Goal: Task Accomplishment & Management: Use online tool/utility

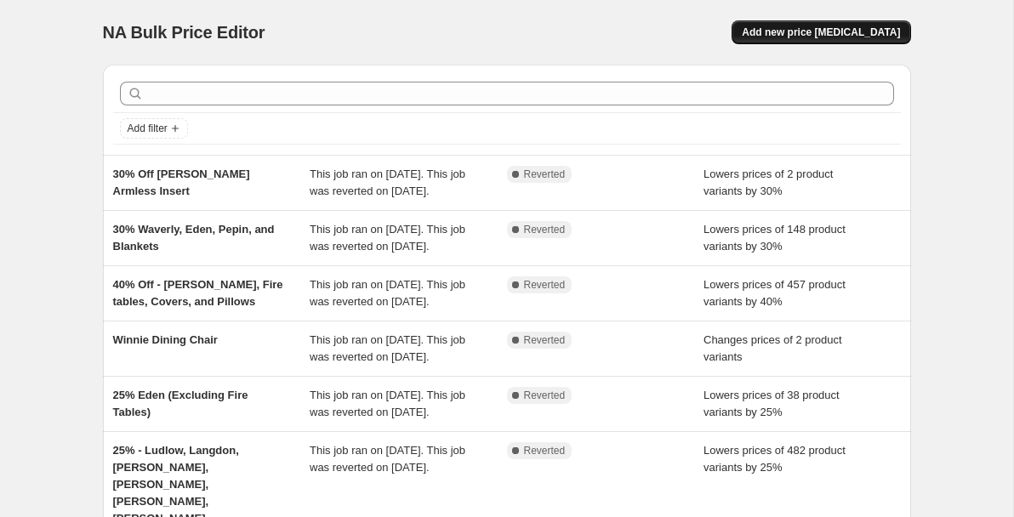
click at [824, 26] on span "Add new price [MEDICAL_DATA]" at bounding box center [821, 33] width 158 height 14
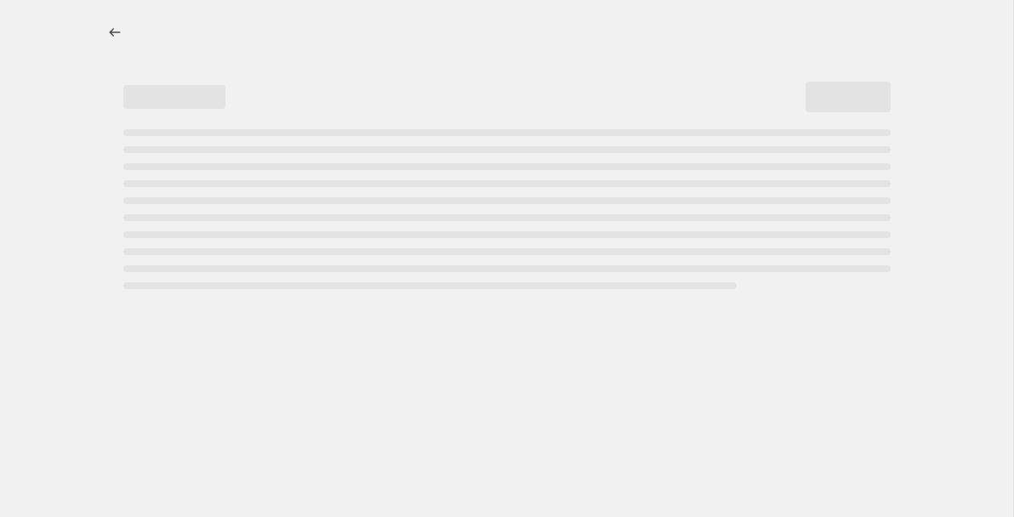
select select "percentage"
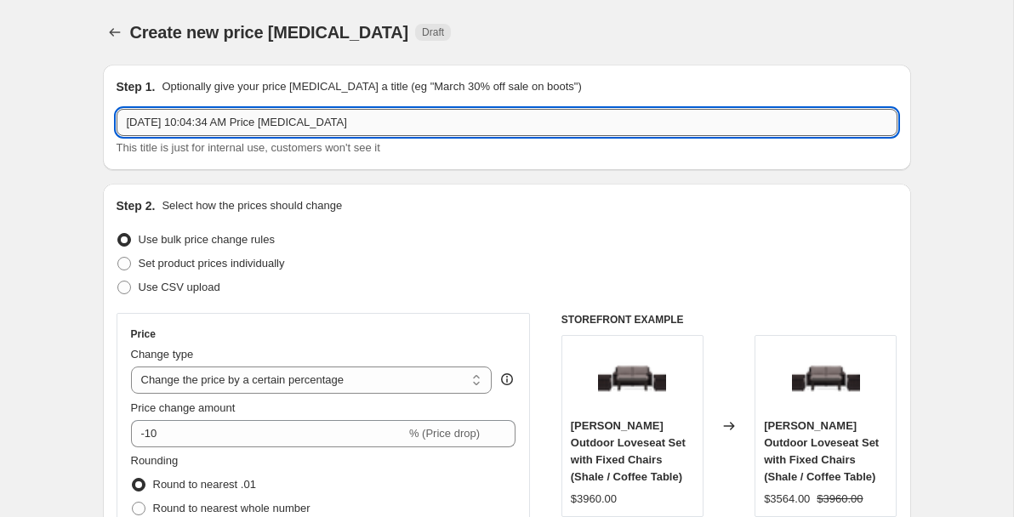
click at [227, 117] on input "[DATE] 10:04:34 AM Price [MEDICAL_DATA]" at bounding box center [507, 122] width 781 height 27
click at [121, 33] on icon "Price change jobs" at bounding box center [114, 32] width 17 height 17
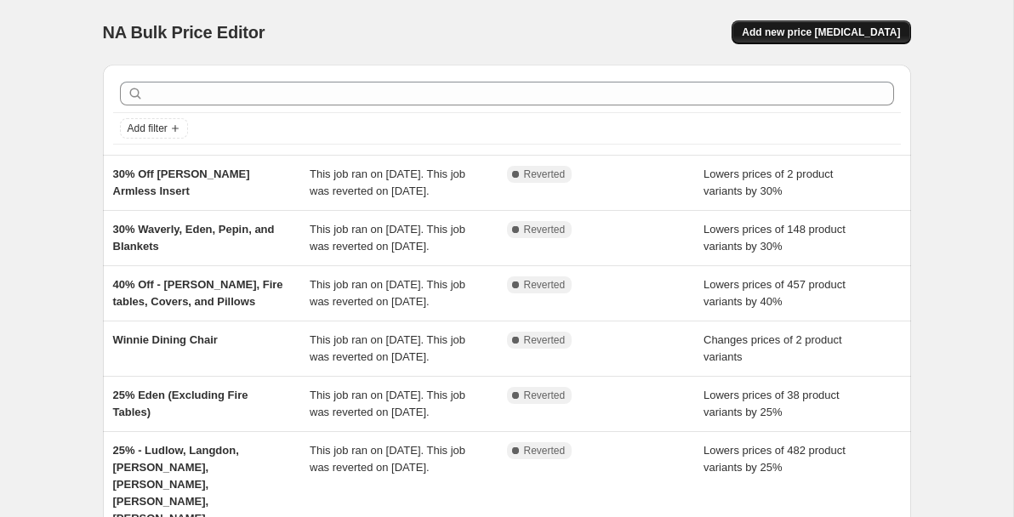
click at [788, 34] on span "Add new price [MEDICAL_DATA]" at bounding box center [821, 33] width 158 height 14
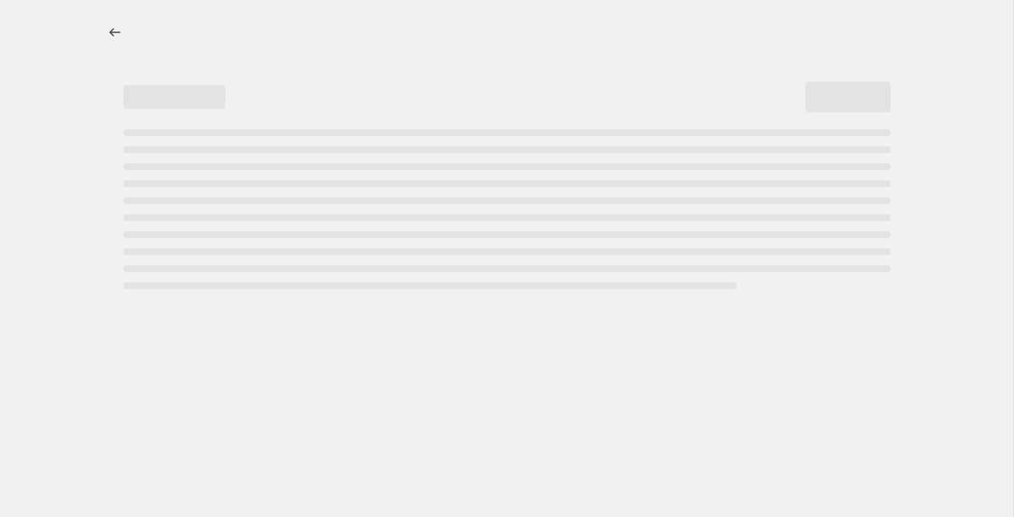
select select "percentage"
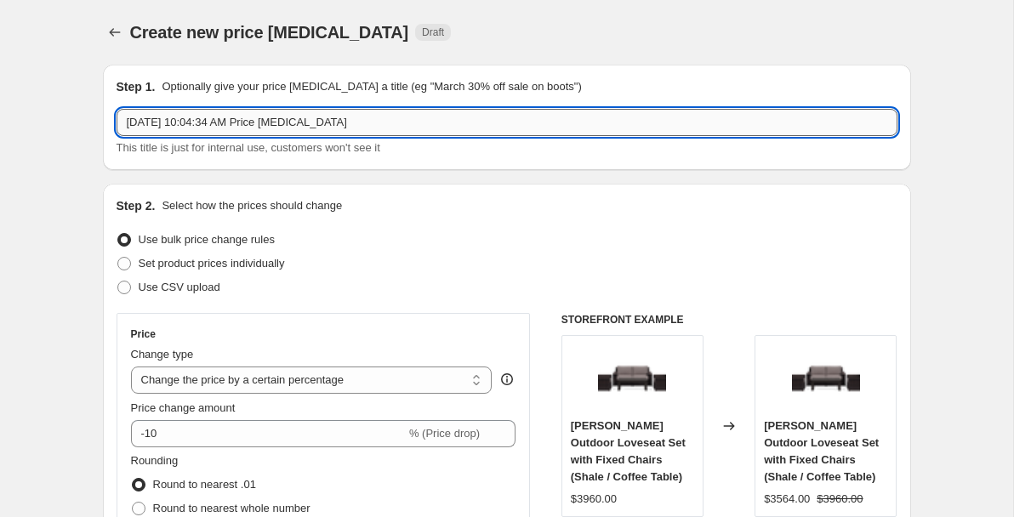
click at [196, 125] on input "[DATE] 10:04:34 AM Price [MEDICAL_DATA]" at bounding box center [507, 122] width 781 height 27
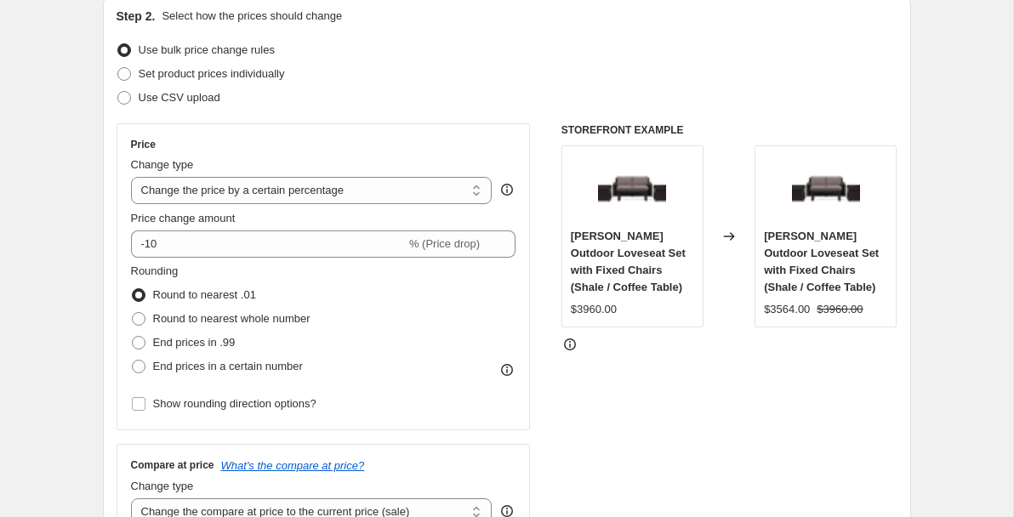
scroll to position [191, 0]
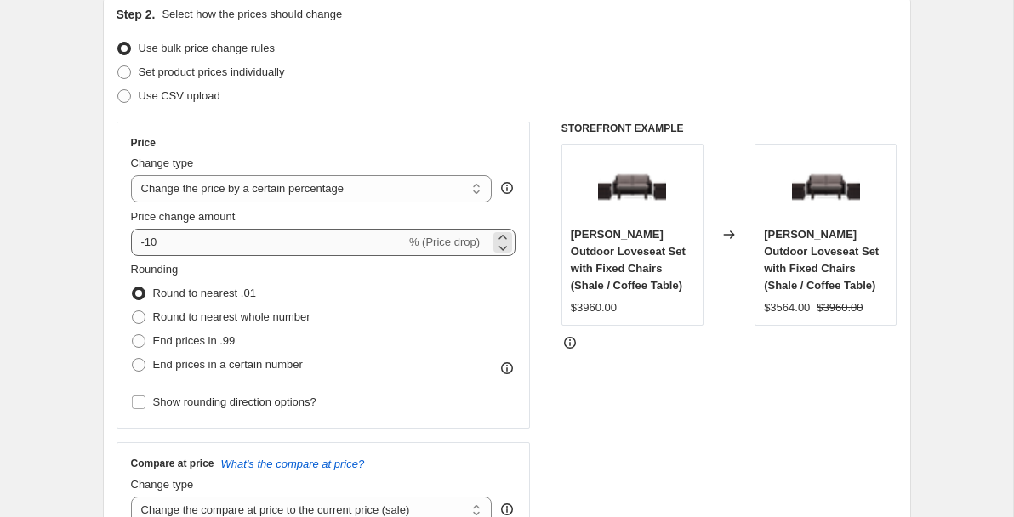
type input "20% Off Sitewide - Excluding [PERSON_NAME]/[PERSON_NAME]"
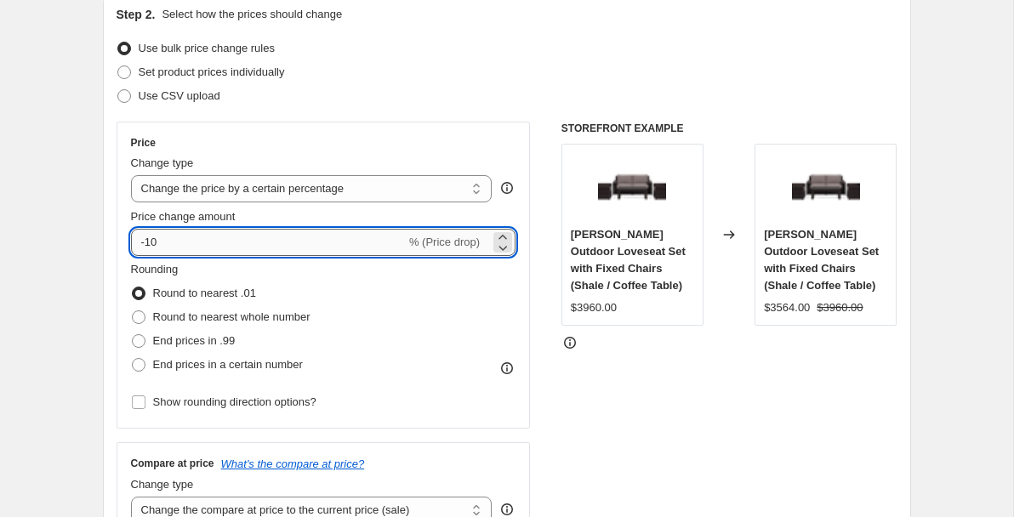
click at [200, 238] on input "-10" at bounding box center [268, 242] width 275 height 27
type input "-1"
type input "-2"
type input "-20"
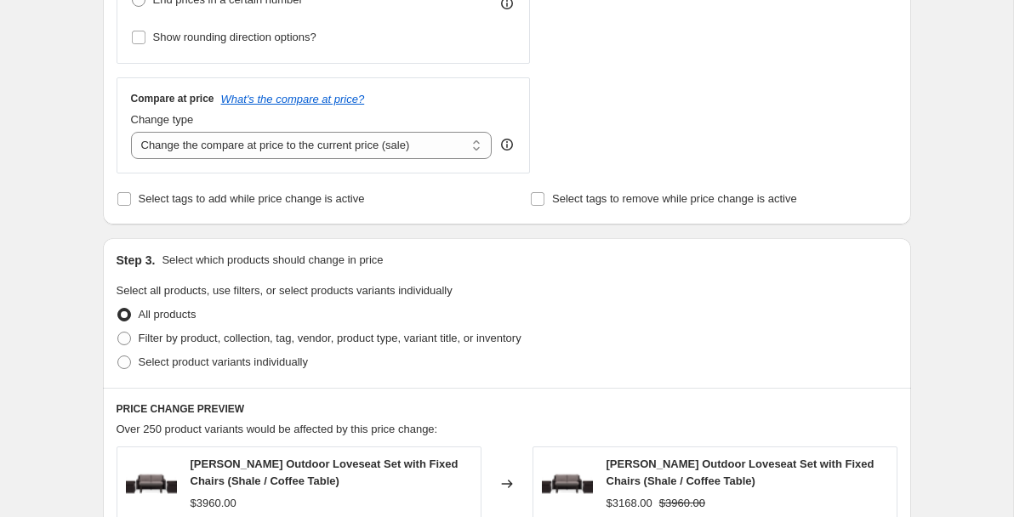
scroll to position [566, 0]
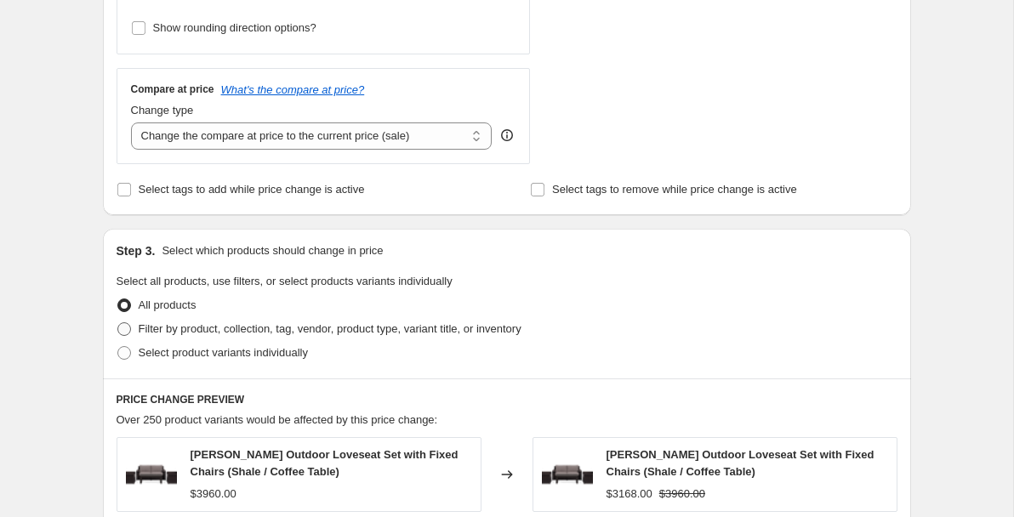
click at [127, 328] on span at bounding box center [124, 329] width 14 height 14
click at [118, 323] on input "Filter by product, collection, tag, vendor, product type, variant title, or inv…" at bounding box center [117, 322] width 1 height 1
radio input "true"
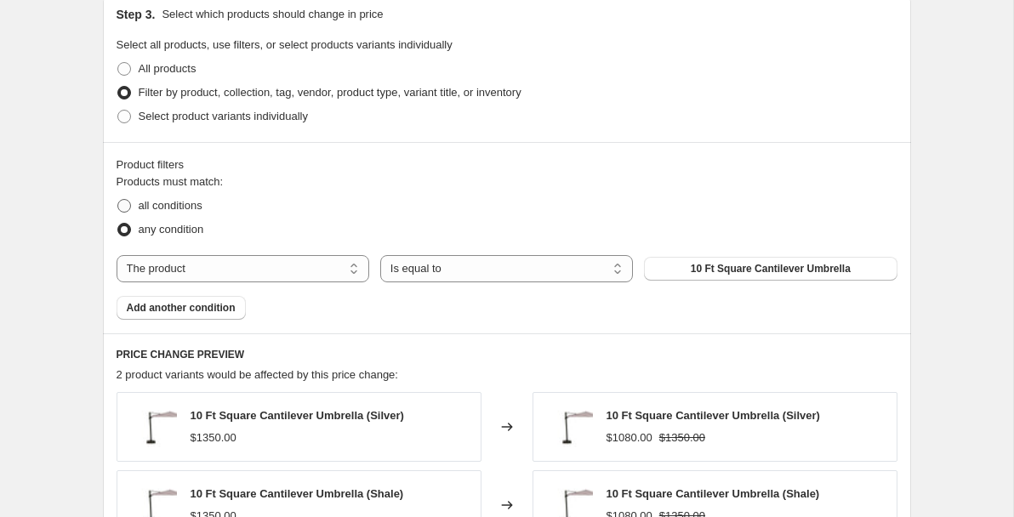
scroll to position [765, 0]
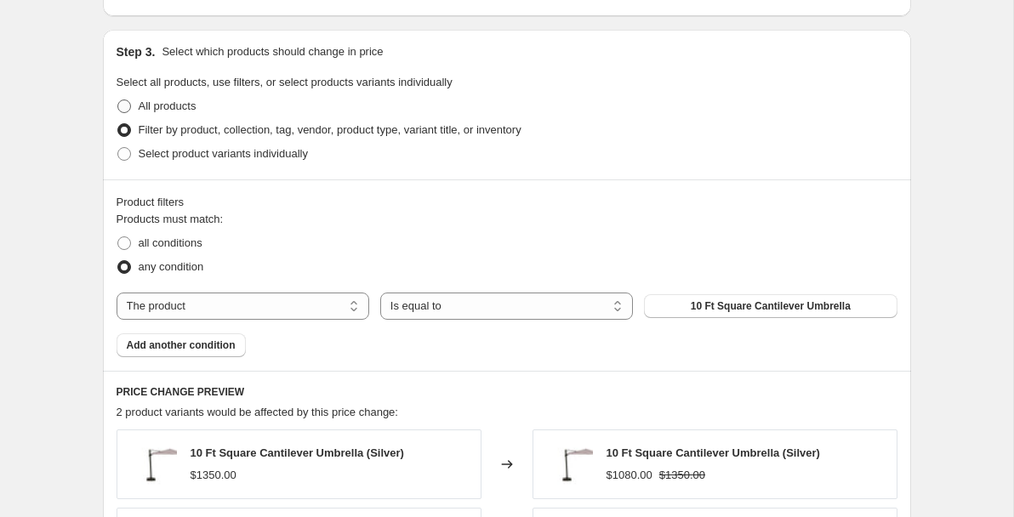
click at [125, 100] on span at bounding box center [124, 107] width 14 height 14
click at [118, 100] on input "All products" at bounding box center [117, 100] width 1 height 1
radio input "true"
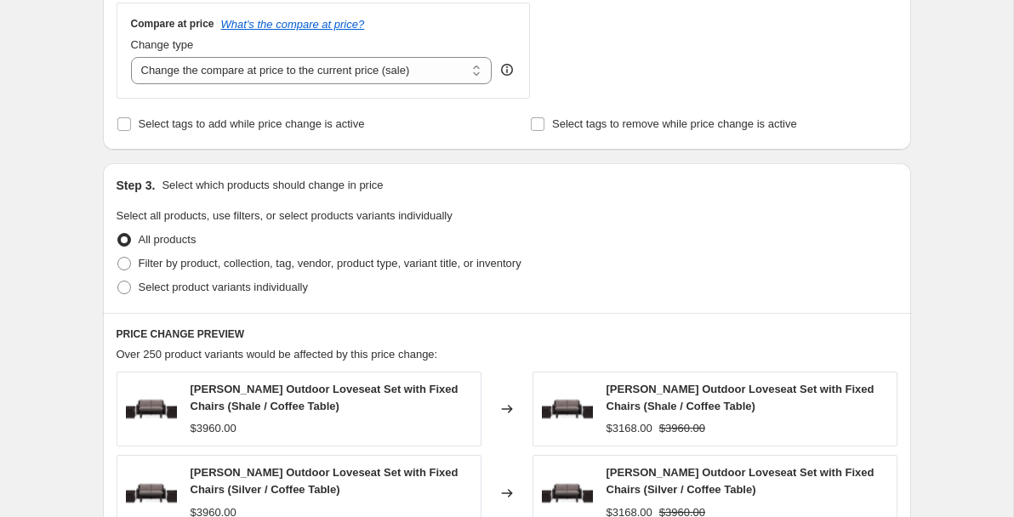
scroll to position [626, 0]
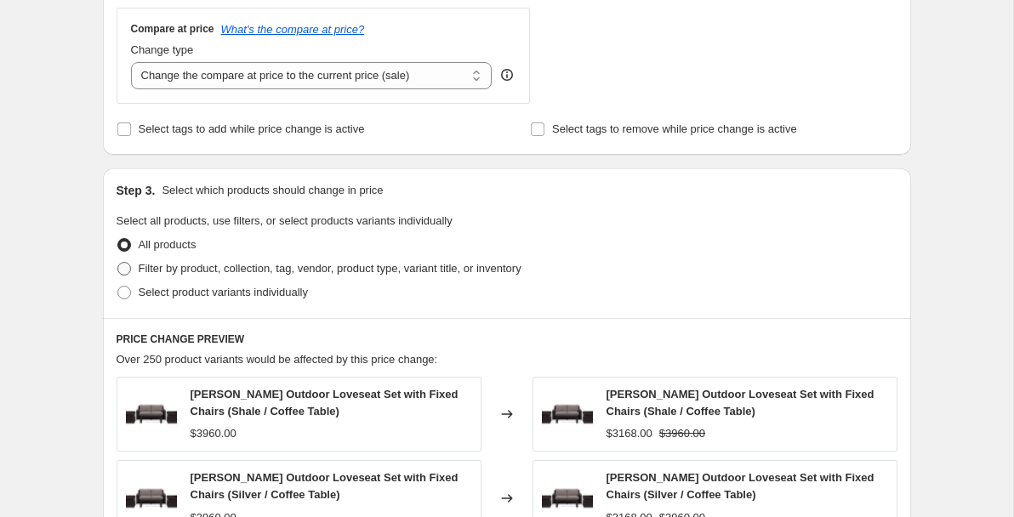
click at [127, 269] on span at bounding box center [124, 269] width 14 height 14
click at [118, 263] on input "Filter by product, collection, tag, vendor, product type, variant title, or inv…" at bounding box center [117, 262] width 1 height 1
radio input "true"
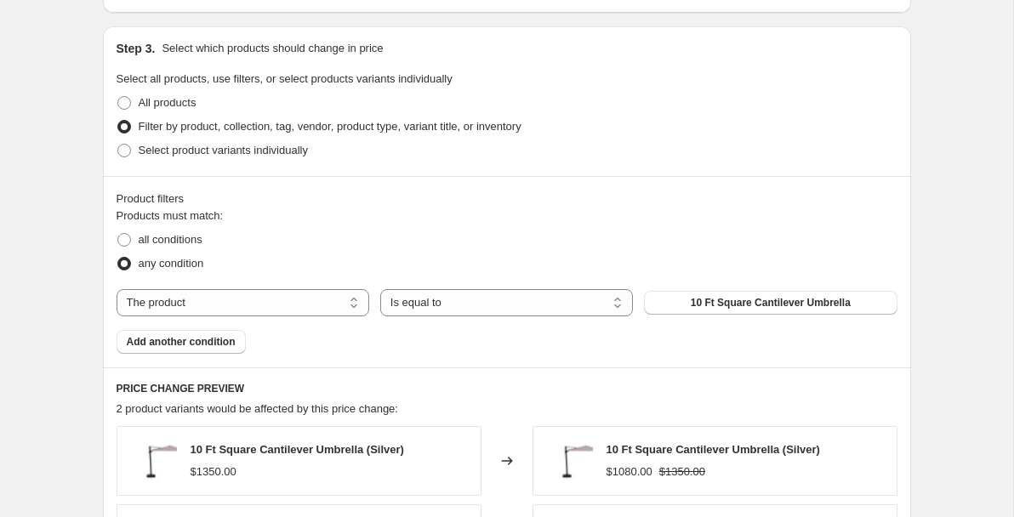
scroll to position [769, 0]
click at [237, 297] on select "The product The product's collection The product's tag The product's vendor The…" at bounding box center [243, 301] width 253 height 27
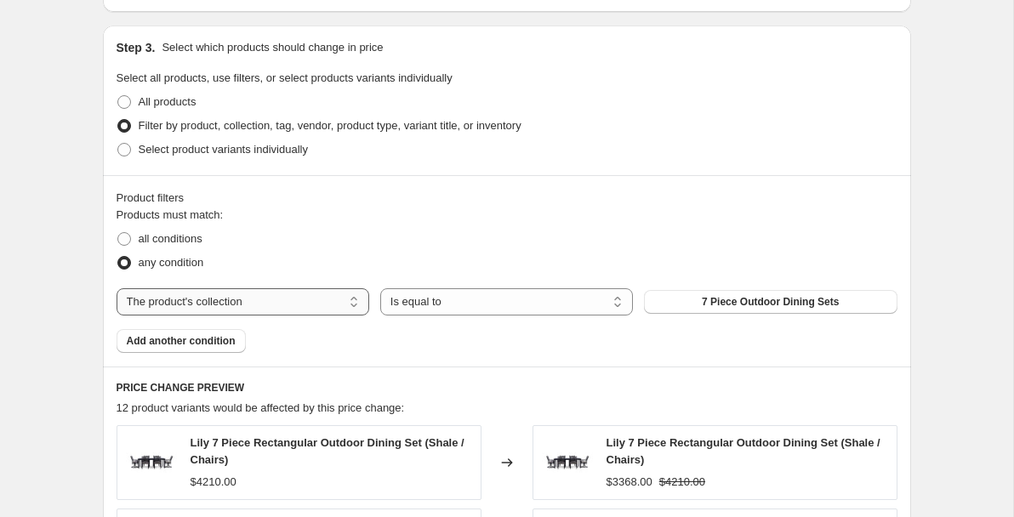
click at [300, 302] on select "The product The product's collection The product's tag The product's vendor The…" at bounding box center [243, 301] width 253 height 27
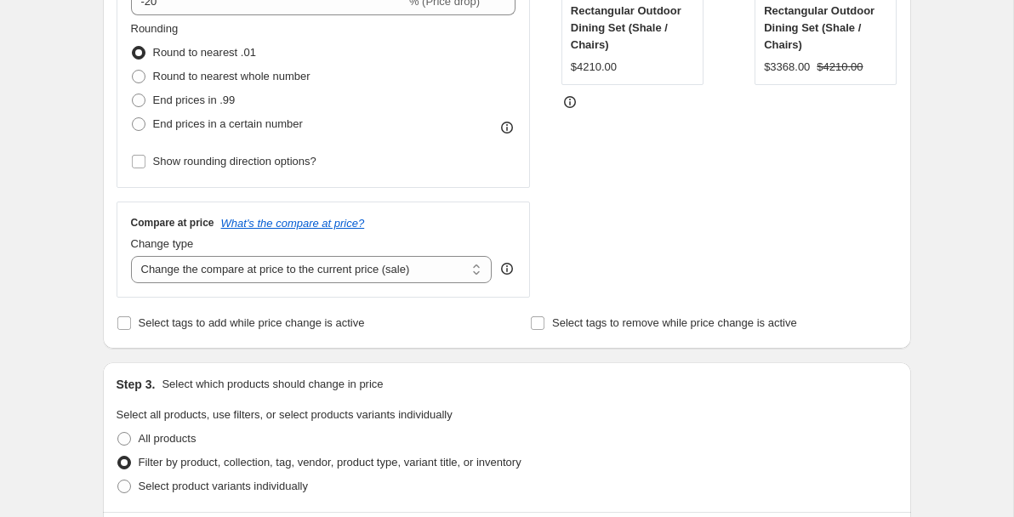
scroll to position [440, 0]
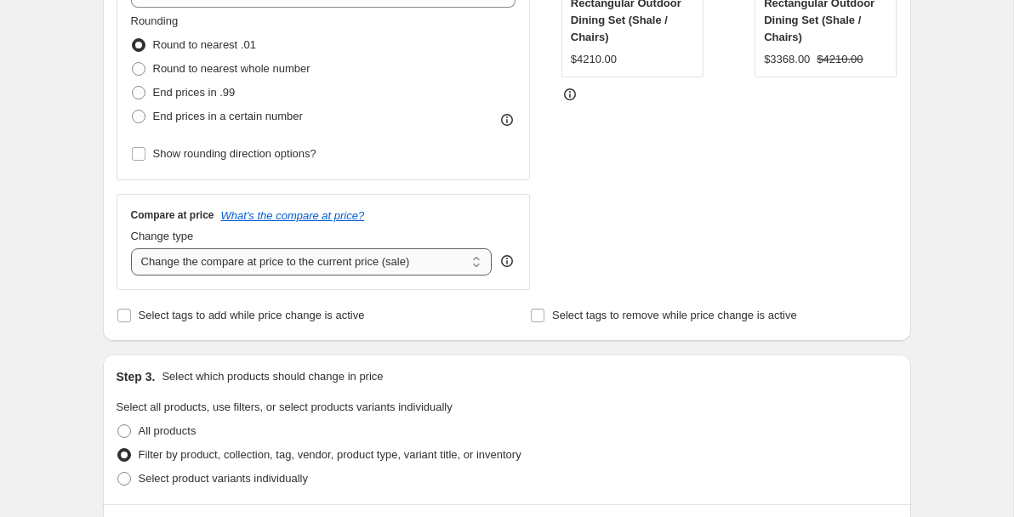
click at [218, 267] on select "Change the compare at price to the current price (sale) Change the compare at p…" at bounding box center [312, 261] width 362 height 27
click at [131, 248] on select "Change the compare at price to the current price (sale) Change the compare at p…" at bounding box center [312, 261] width 362 height 27
click at [55, 228] on div "Create new price [MEDICAL_DATA]. This page is ready Create new price [MEDICAL_D…" at bounding box center [506, 522] width 1013 height 1925
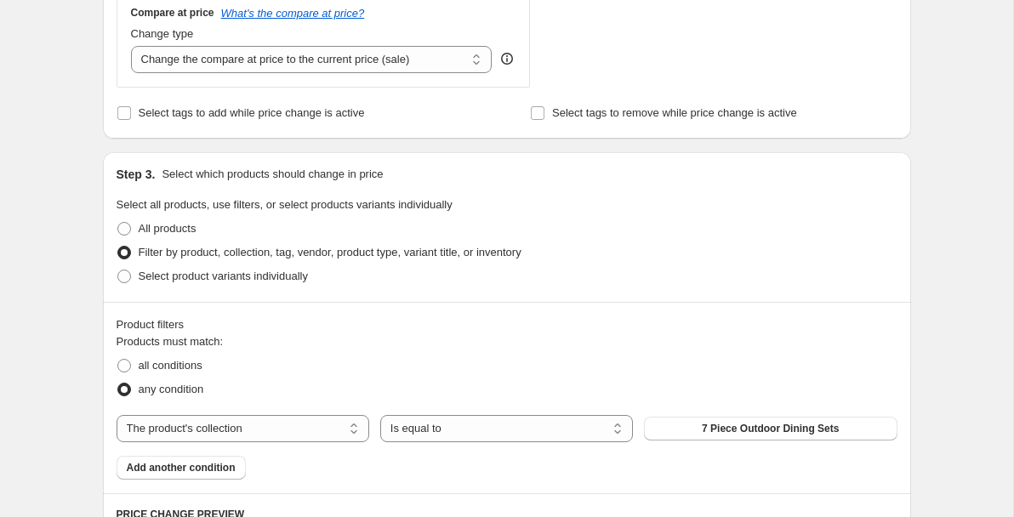
scroll to position [724, 0]
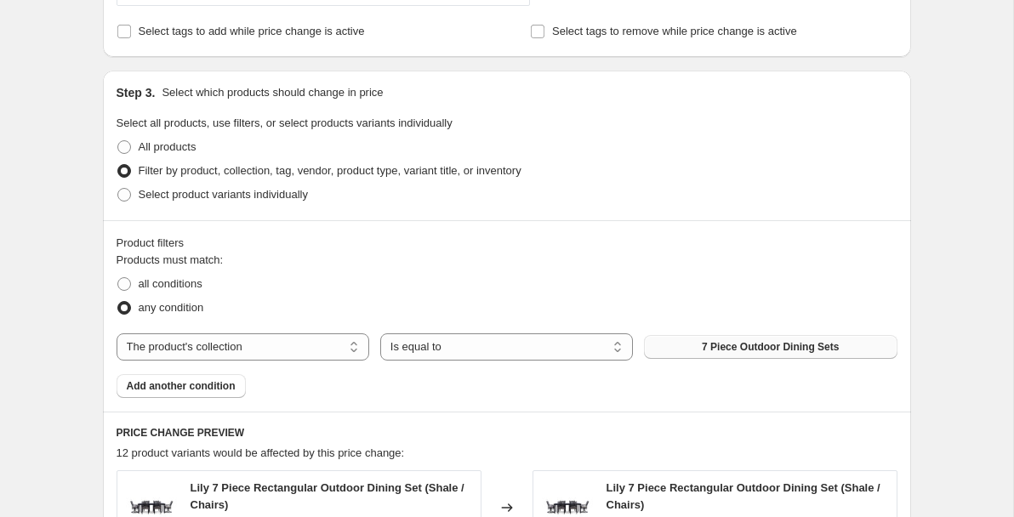
click at [704, 356] on button "7 Piece Outdoor Dining Sets" at bounding box center [770, 347] width 253 height 24
click at [339, 346] on select "The product The product's collection The product's tag The product's vendor The…" at bounding box center [243, 346] width 253 height 27
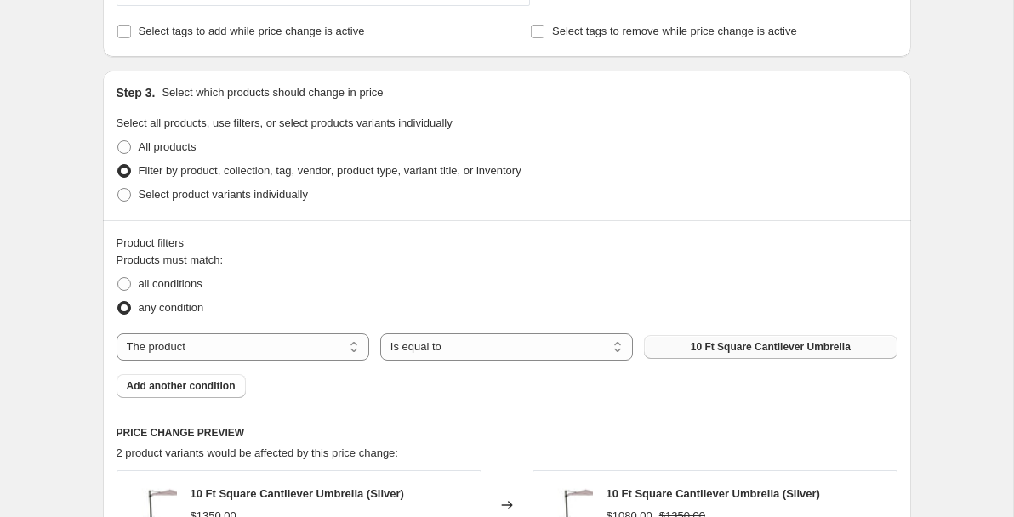
click at [714, 350] on span "10 Ft Square Cantilever Umbrella" at bounding box center [771, 347] width 160 height 14
click at [251, 356] on select "The product The product's collection The product's tag The product's vendor The…" at bounding box center [243, 346] width 253 height 27
select select "collection"
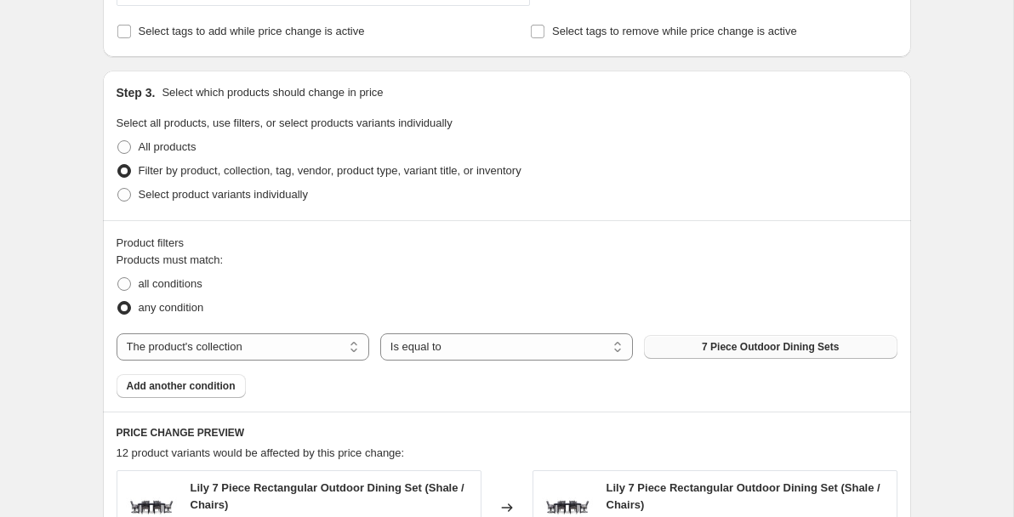
click at [721, 346] on span "7 Piece Outdoor Dining Sets" at bounding box center [770, 347] width 137 height 14
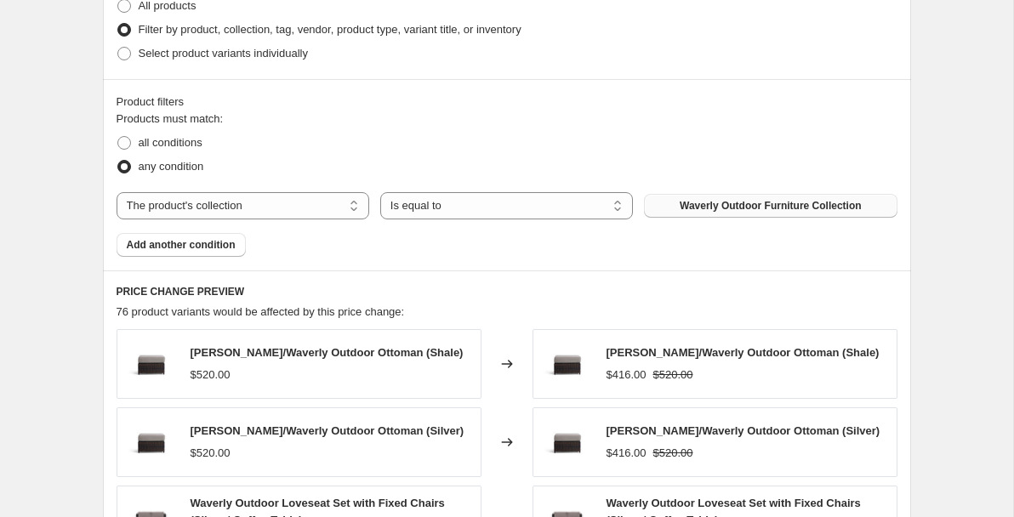
scroll to position [704, 0]
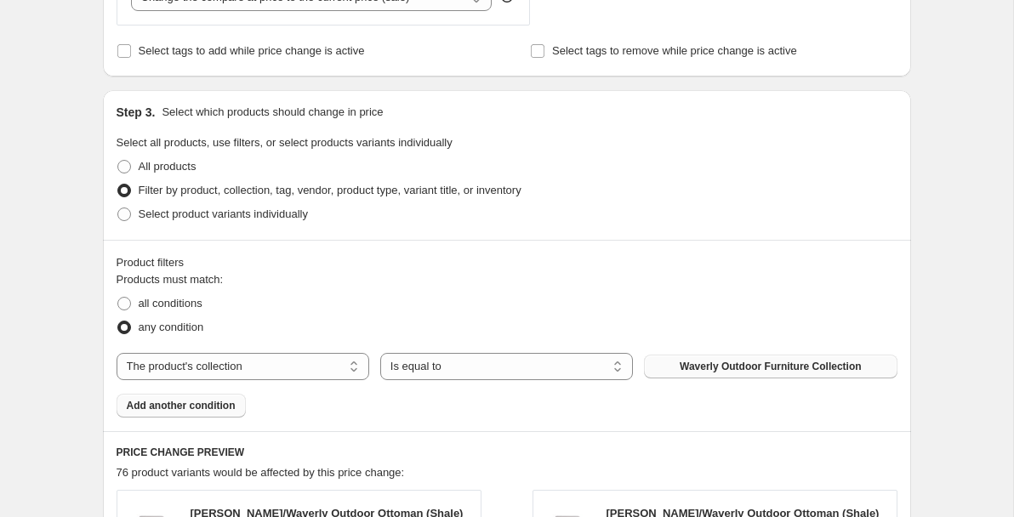
click at [204, 414] on button "Add another condition" at bounding box center [181, 406] width 129 height 24
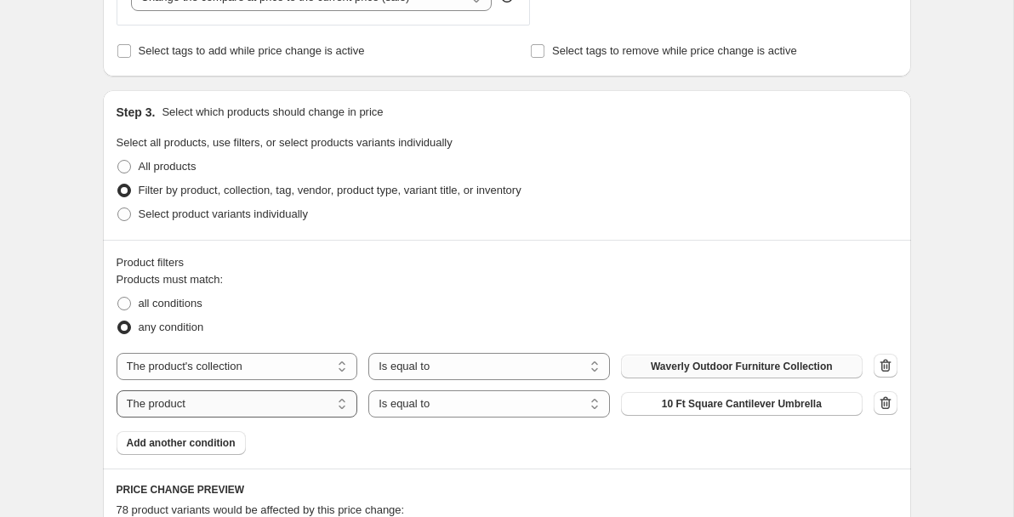
click at [161, 399] on select "The product The product's collection The product's tag The product's vendor The…" at bounding box center [238, 403] width 242 height 27
select select "collection"
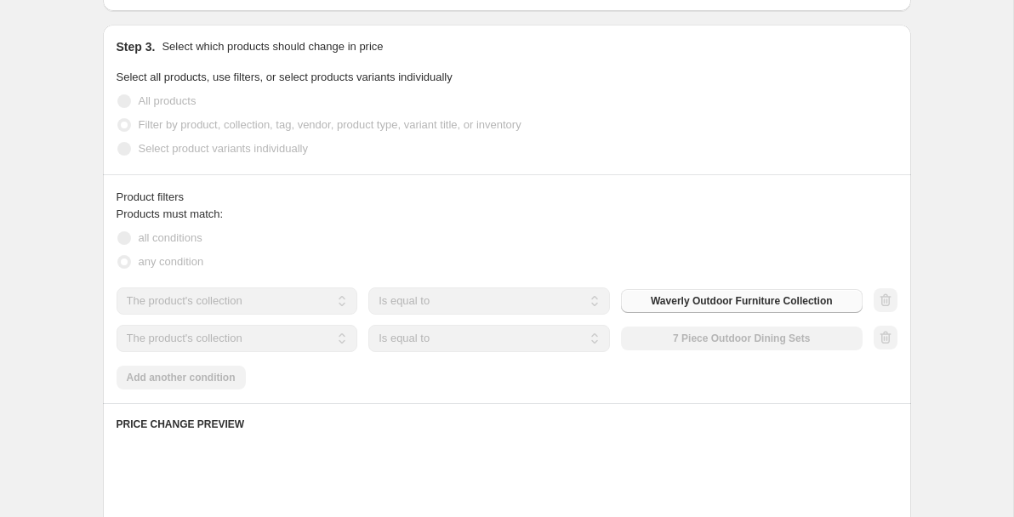
scroll to position [789, 0]
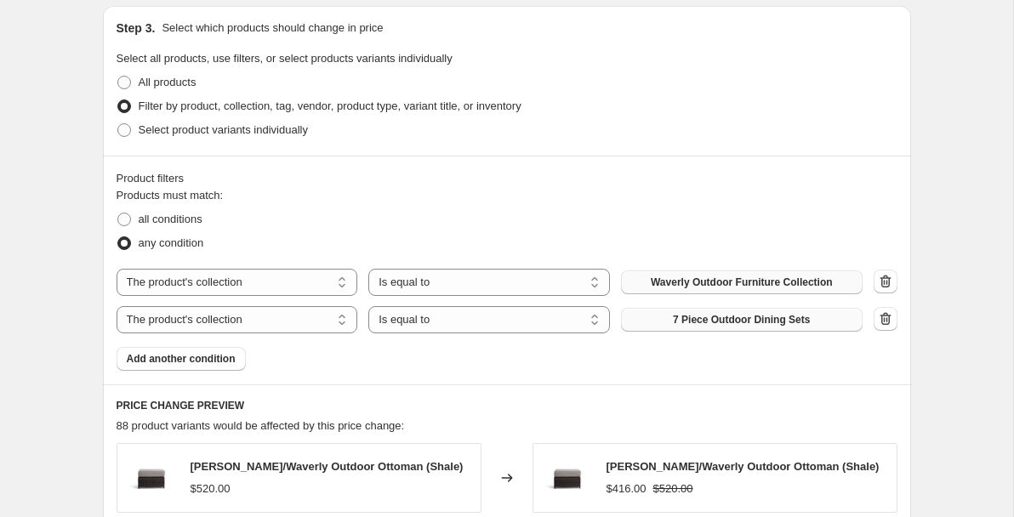
click at [766, 311] on button "7 Piece Outdoor Dining Sets" at bounding box center [742, 320] width 242 height 24
click at [201, 356] on span "Add another condition" at bounding box center [181, 359] width 109 height 14
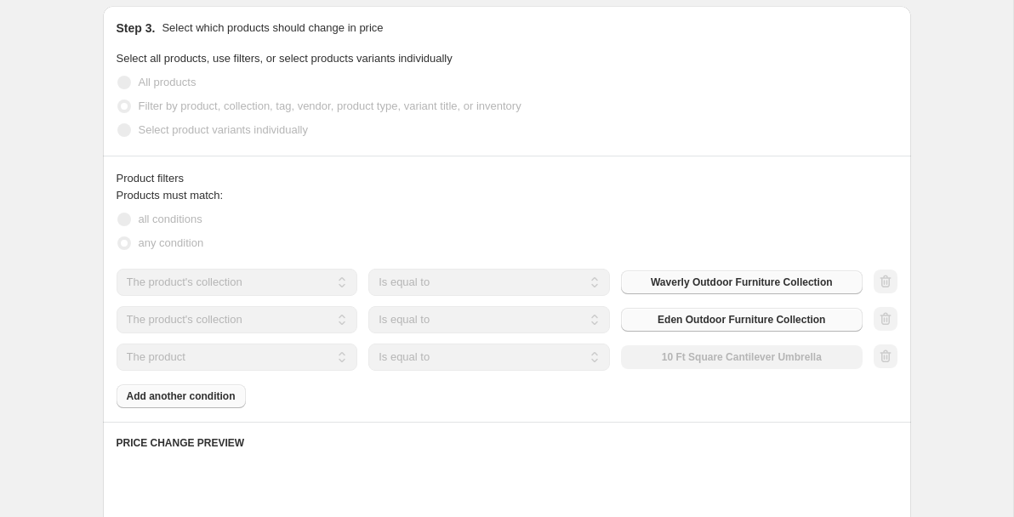
click at [299, 339] on div "The product The product's collection The product's tag The product's vendor The…" at bounding box center [507, 320] width 781 height 102
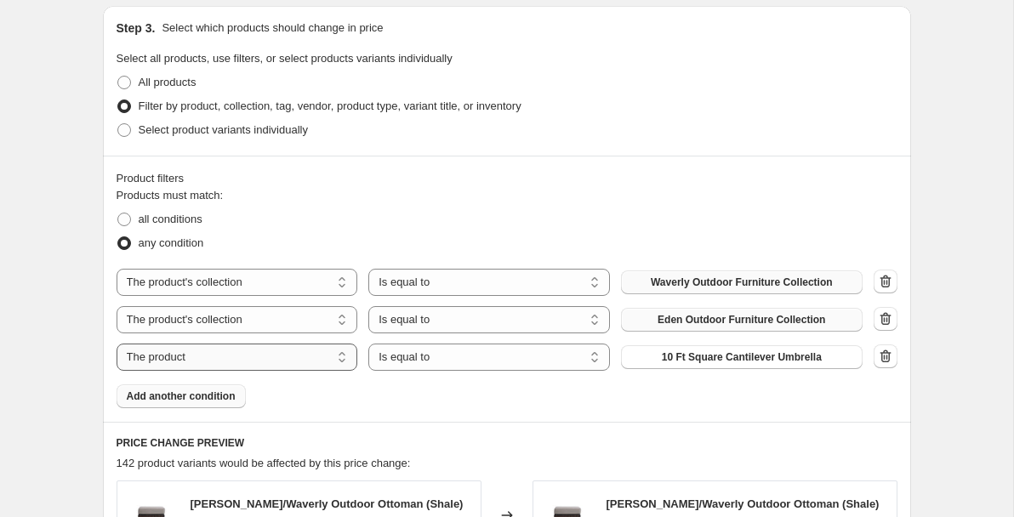
click at [285, 351] on select "The product The product's collection The product's tag The product's vendor The…" at bounding box center [238, 357] width 242 height 27
select select "collection"
click at [472, 358] on select "Is equal to Is not equal to" at bounding box center [489, 357] width 242 height 27
click at [368, 344] on select "Is equal to Is not equal to" at bounding box center [489, 357] width 242 height 27
click at [120, 77] on span at bounding box center [124, 83] width 14 height 14
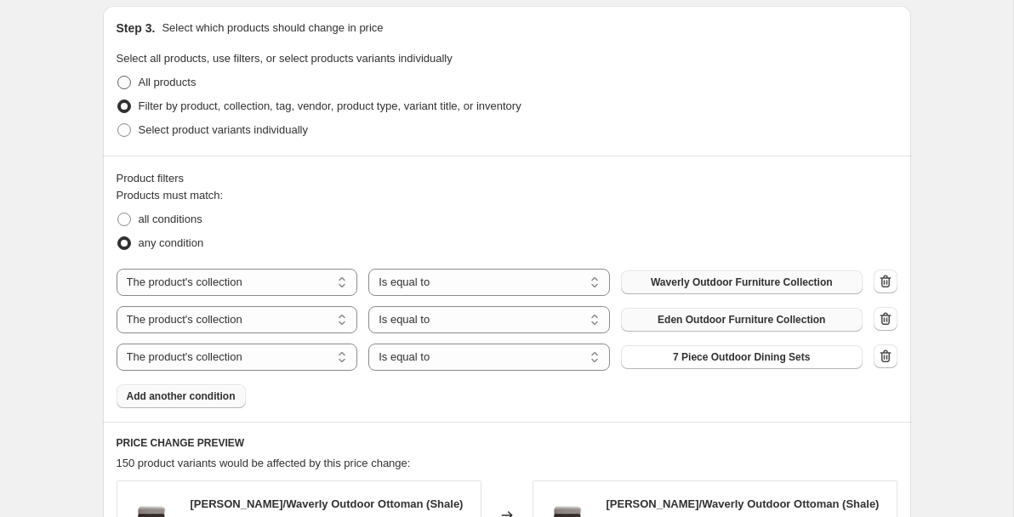
click at [118, 77] on input "All products" at bounding box center [117, 76] width 1 height 1
radio input "true"
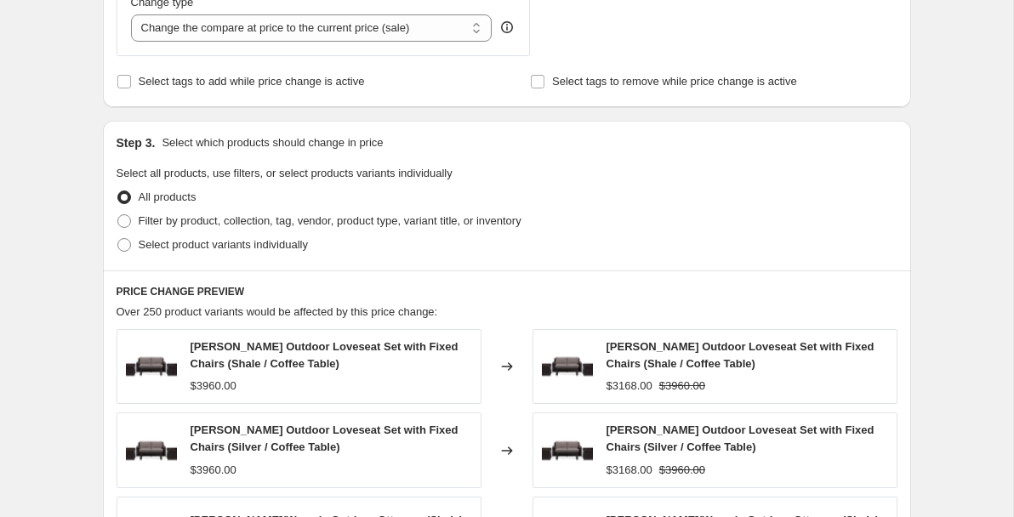
scroll to position [670, 0]
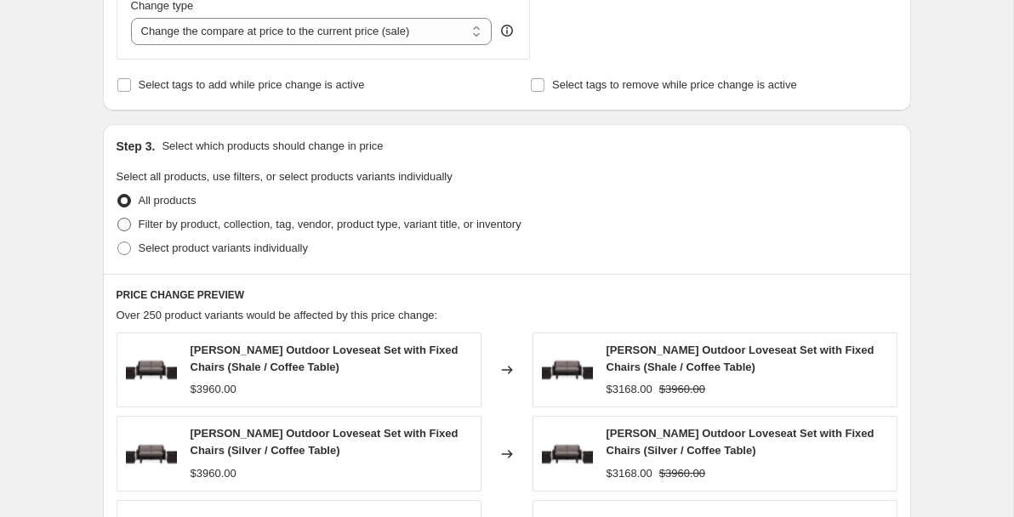
click at [128, 219] on span at bounding box center [124, 225] width 14 height 14
click at [118, 219] on input "Filter by product, collection, tag, vendor, product type, variant title, or inv…" at bounding box center [117, 218] width 1 height 1
radio input "true"
select select "collection"
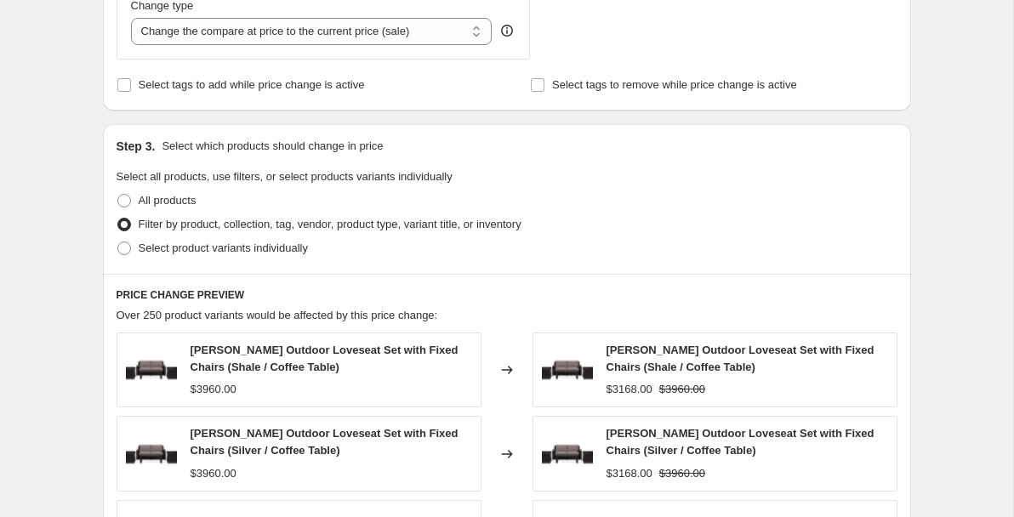
select select "collection"
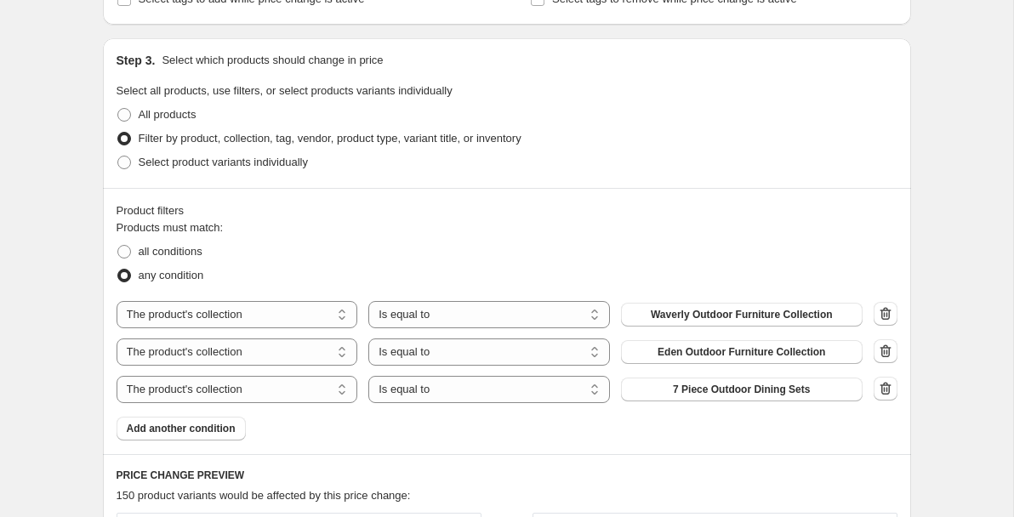
scroll to position [786, 0]
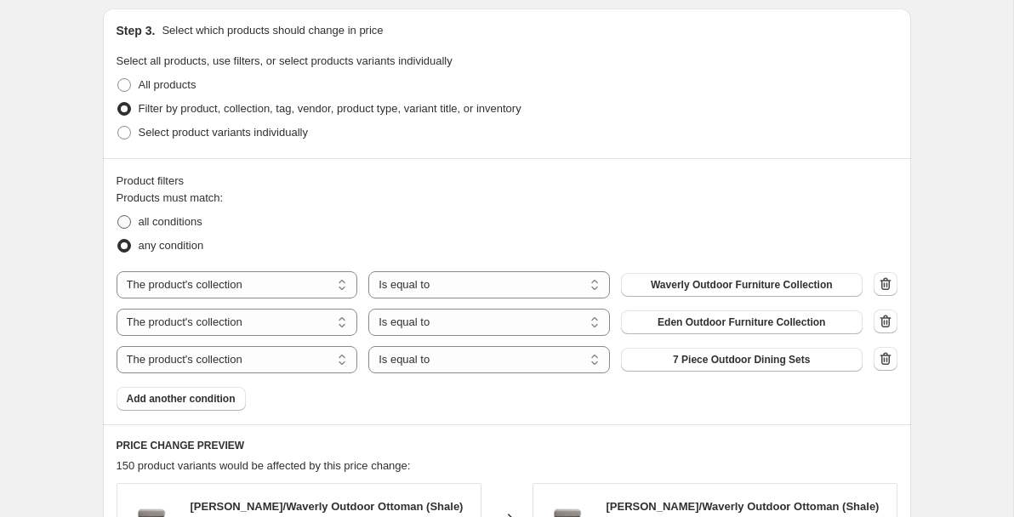
click at [129, 227] on span at bounding box center [124, 222] width 14 height 14
click at [118, 216] on input "all conditions" at bounding box center [117, 215] width 1 height 1
radio input "true"
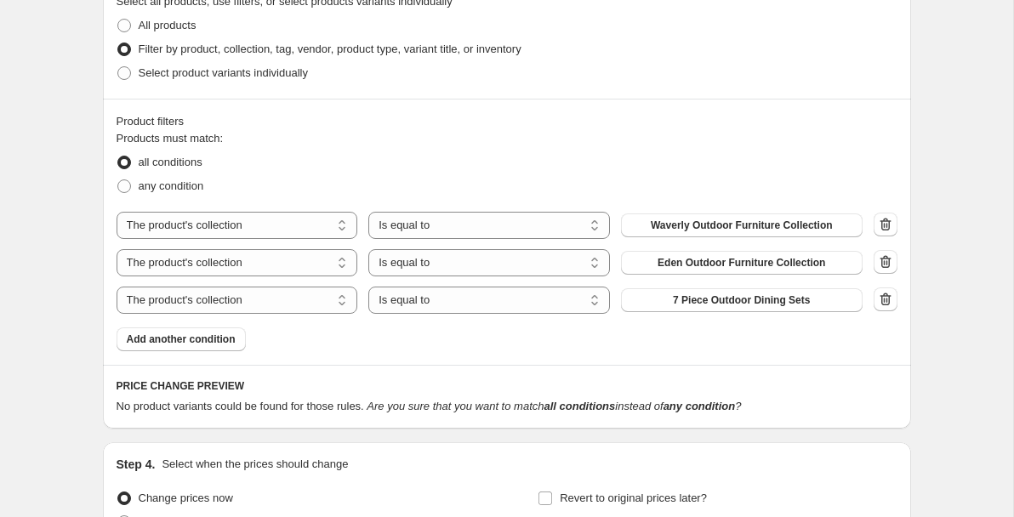
scroll to position [839, 0]
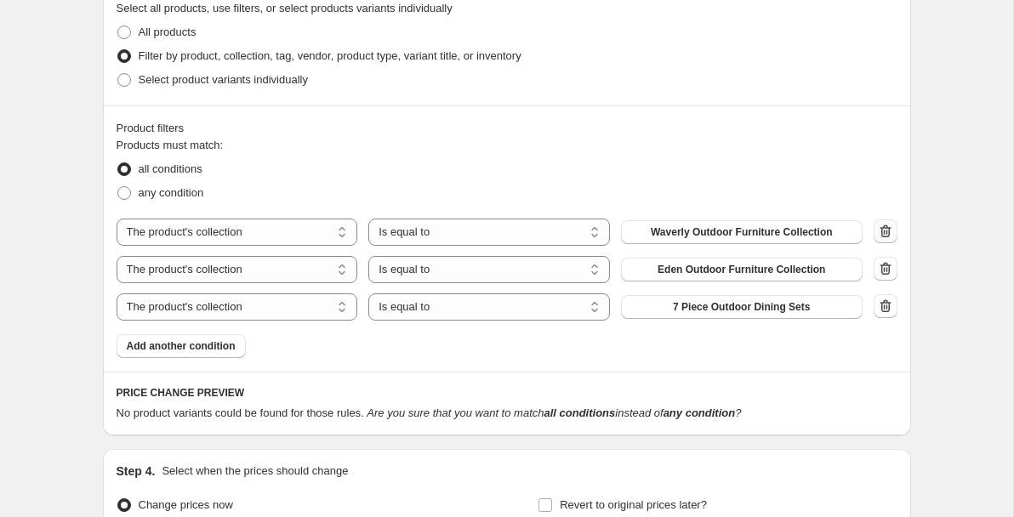
click at [882, 223] on icon "button" at bounding box center [885, 231] width 17 height 17
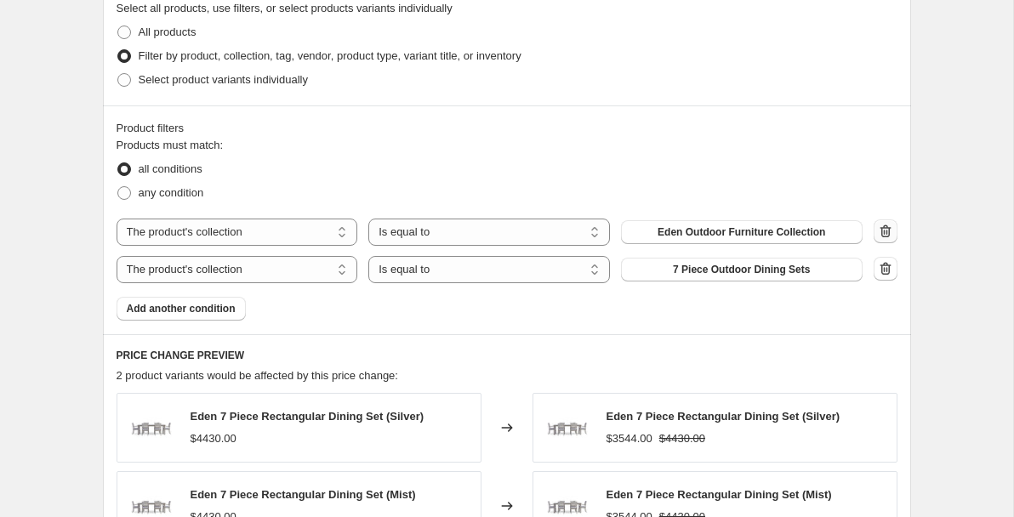
click at [883, 224] on icon "button" at bounding box center [885, 231] width 17 height 17
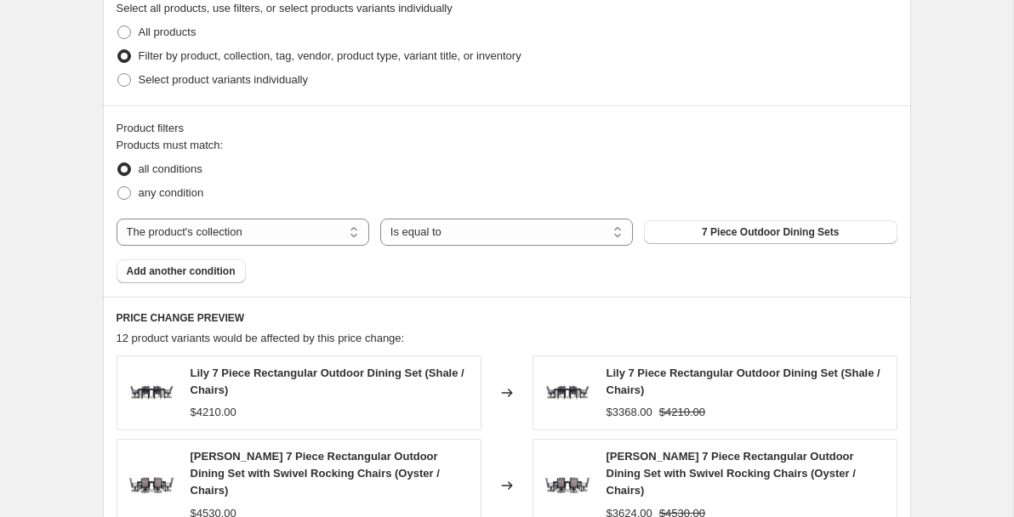
click at [883, 224] on button "7 Piece Outdoor Dining Sets" at bounding box center [770, 232] width 253 height 24
click at [430, 231] on select "Is equal to Is not equal to" at bounding box center [506, 232] width 253 height 27
select select "not_equal"
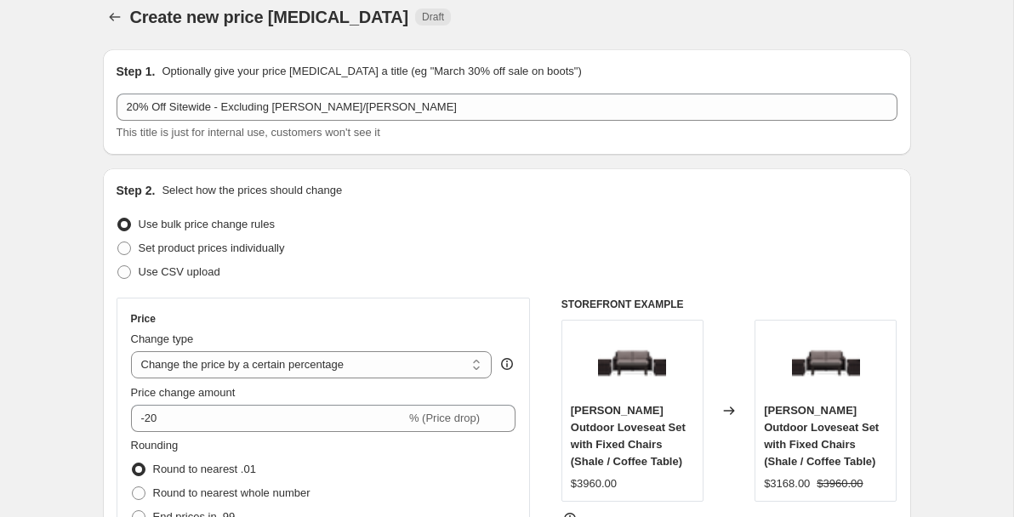
scroll to position [0, 0]
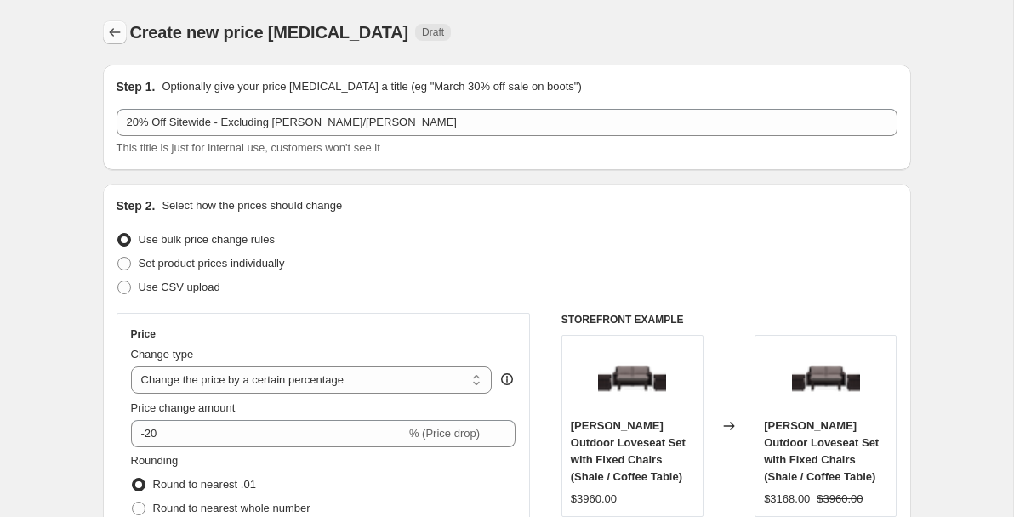
click at [116, 36] on icon "Price change jobs" at bounding box center [114, 32] width 17 height 17
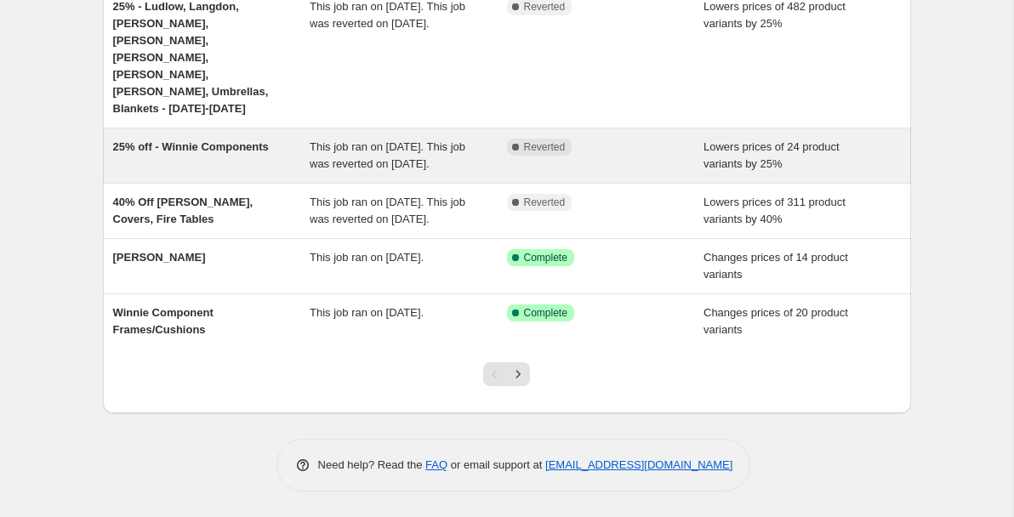
scroll to position [512, 0]
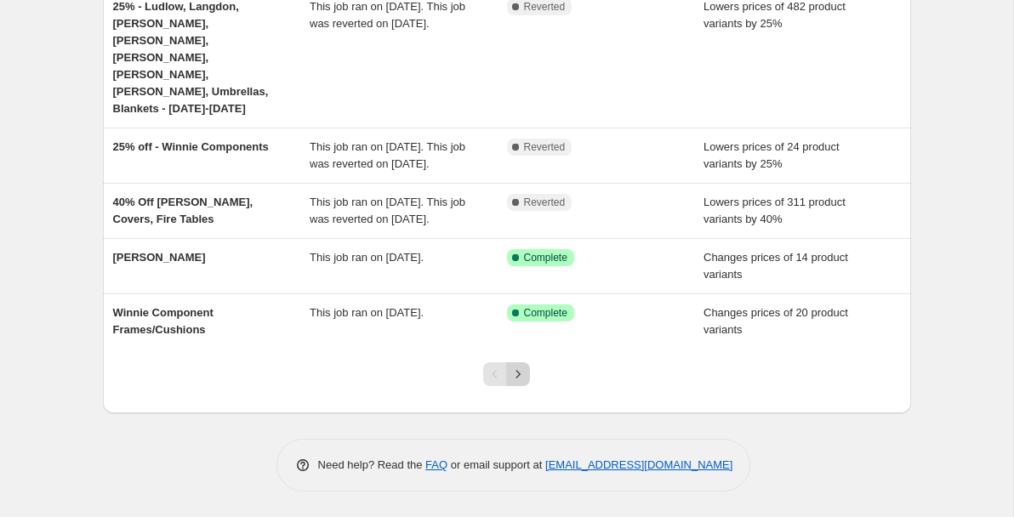
click at [516, 370] on icon "Next" at bounding box center [518, 374] width 17 height 17
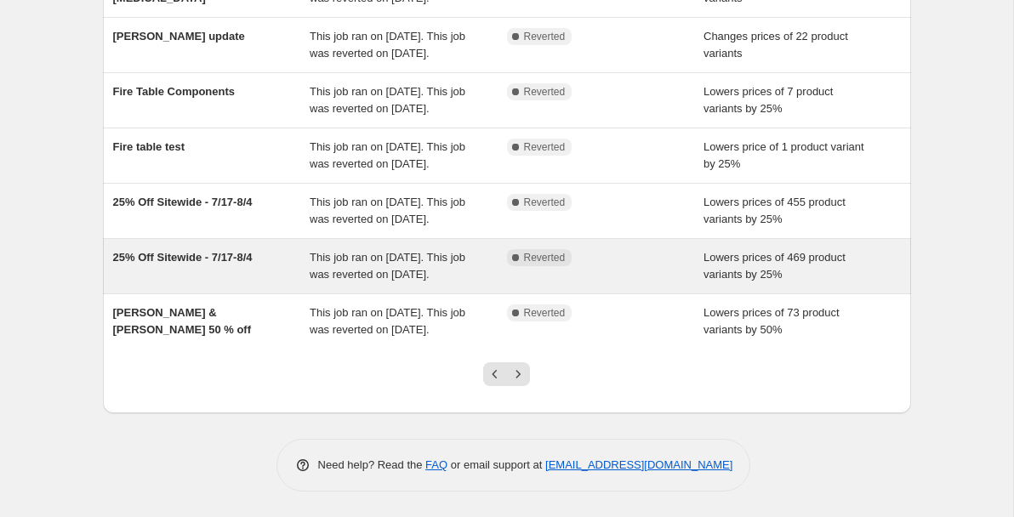
scroll to position [471, 0]
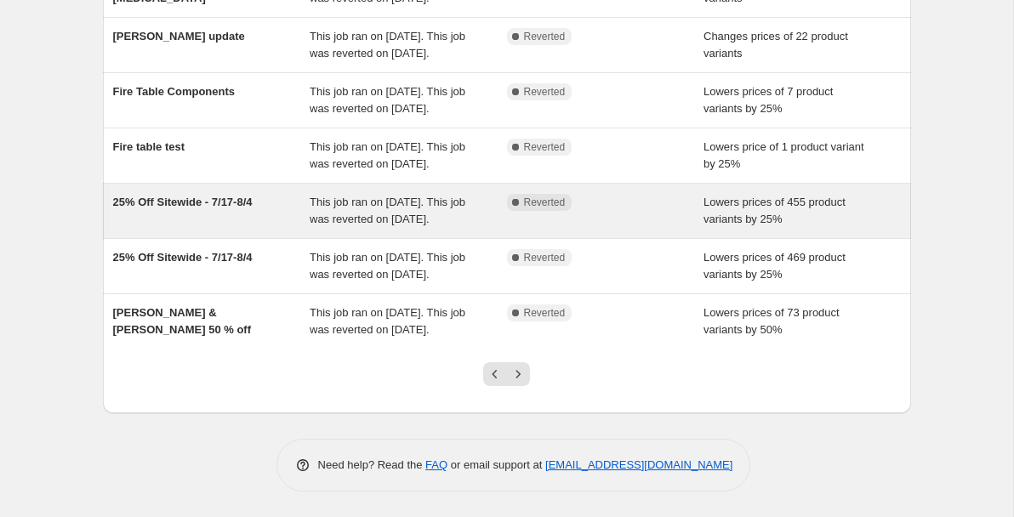
click at [185, 207] on span "25% Off Sitewide - 7/17-8/4" at bounding box center [183, 202] width 140 height 13
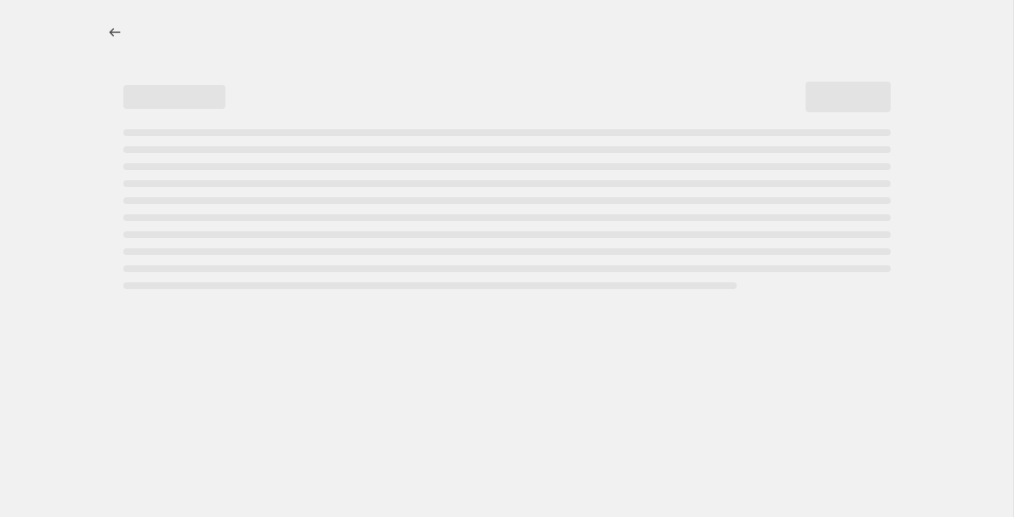
select select "percentage"
select select "collection"
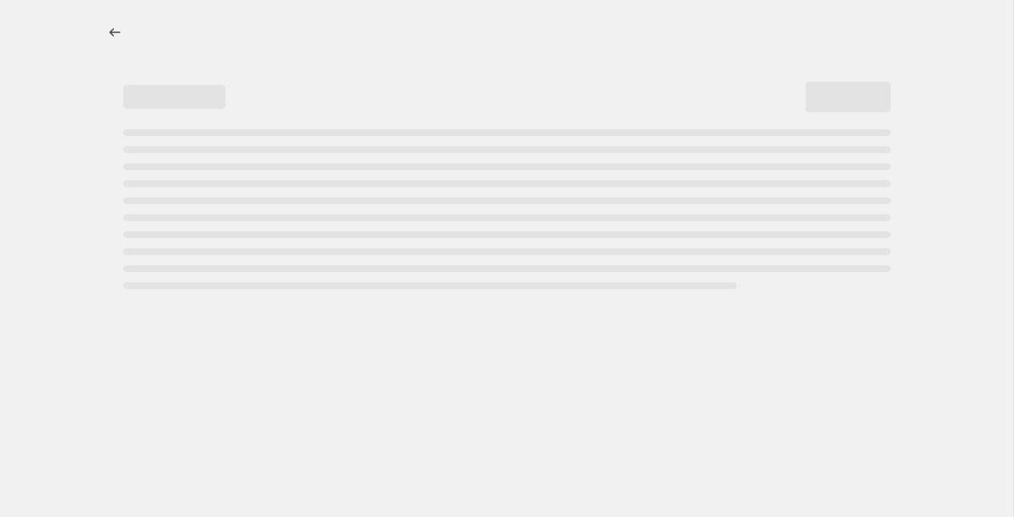
select select "collection"
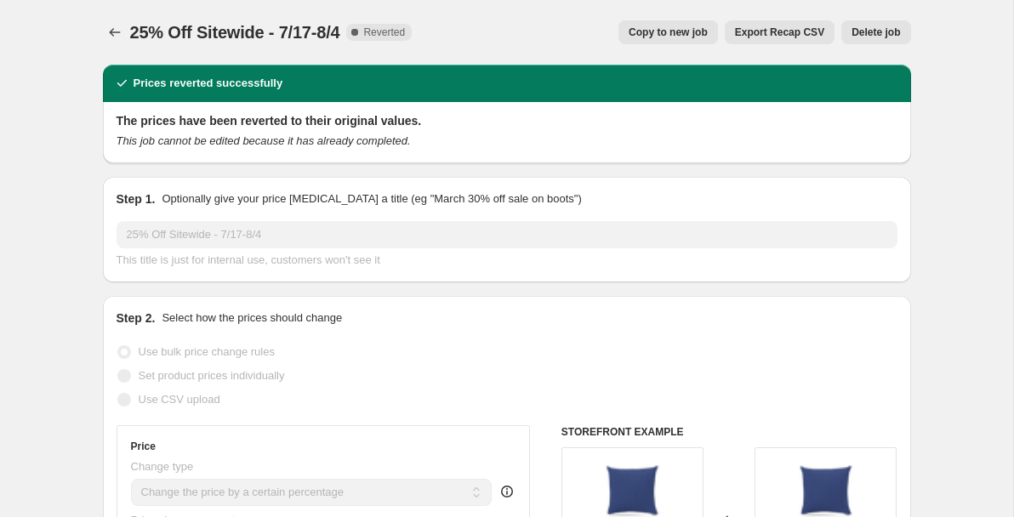
click at [654, 31] on span "Copy to new job" at bounding box center [668, 33] width 79 height 14
select select "percentage"
select select "collection"
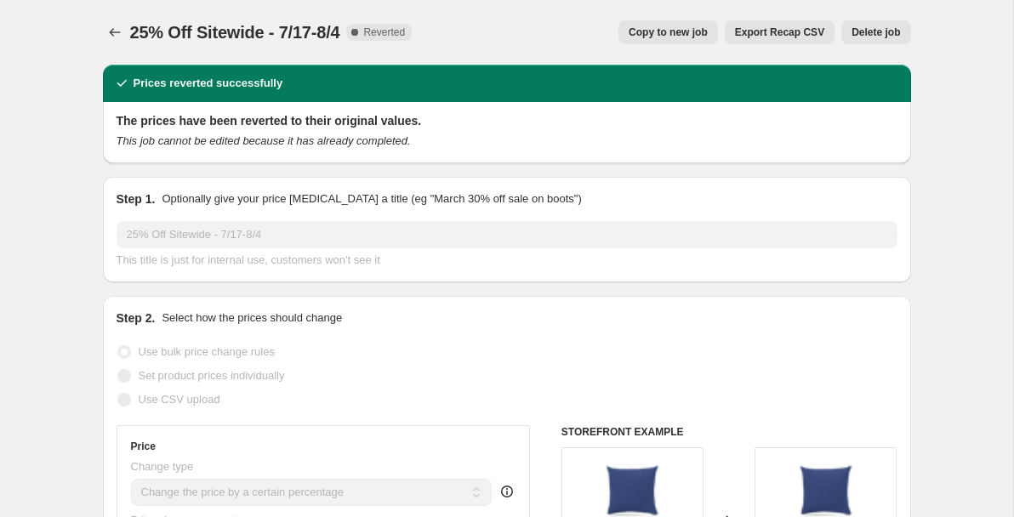
select select "collection"
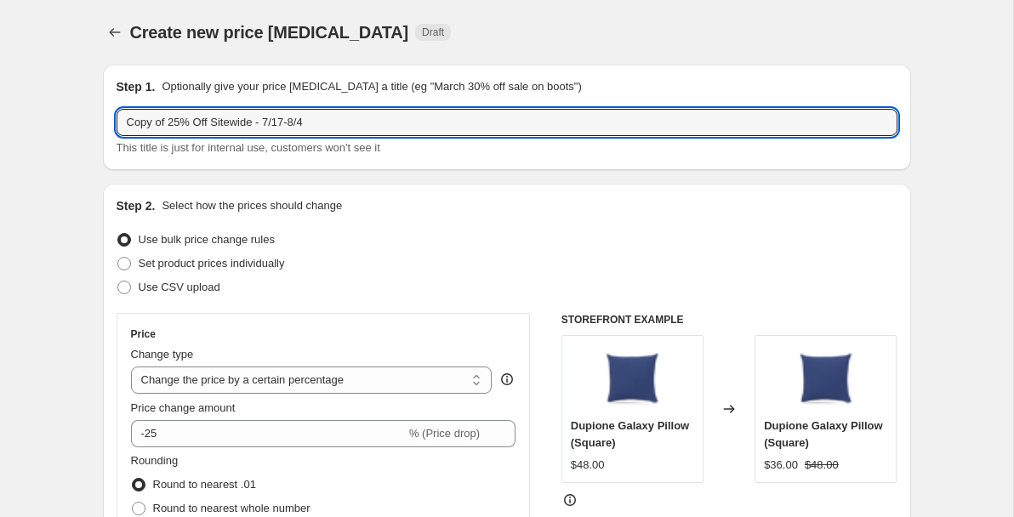
drag, startPoint x: 168, startPoint y: 119, endPoint x: 68, endPoint y: 116, distance: 100.4
click at [232, 127] on input "20% Off Sitewide - 7/17-8/4" at bounding box center [507, 122] width 781 height 27
click at [293, 116] on input "20% Off Sitewide - 9/25-8/4" at bounding box center [507, 122] width 781 height 27
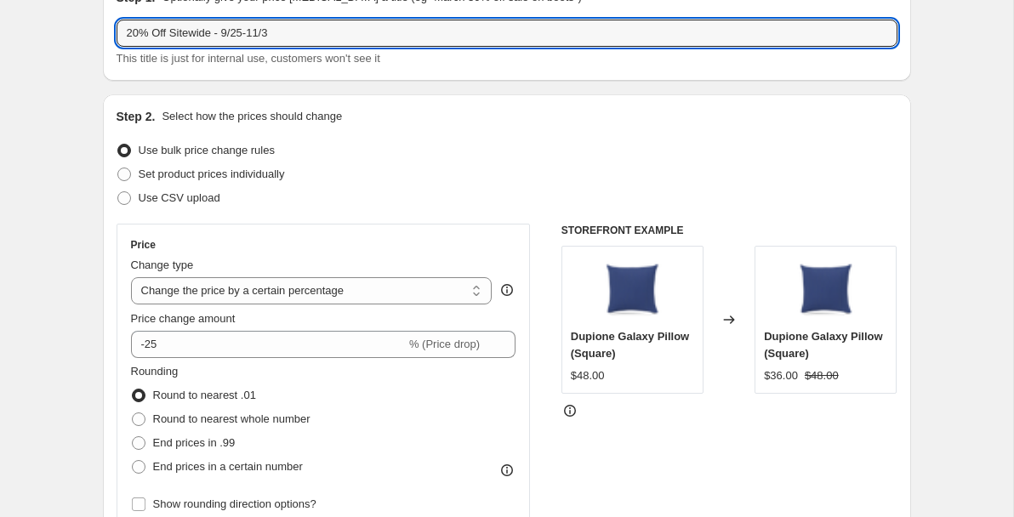
scroll to position [179, 0]
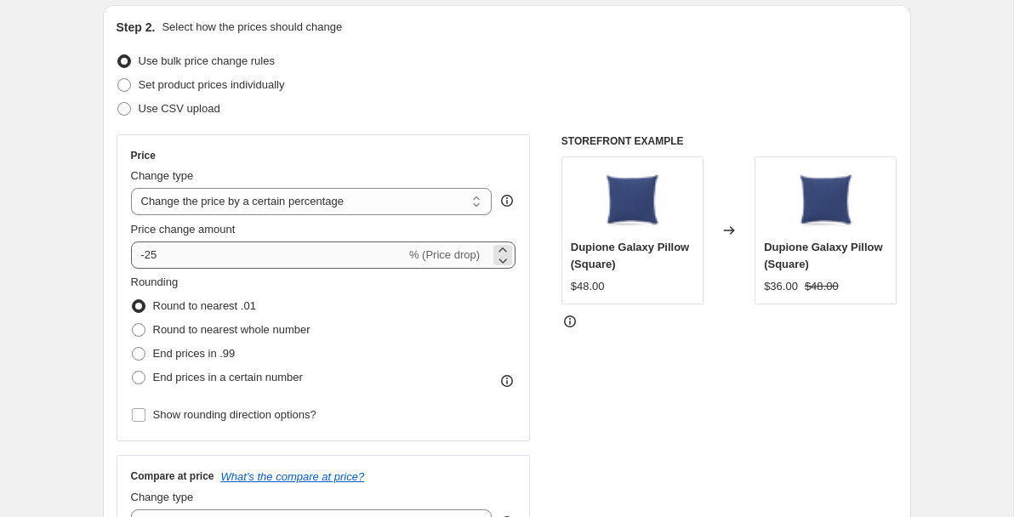
type input "20% Off Sitewide - 9/25-11/3"
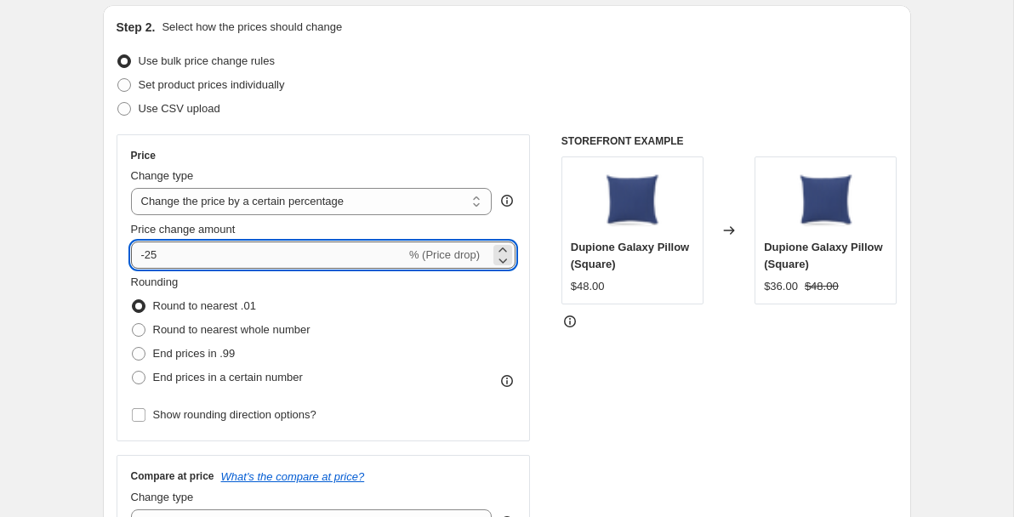
click at [175, 254] on input "-25" at bounding box center [268, 255] width 275 height 27
type input "-20"
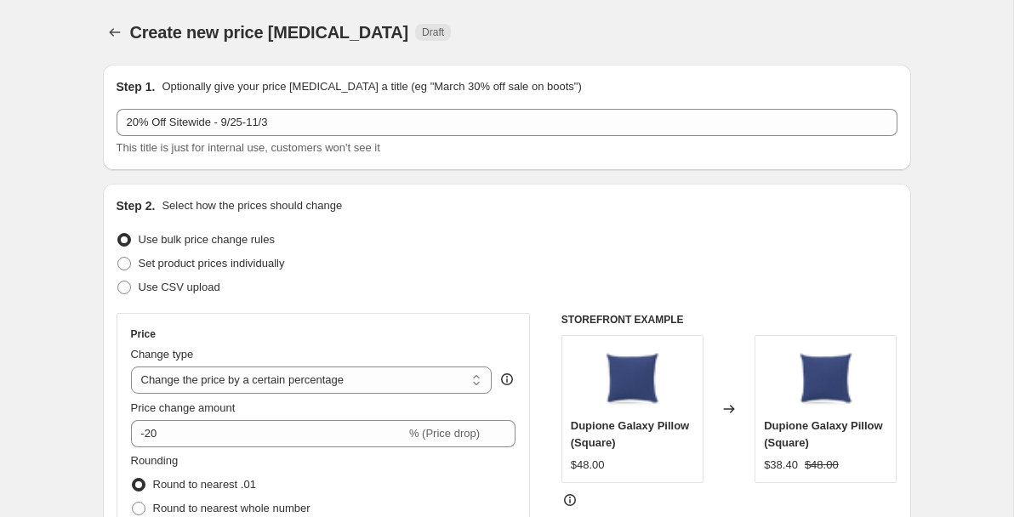
scroll to position [1, 0]
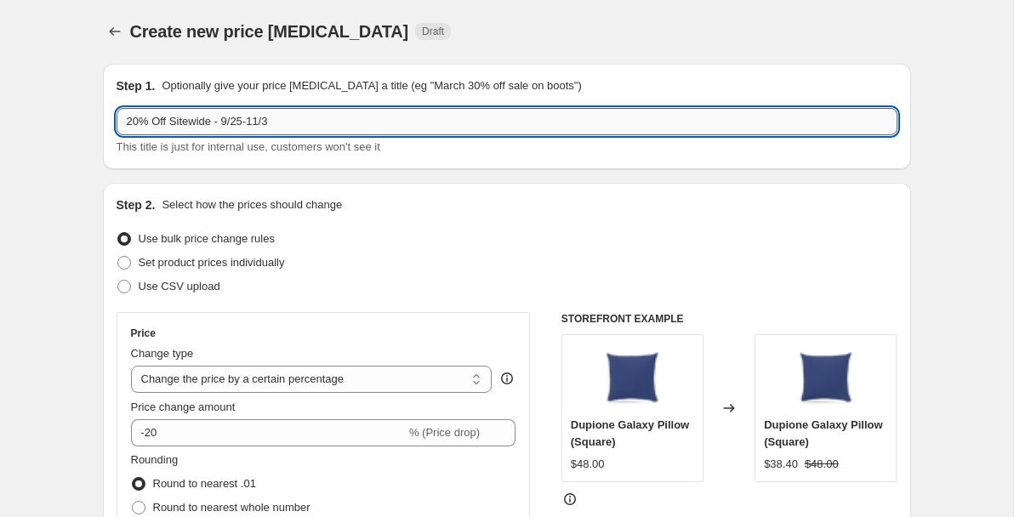
click at [328, 120] on input "20% Off Sitewide - 9/25-11/3" at bounding box center [507, 121] width 781 height 27
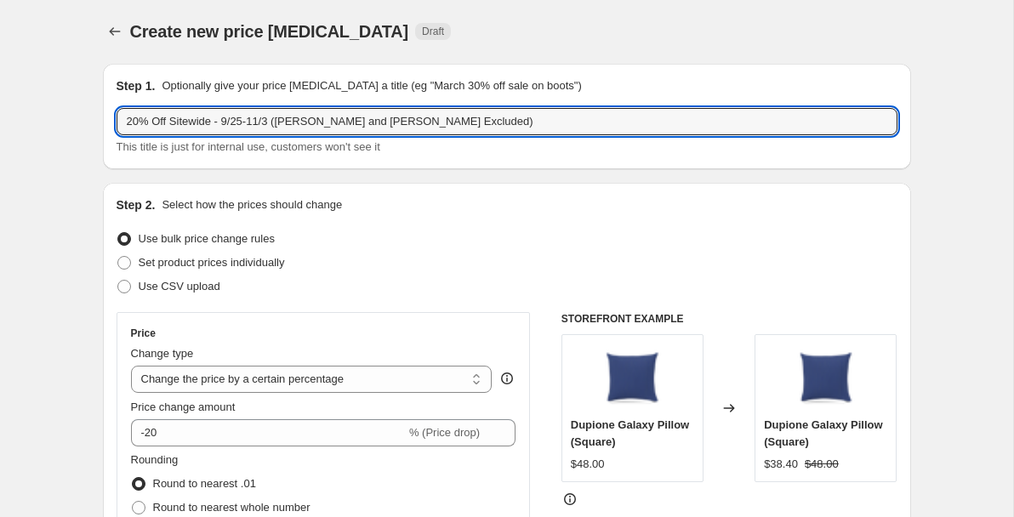
type input "20% Off Sitewide - 9/25-11/3 ([PERSON_NAME] and [PERSON_NAME] Excluded)"
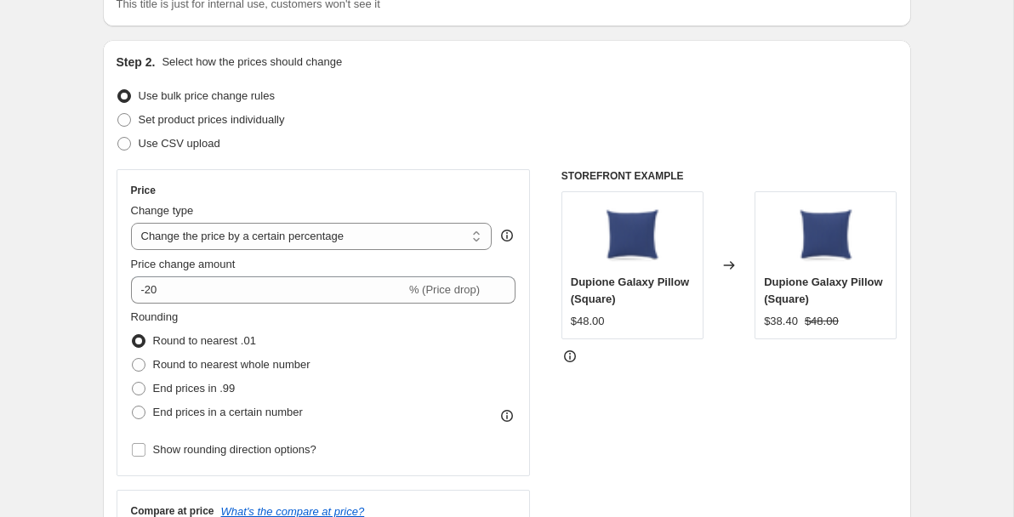
scroll to position [0, 0]
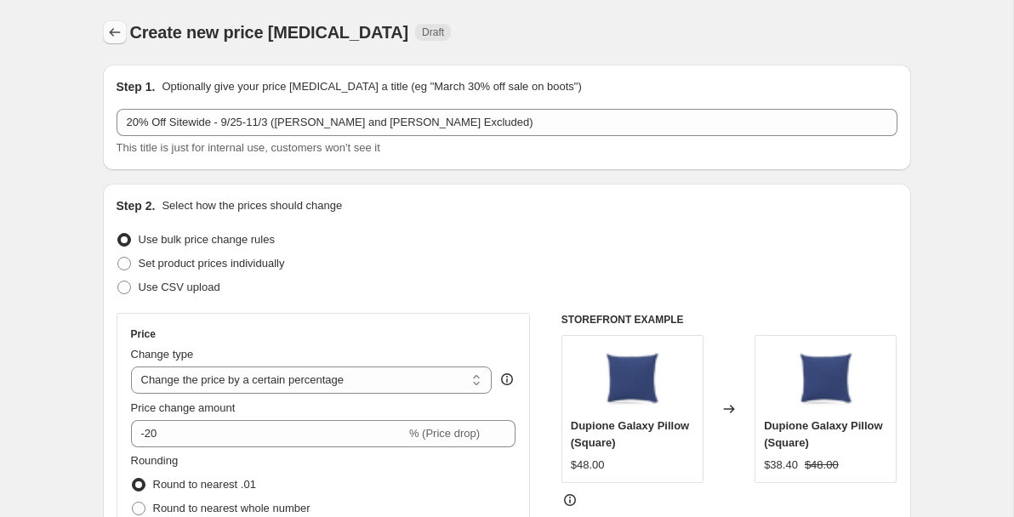
click at [114, 37] on icon "Price change jobs" at bounding box center [114, 32] width 17 height 17
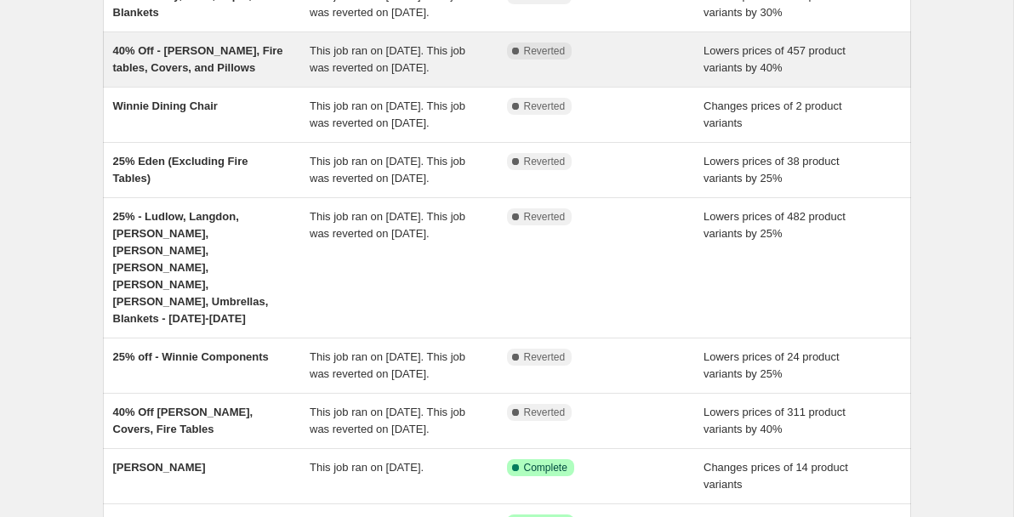
scroll to position [512, 0]
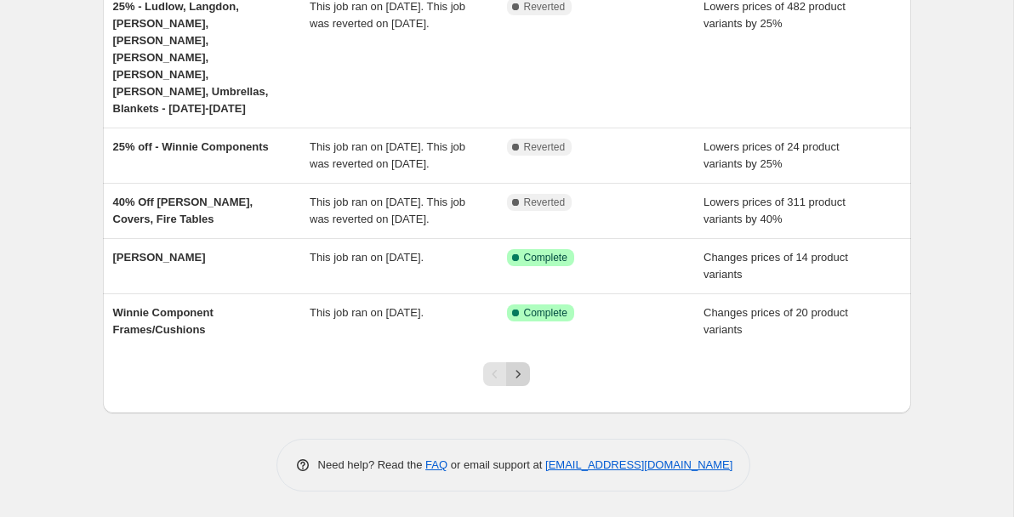
click at [516, 375] on icon "Next" at bounding box center [518, 374] width 17 height 17
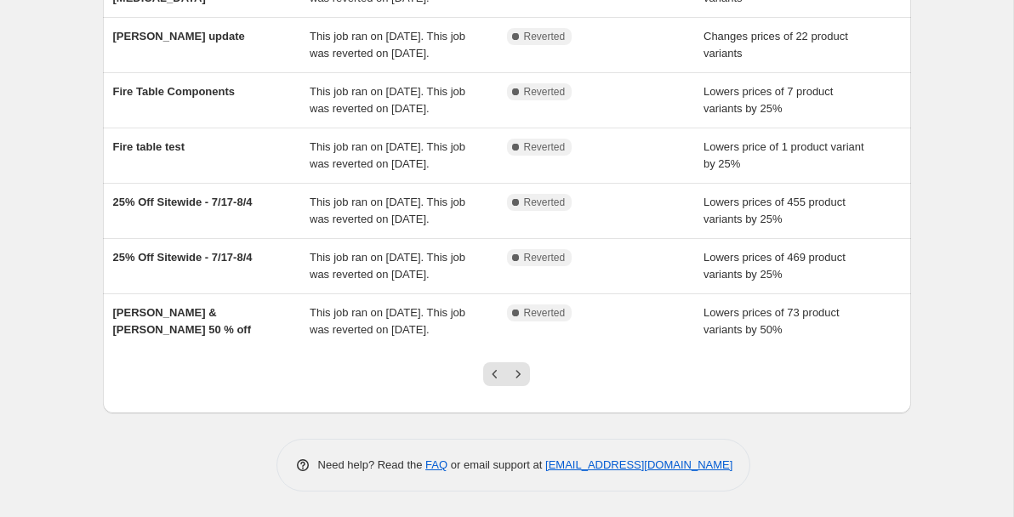
scroll to position [482, 0]
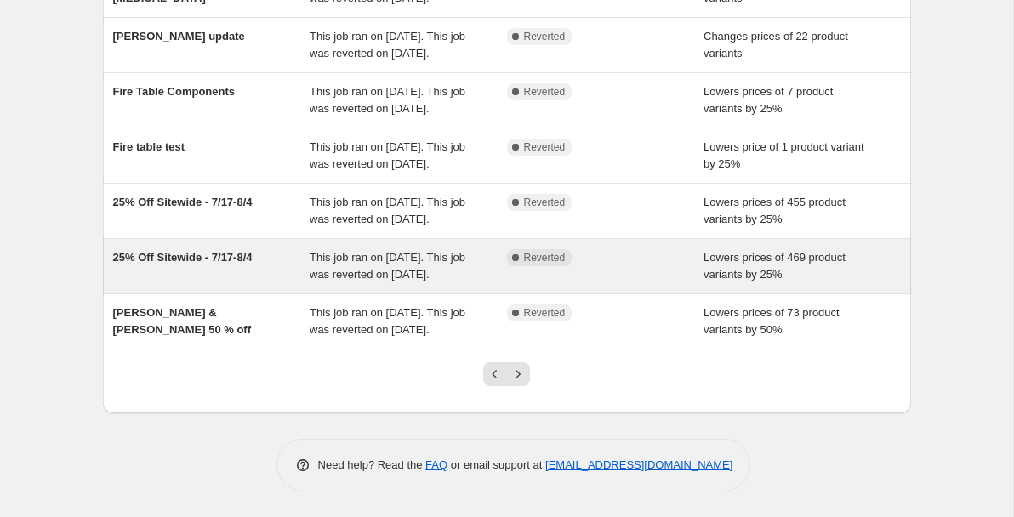
click at [161, 264] on span "25% Off Sitewide - 7/17-8/4" at bounding box center [183, 257] width 140 height 13
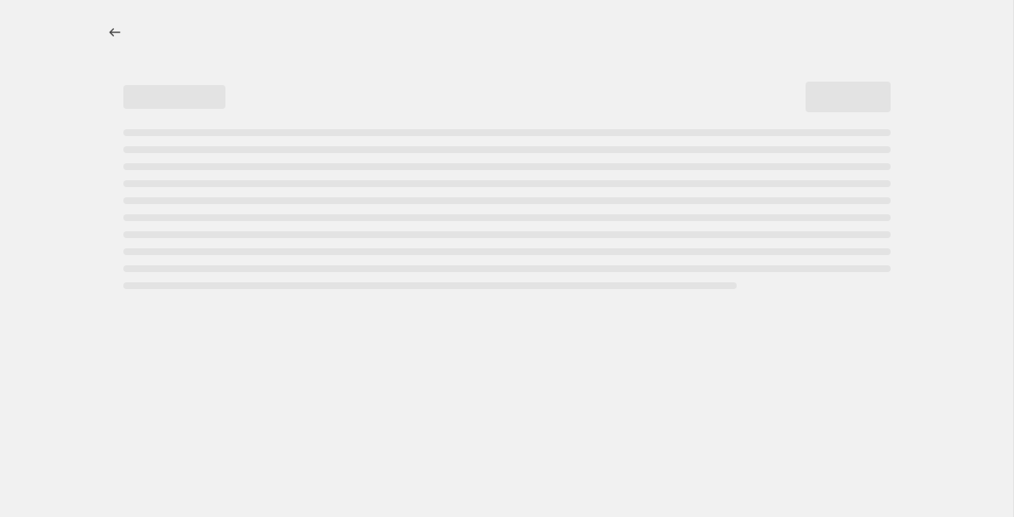
select select "percentage"
select select "collection"
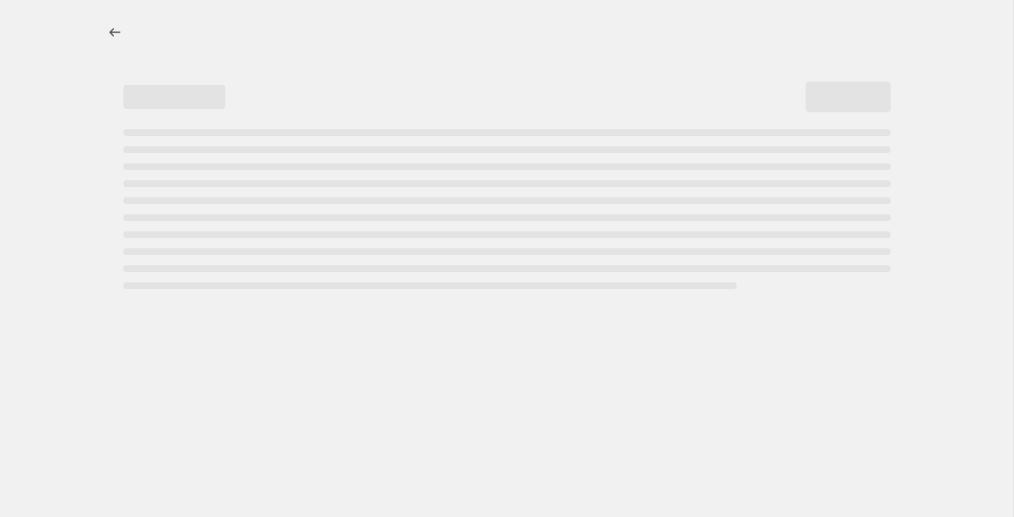
select select "collection"
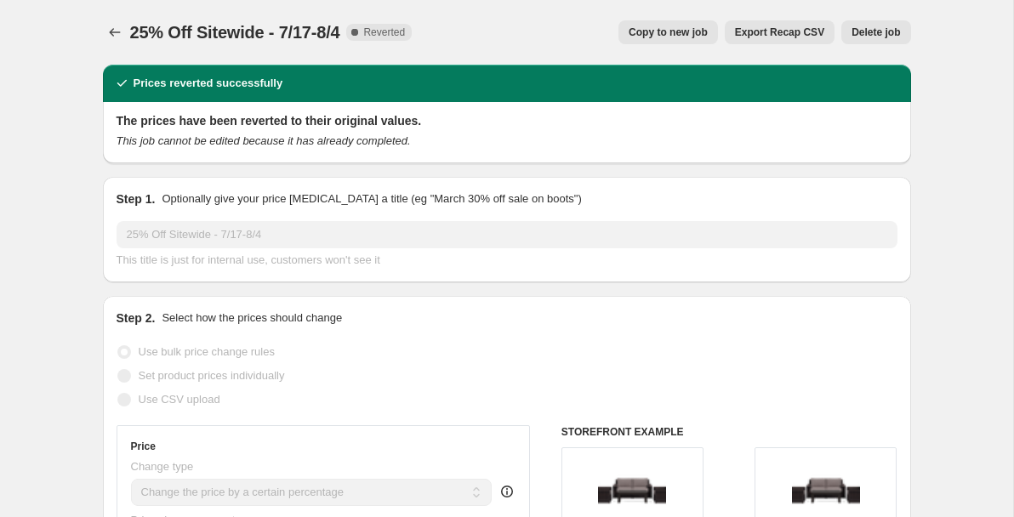
click at [671, 28] on span "Copy to new job" at bounding box center [668, 33] width 79 height 14
select select "percentage"
select select "collection"
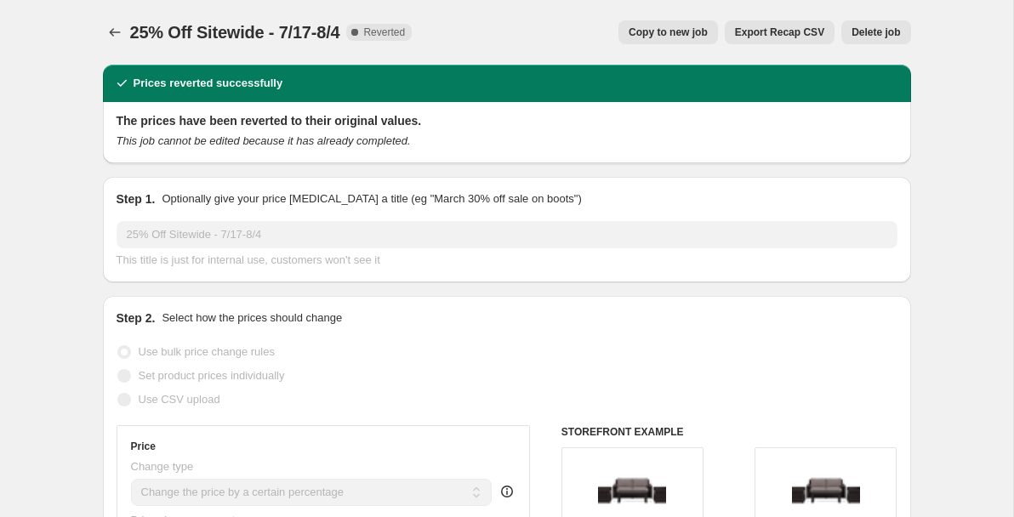
select select "collection"
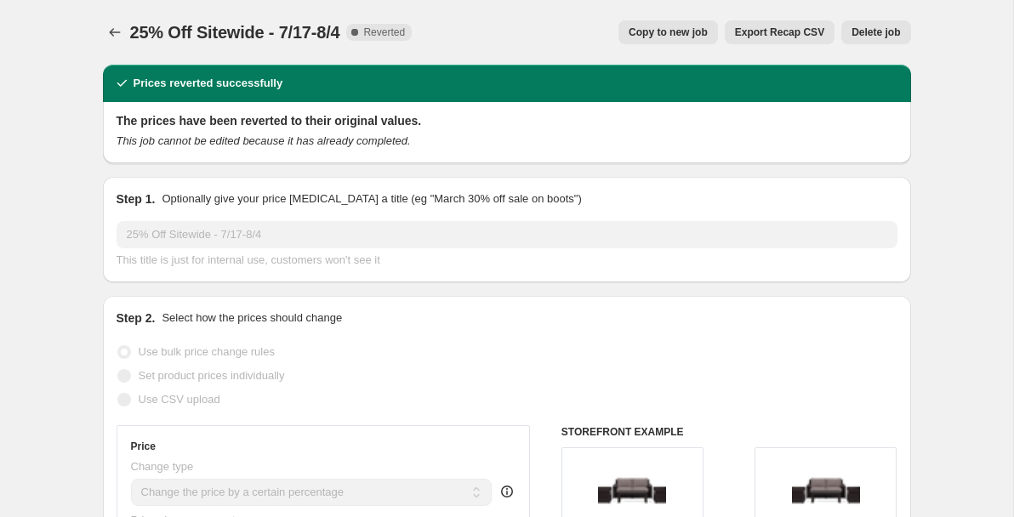
select select "collection"
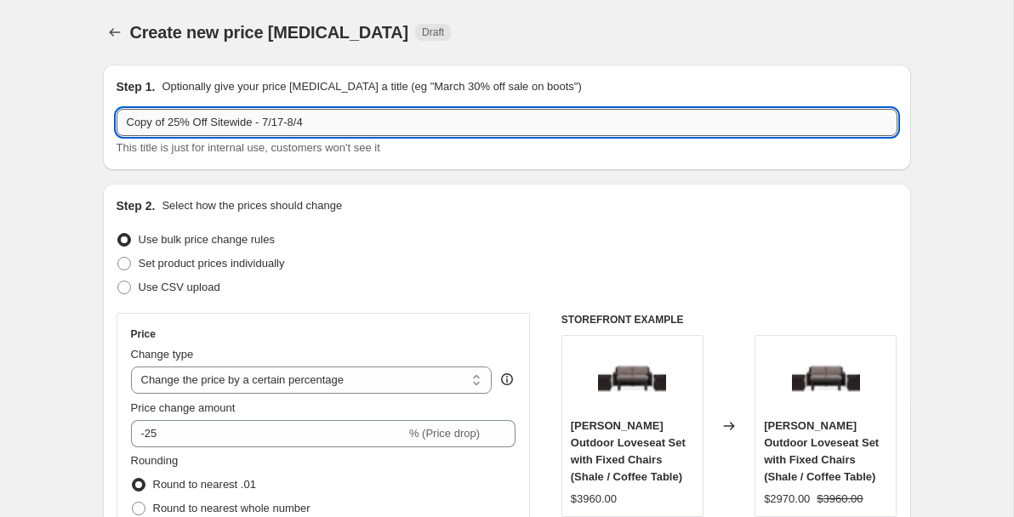
click at [174, 123] on input "Copy of 25% Off Sitewide - 7/17-8/4" at bounding box center [507, 122] width 781 height 27
drag, startPoint x: 275, startPoint y: 122, endPoint x: 230, endPoint y: 123, distance: 45.1
click at [230, 123] on input "20% Off Sitewide - 7/17-8/4" at bounding box center [507, 122] width 781 height 27
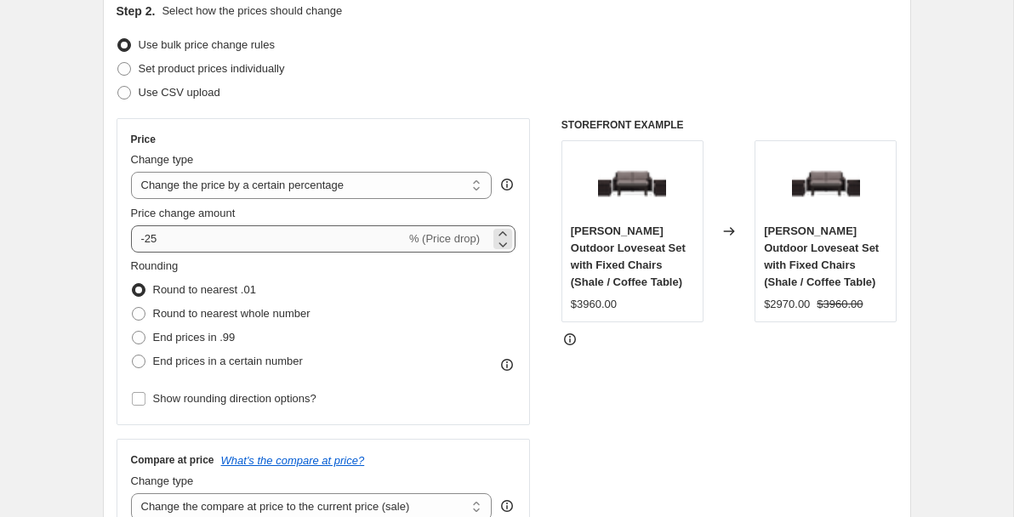
scroll to position [197, 0]
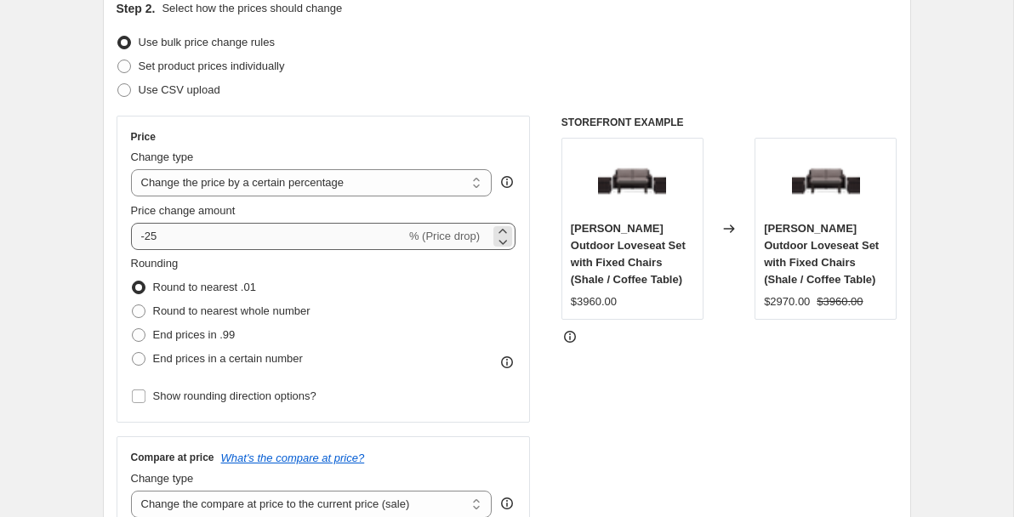
type input "20% Off Sitewide - 9/25-11/3"
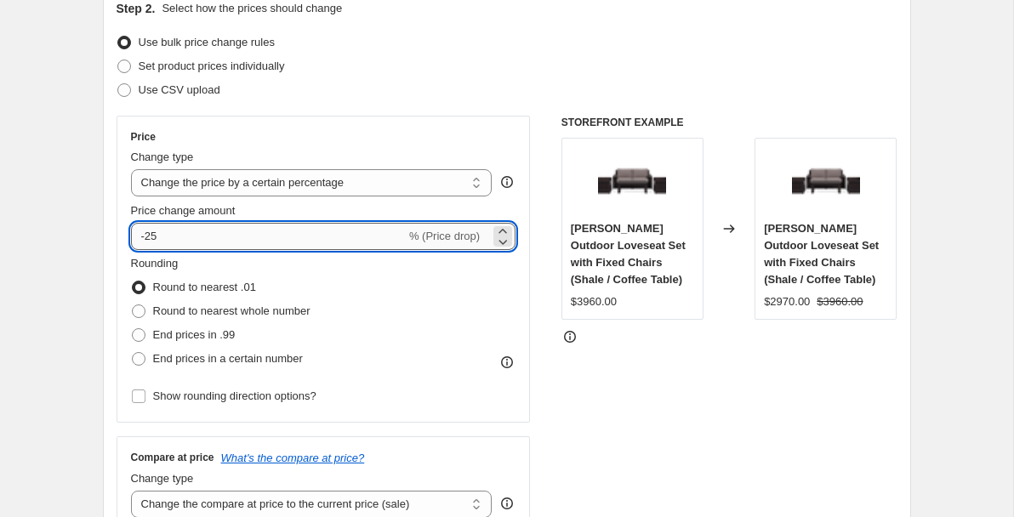
click at [185, 241] on input "-25" at bounding box center [268, 236] width 275 height 27
type input "-20"
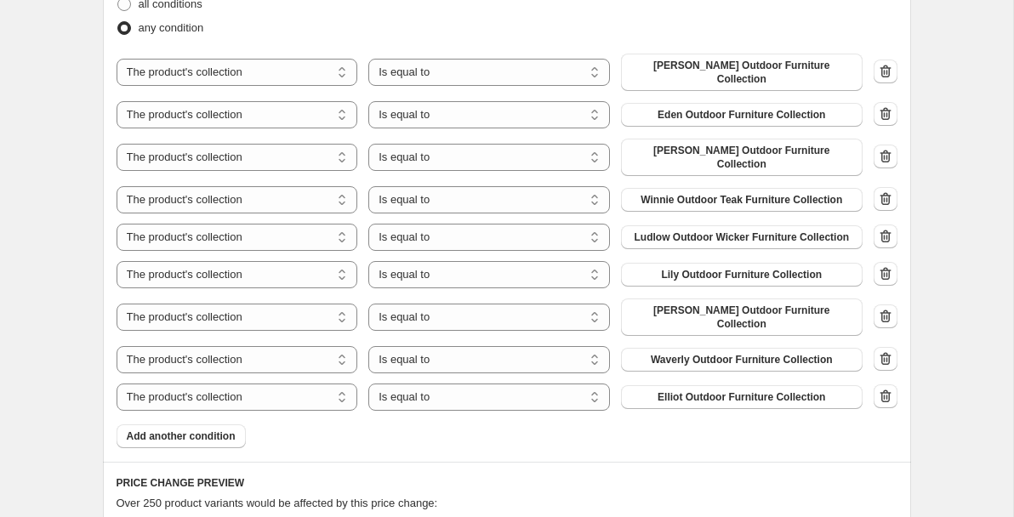
scroll to position [1000, 0]
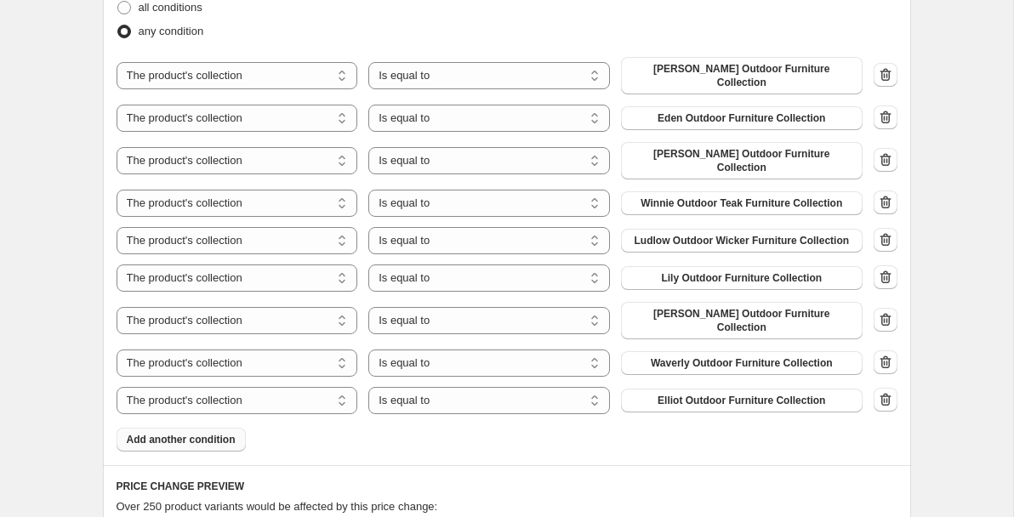
click at [168, 433] on span "Add another condition" at bounding box center [181, 440] width 109 height 14
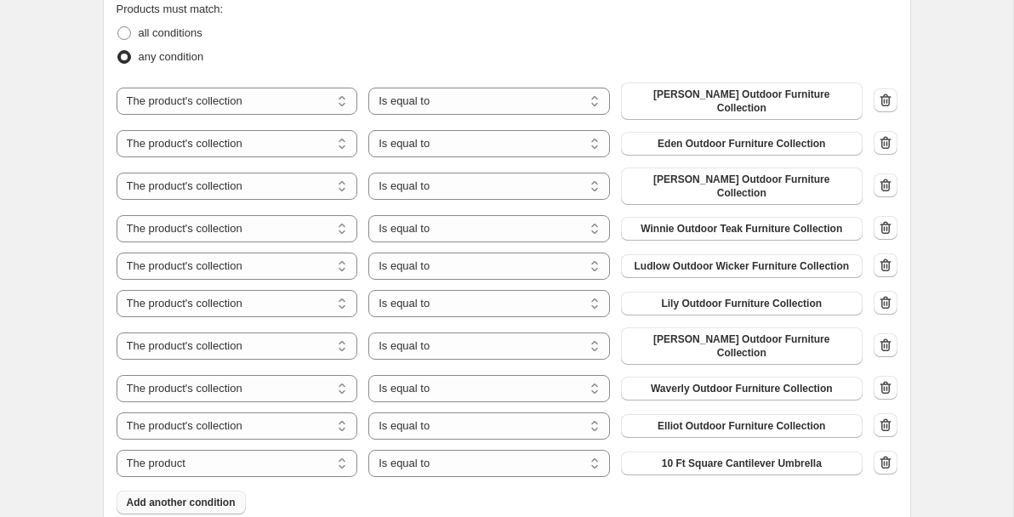
scroll to position [968, 0]
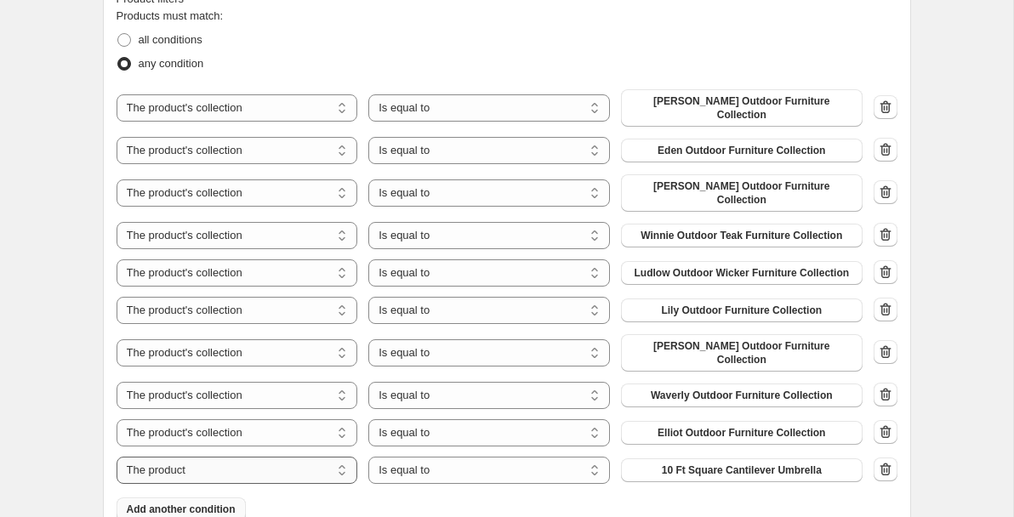
click at [259, 457] on select "The product The product's collection The product's tag The product's vendor The…" at bounding box center [238, 470] width 242 height 27
select select "collection"
click at [674, 464] on span "7 Piece Outdoor Dining Sets" at bounding box center [741, 471] width 137 height 14
click at [201, 503] on span "Add another condition" at bounding box center [181, 510] width 109 height 14
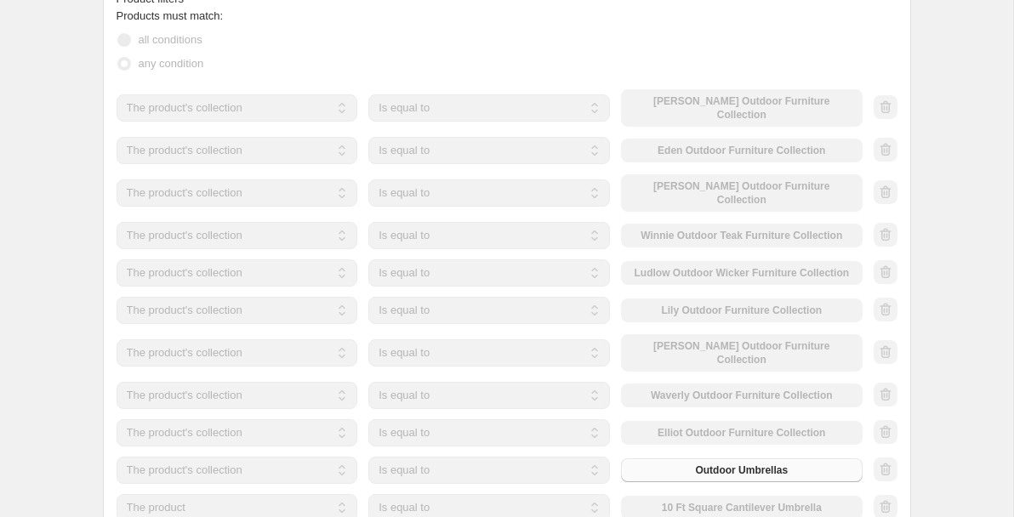
scroll to position [1036, 0]
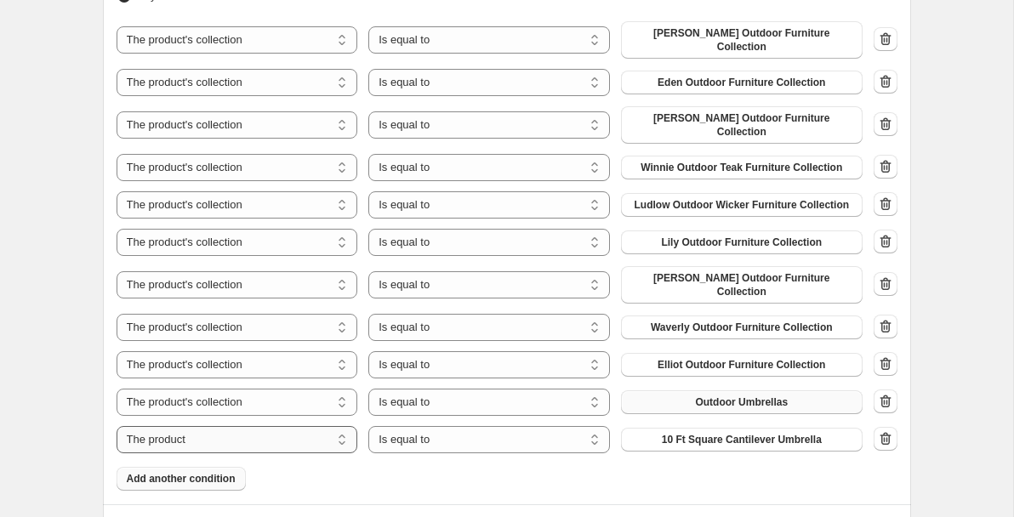
click at [231, 426] on select "The product The product's collection The product's tag The product's vendor The…" at bounding box center [238, 439] width 242 height 27
select select "collection"
click at [702, 433] on span "7 Piece Outdoor Dining Sets" at bounding box center [741, 440] width 137 height 14
click at [216, 472] on span "Add another condition" at bounding box center [181, 479] width 109 height 14
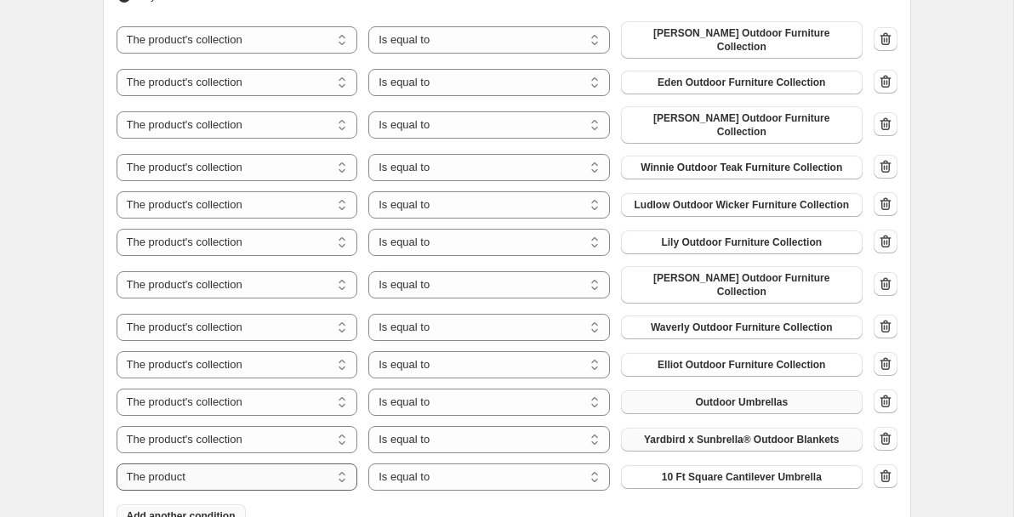
click at [250, 464] on select "The product The product's collection The product's tag The product's vendor The…" at bounding box center [238, 477] width 242 height 27
select select "collection"
click at [761, 470] on span "7 Piece Outdoor Dining Sets" at bounding box center [741, 477] width 137 height 14
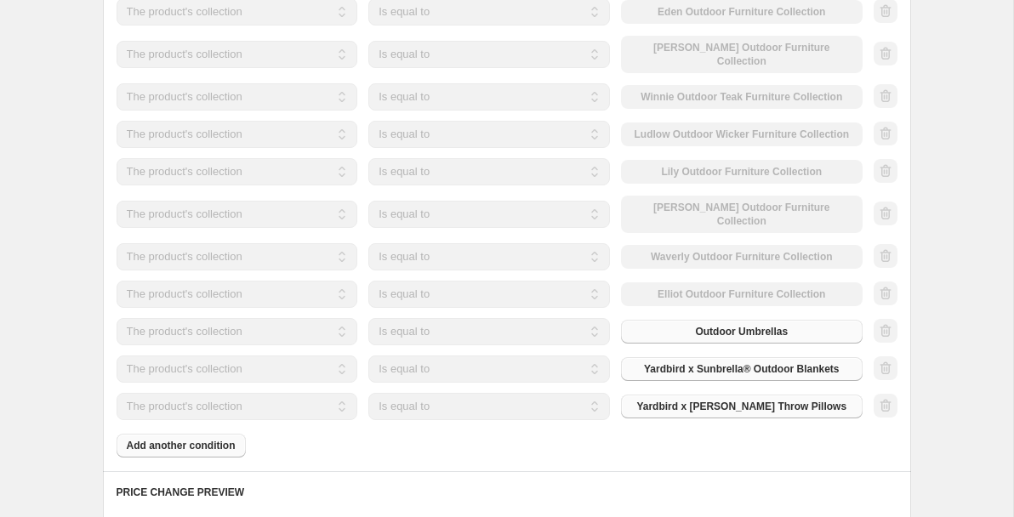
scroll to position [1116, 0]
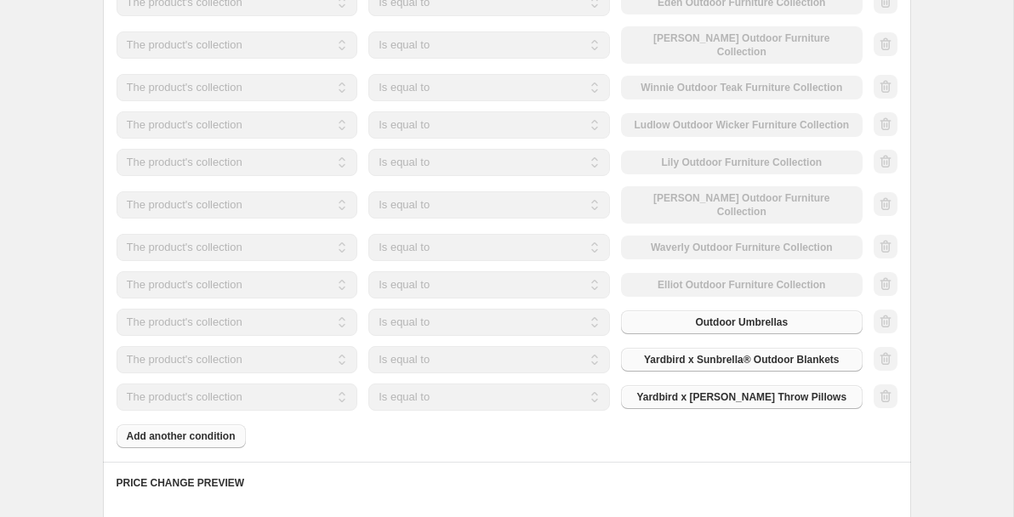
click at [173, 408] on div "Products must match: all conditions any condition The product The product's col…" at bounding box center [507, 154] width 781 height 589
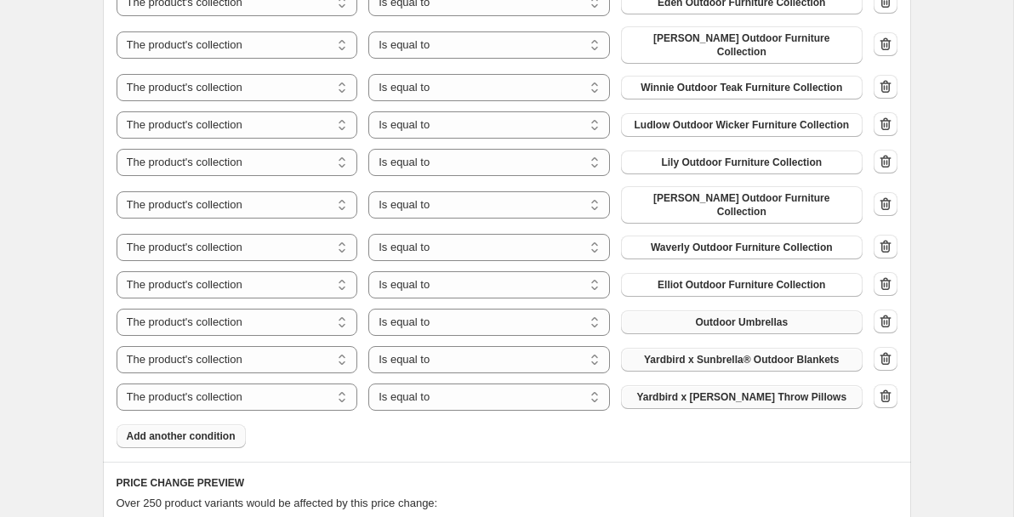
click at [163, 430] on span "Add another condition" at bounding box center [181, 437] width 109 height 14
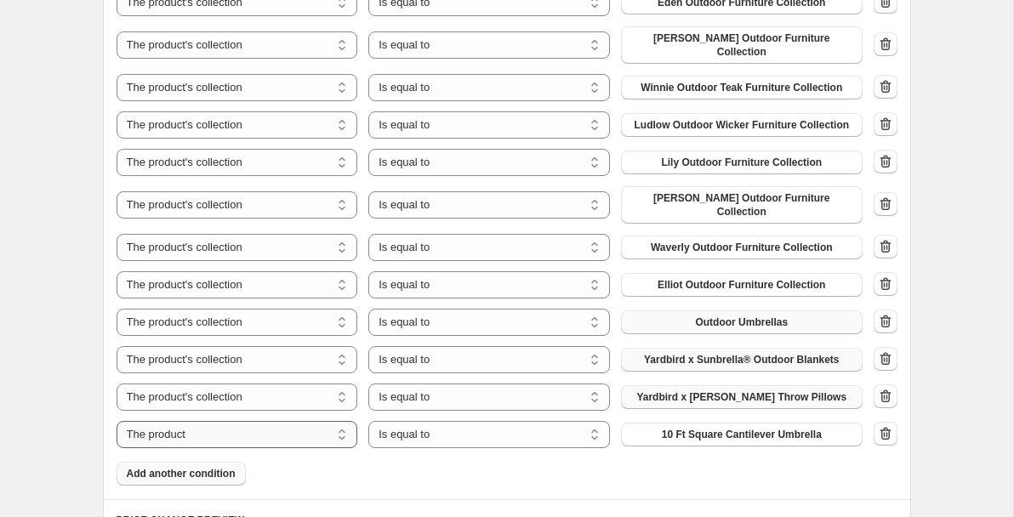
click at [281, 421] on select "The product The product's collection The product's tag The product's vendor The…" at bounding box center [238, 434] width 242 height 27
select select "collection"
click at [715, 428] on span "7 Piece Outdoor Dining Sets" at bounding box center [741, 435] width 137 height 14
click at [195, 462] on button "Add another condition" at bounding box center [181, 474] width 129 height 24
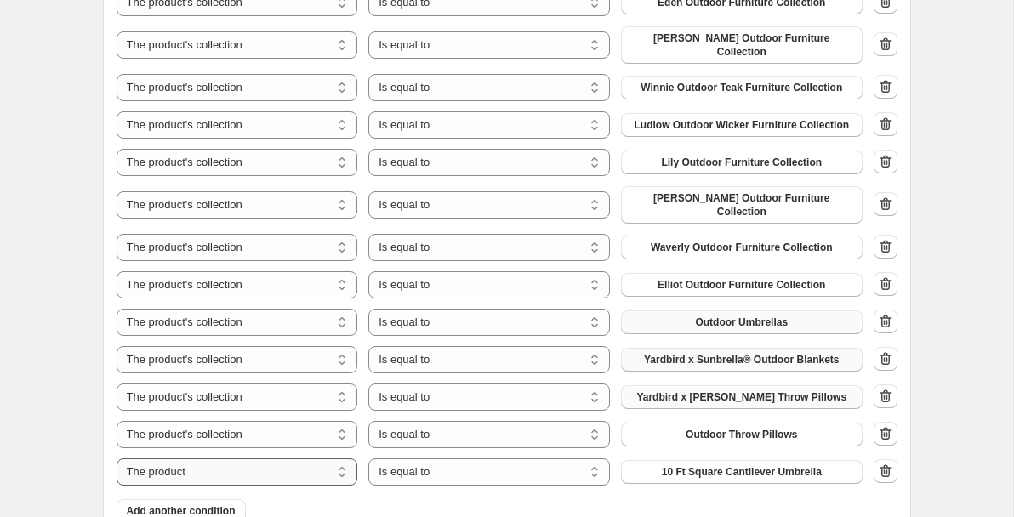
click at [307, 459] on select "The product The product's collection The product's tag The product's vendor The…" at bounding box center [238, 472] width 242 height 27
select select "collection"
click at [718, 465] on span "7 Piece Outdoor Dining Sets" at bounding box center [741, 472] width 137 height 14
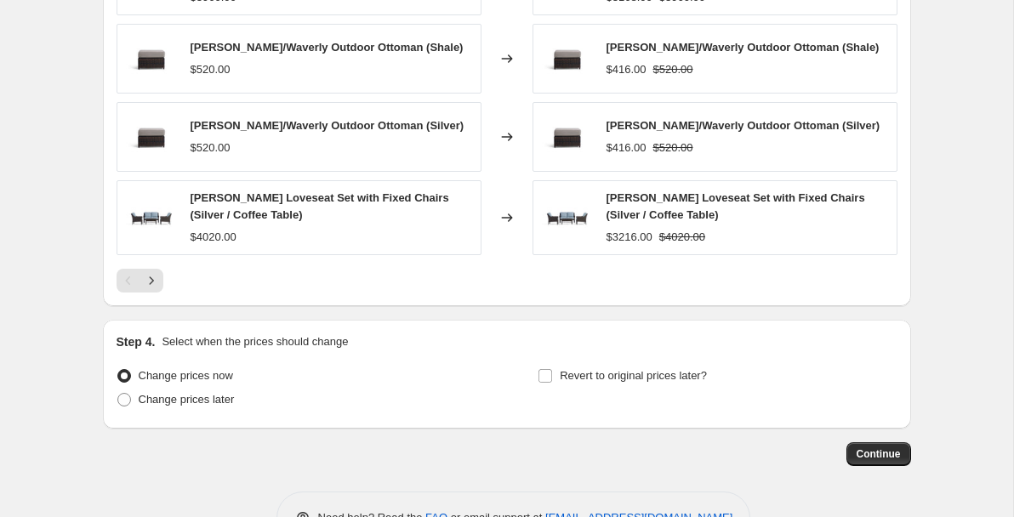
scroll to position [1877, 0]
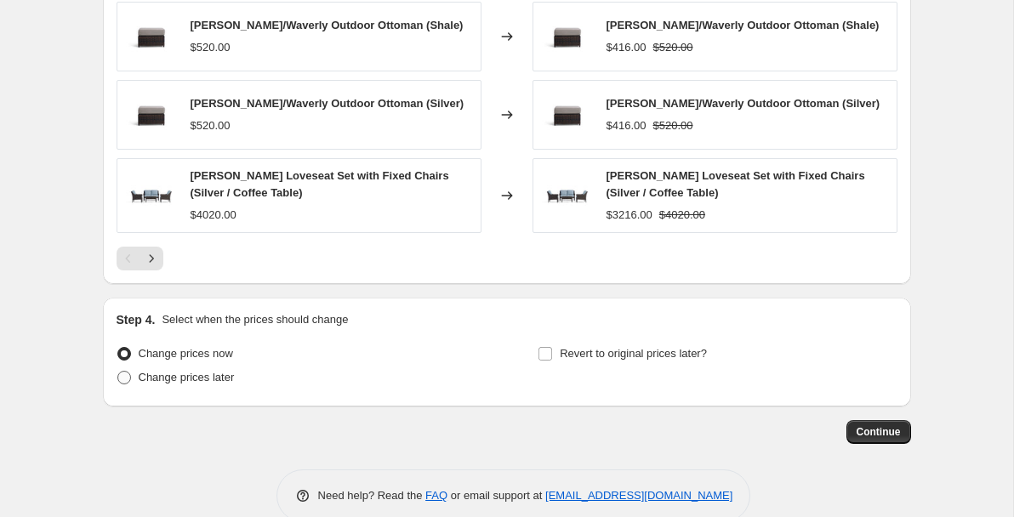
click at [131, 366] on label "Change prices later" at bounding box center [176, 378] width 118 height 24
click at [118, 371] on input "Change prices later" at bounding box center [117, 371] width 1 height 1
radio input "true"
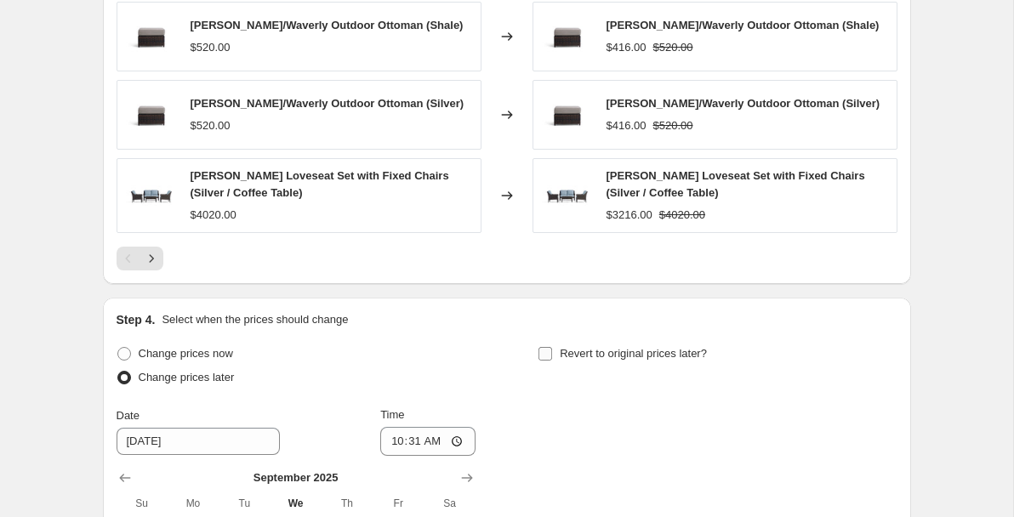
click at [548, 347] on input "Revert to original prices later?" at bounding box center [545, 354] width 14 height 14
checkbox input "true"
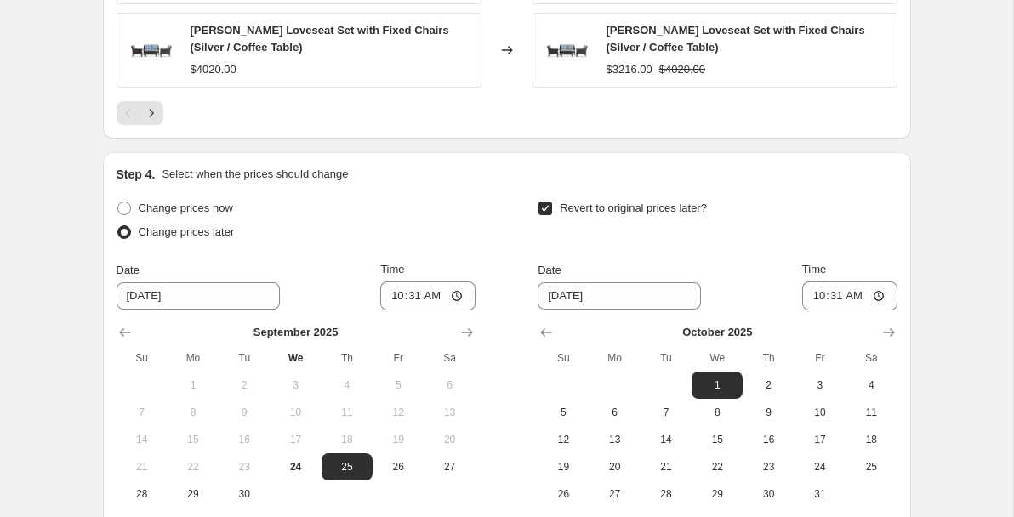
scroll to position [2026, 0]
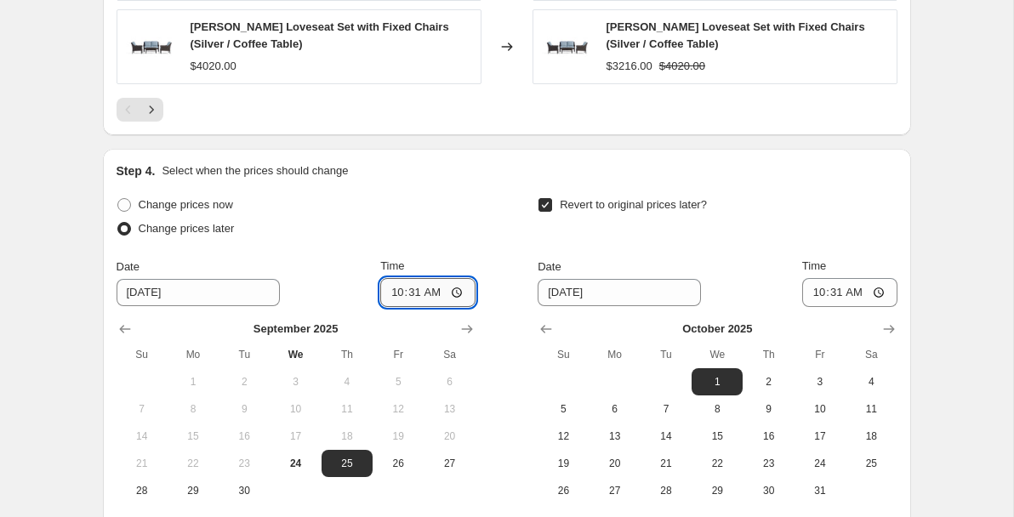
click at [390, 278] on input "10:31" at bounding box center [427, 292] width 95 height 29
type input "00:00"
click at [410, 217] on div "Change prices later" at bounding box center [296, 229] width 359 height 24
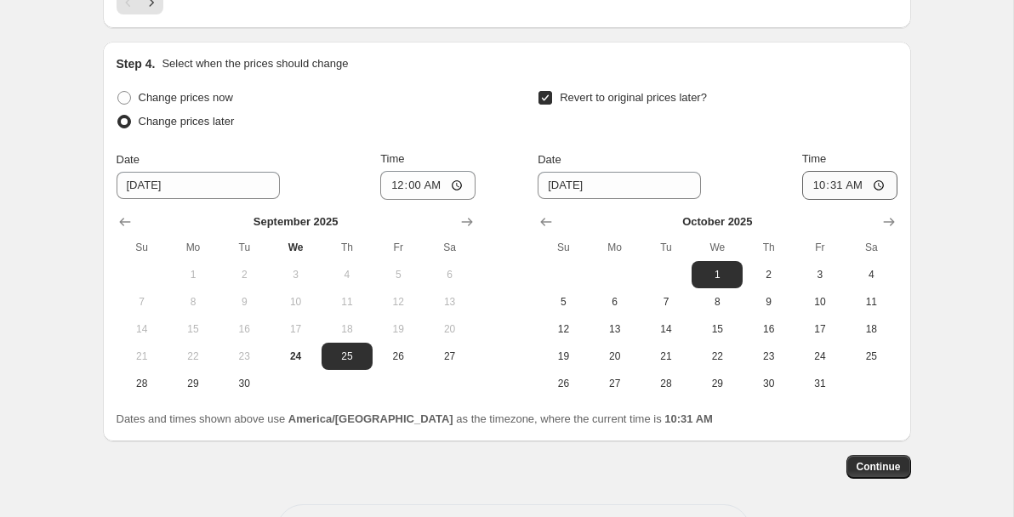
scroll to position [2140, 0]
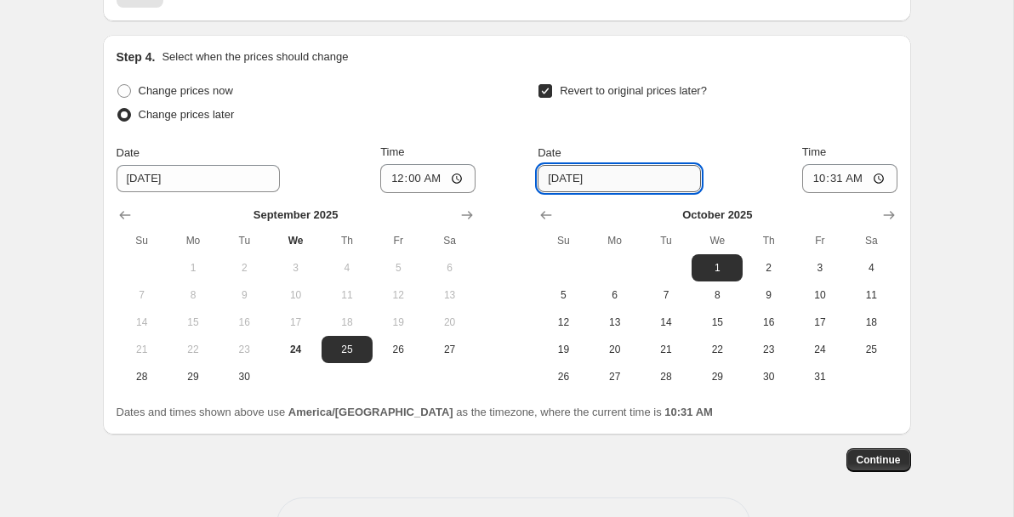
click at [553, 165] on input "[DATE]" at bounding box center [619, 178] width 163 height 27
click at [555, 165] on input "[DATE]" at bounding box center [619, 178] width 163 height 27
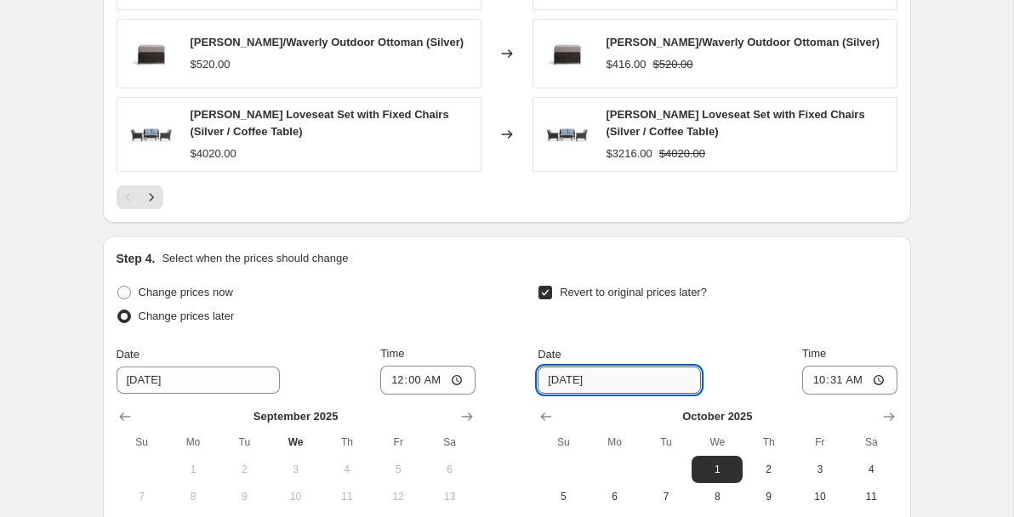
scroll to position [2168, 0]
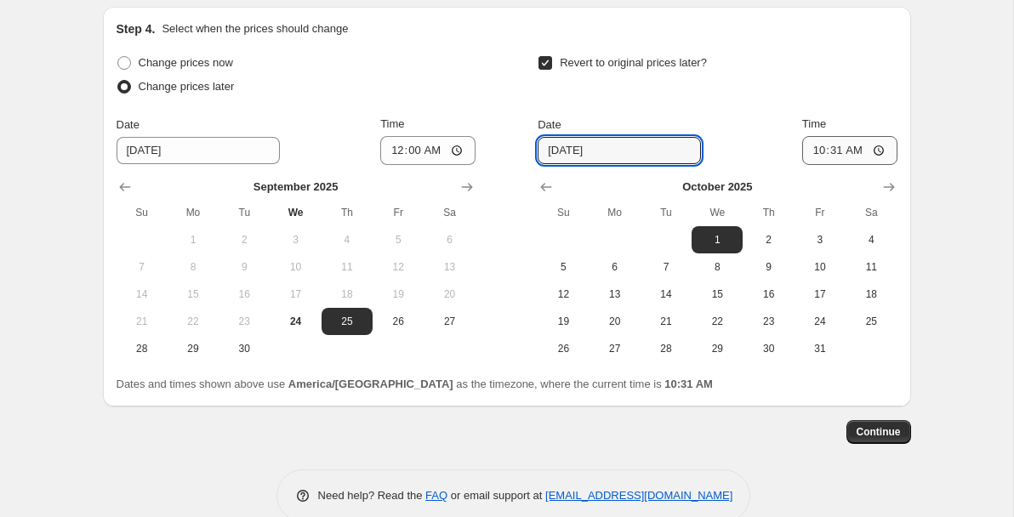
type input "[DATE]"
click at [813, 136] on input "10:31" at bounding box center [849, 150] width 95 height 29
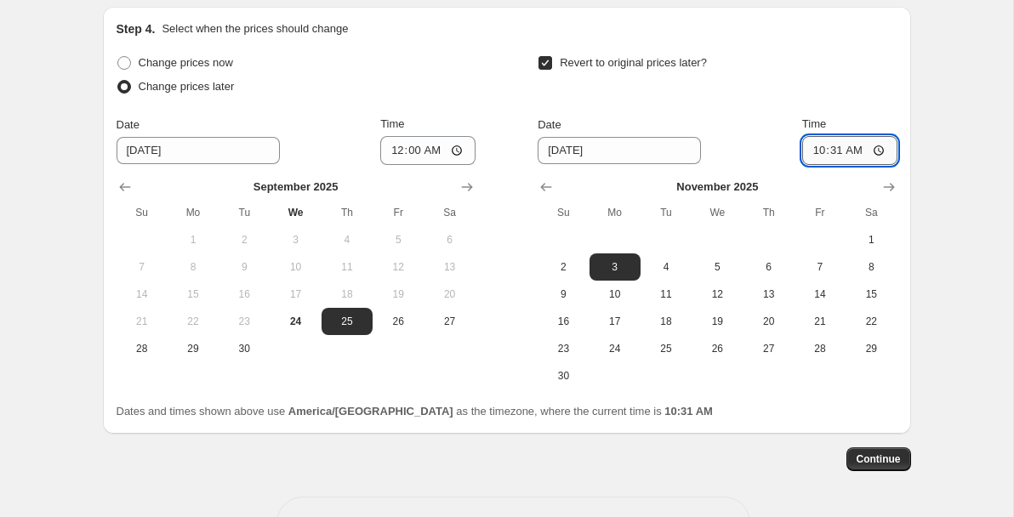
click at [813, 136] on input "10:31" at bounding box center [849, 150] width 95 height 29
type input "02:00"
click at [840, 116] on div "Time" at bounding box center [849, 124] width 95 height 17
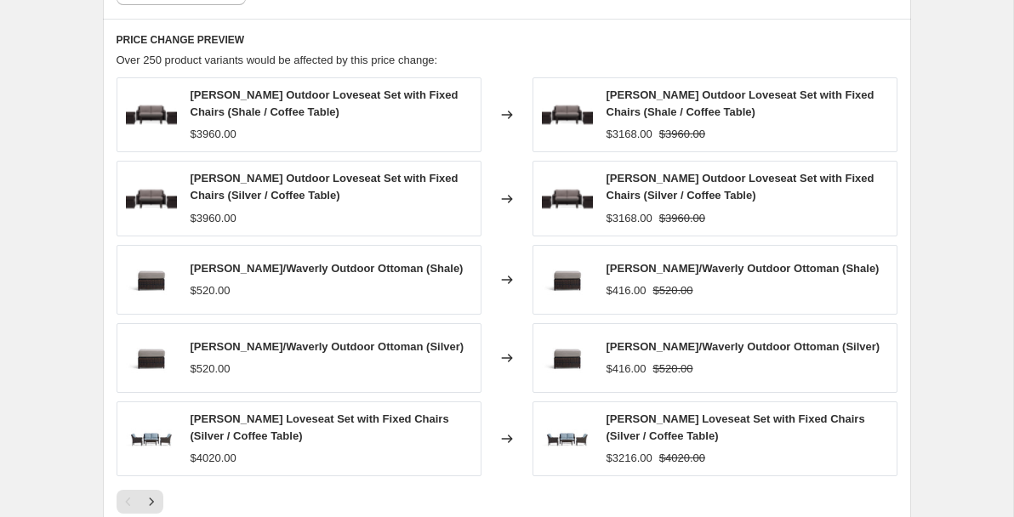
scroll to position [1624, 0]
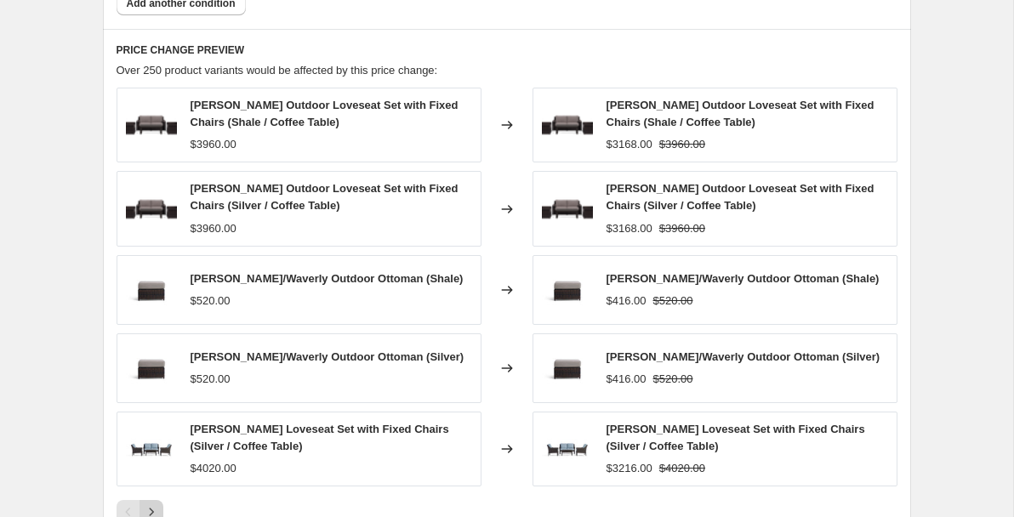
click at [157, 504] on icon "Next" at bounding box center [151, 512] width 17 height 17
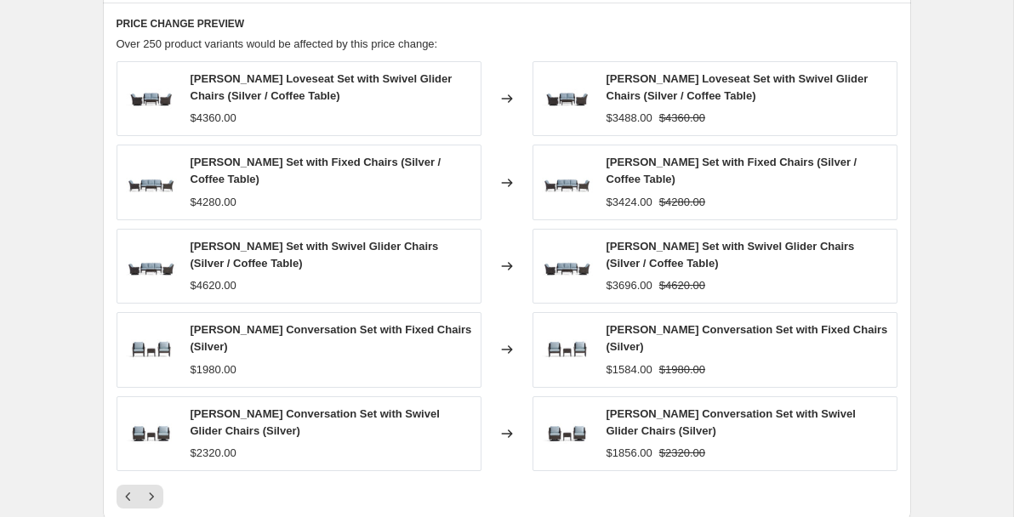
scroll to position [1651, 0]
click at [151, 487] on icon "Next" at bounding box center [151, 495] width 17 height 17
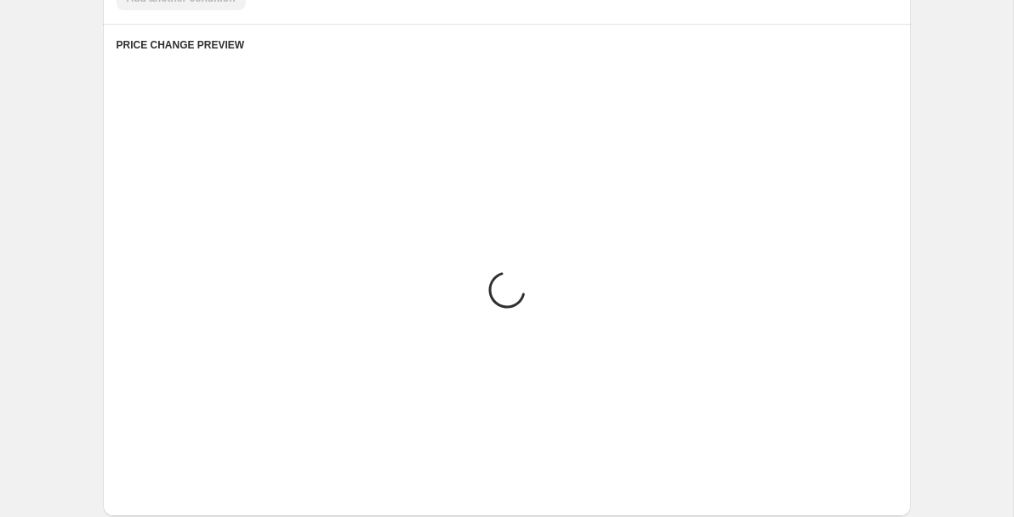
scroll to position [1625, 0]
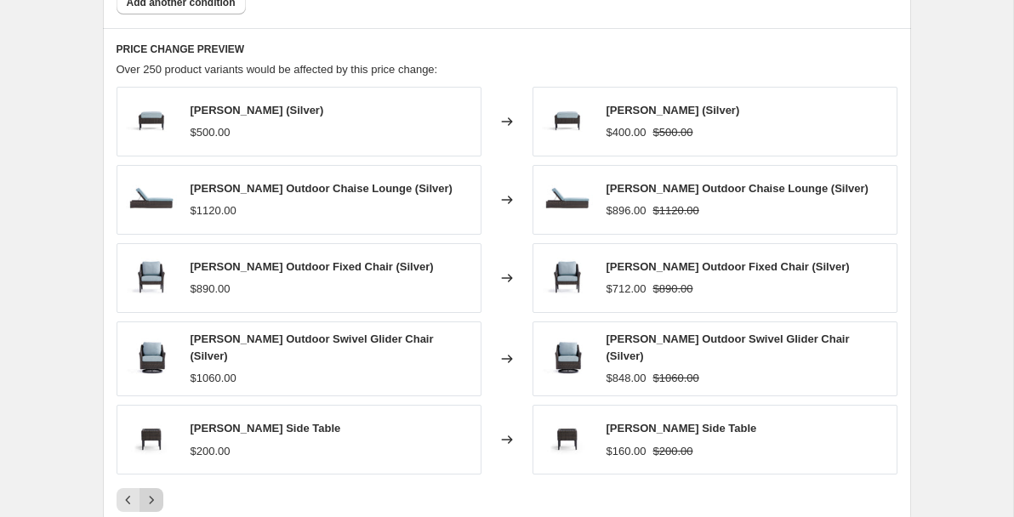
click at [149, 492] on icon "Next" at bounding box center [151, 500] width 17 height 17
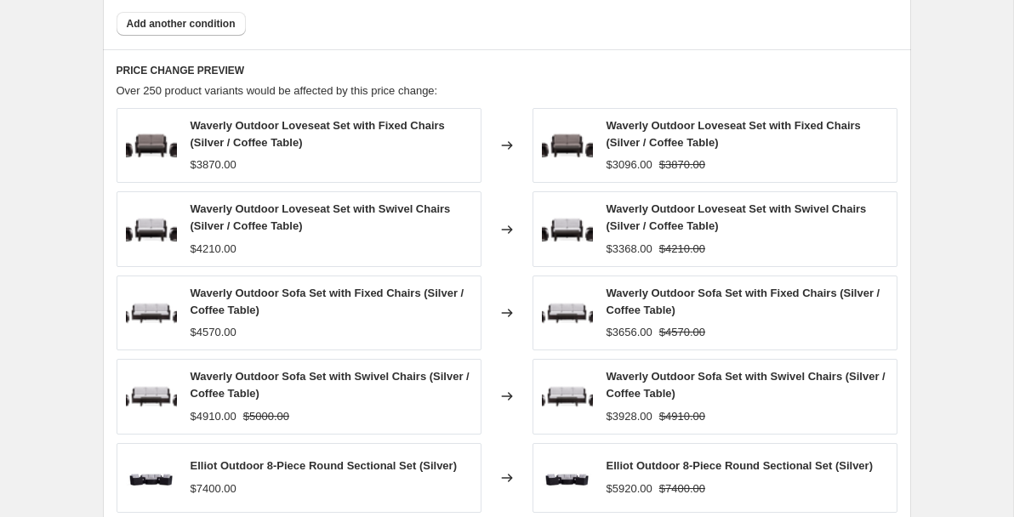
scroll to position [1657, 0]
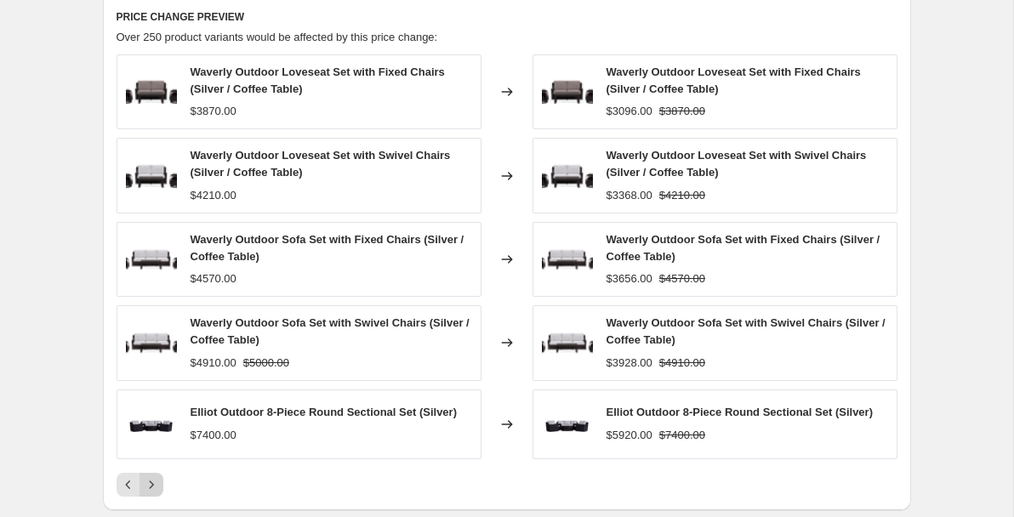
click at [152, 476] on icon "Next" at bounding box center [151, 484] width 17 height 17
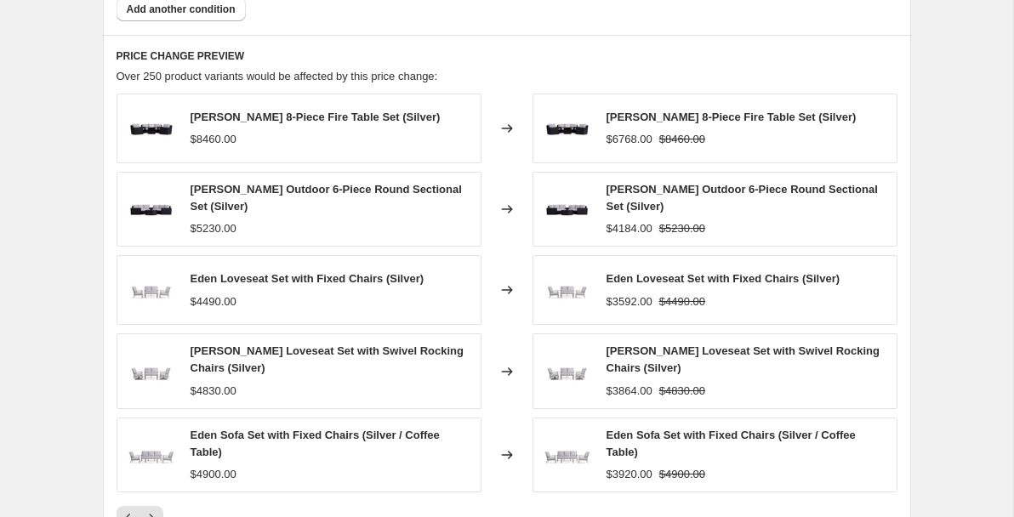
scroll to position [1616, 0]
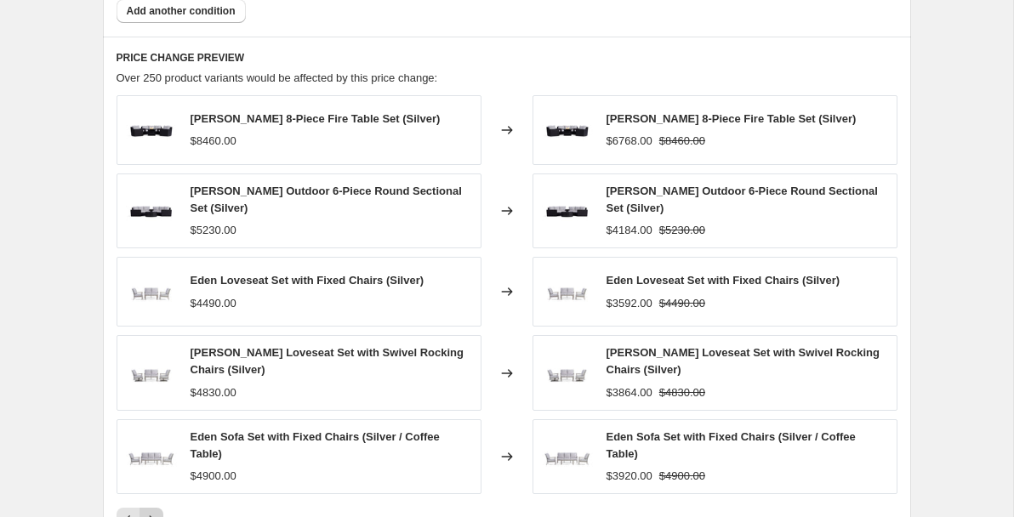
click at [161, 508] on button "Next" at bounding box center [152, 520] width 24 height 24
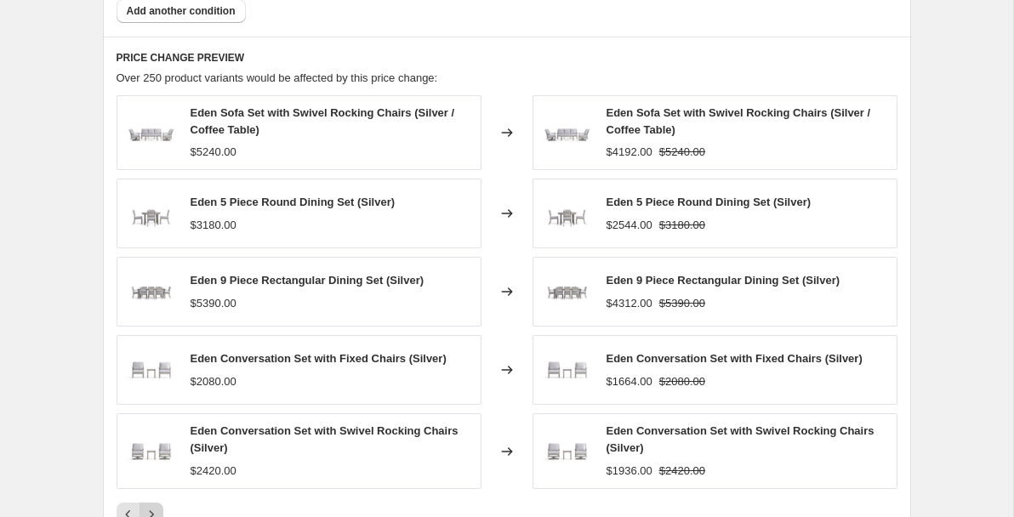
click at [157, 506] on icon "Next" at bounding box center [151, 514] width 17 height 17
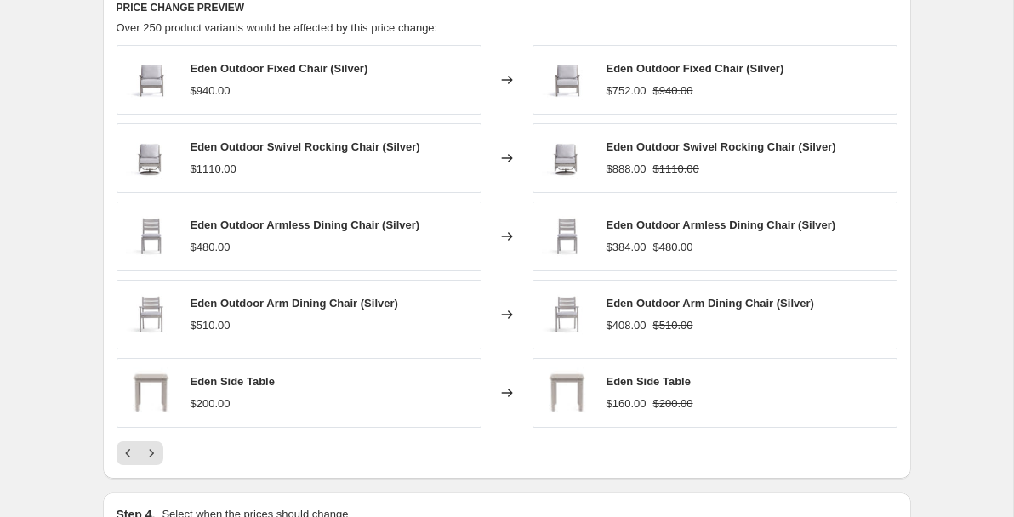
scroll to position [1678, 0]
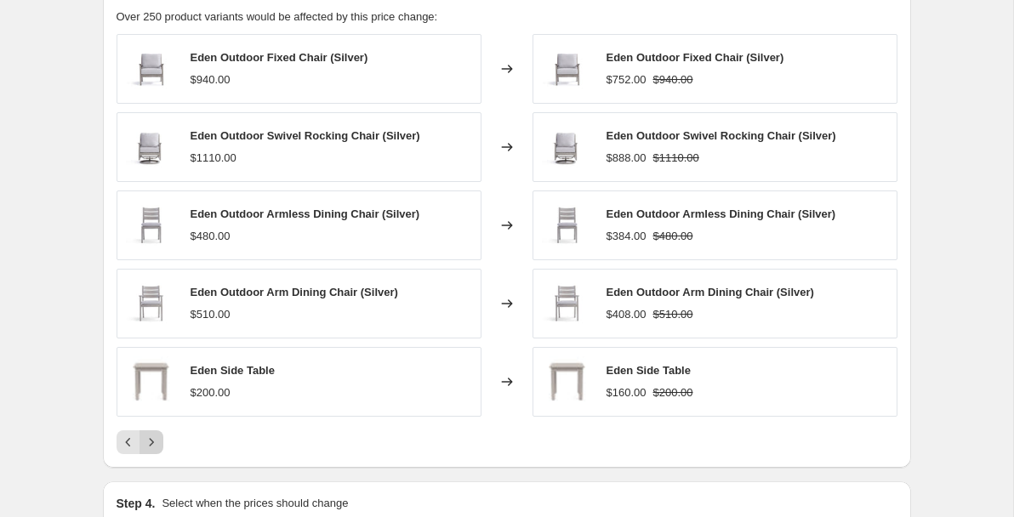
click at [151, 438] on icon "Next" at bounding box center [151, 442] width 4 height 8
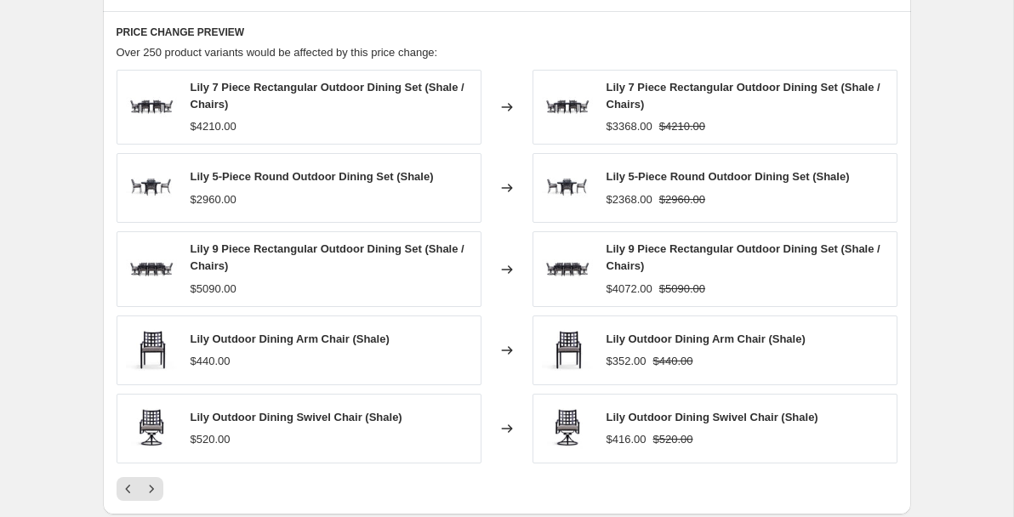
scroll to position [1646, 0]
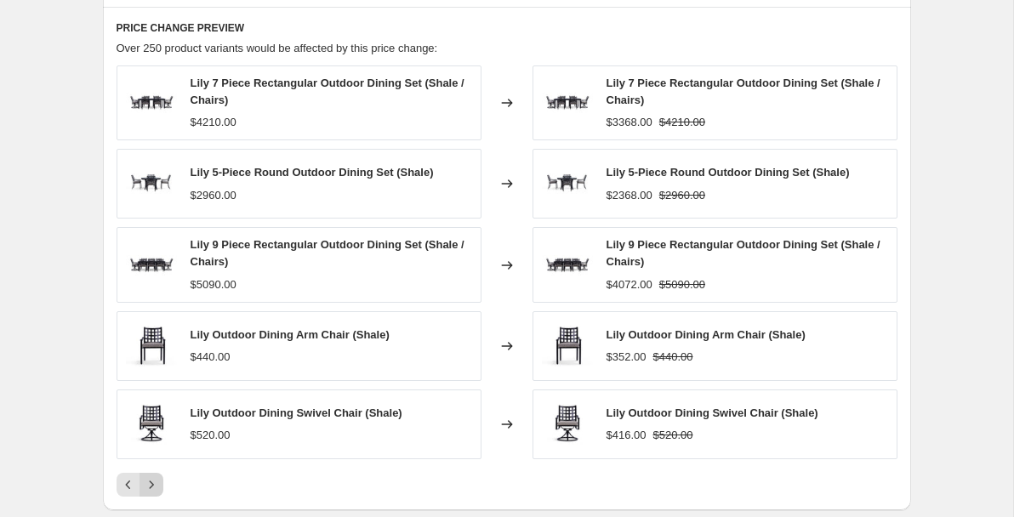
click at [162, 473] on button "Next" at bounding box center [152, 485] width 24 height 24
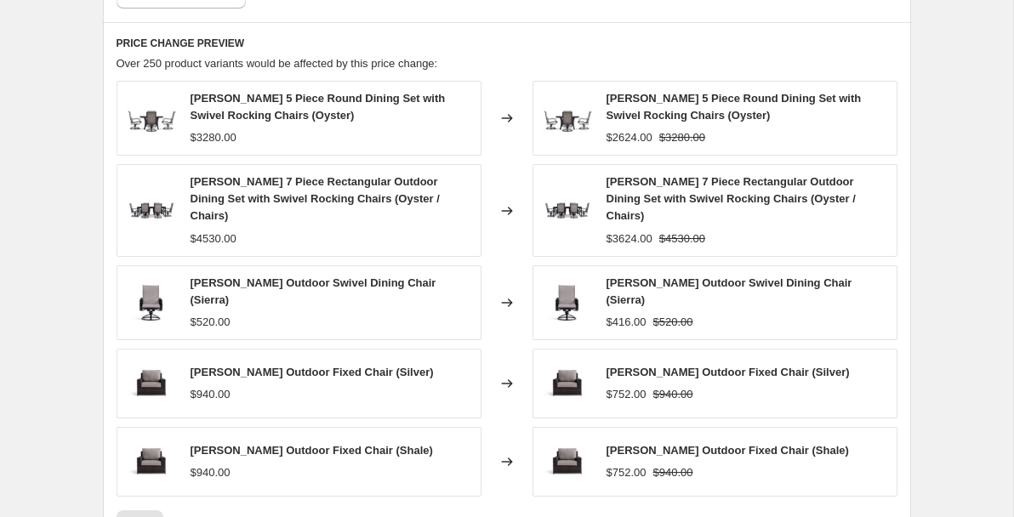
scroll to position [1638, 0]
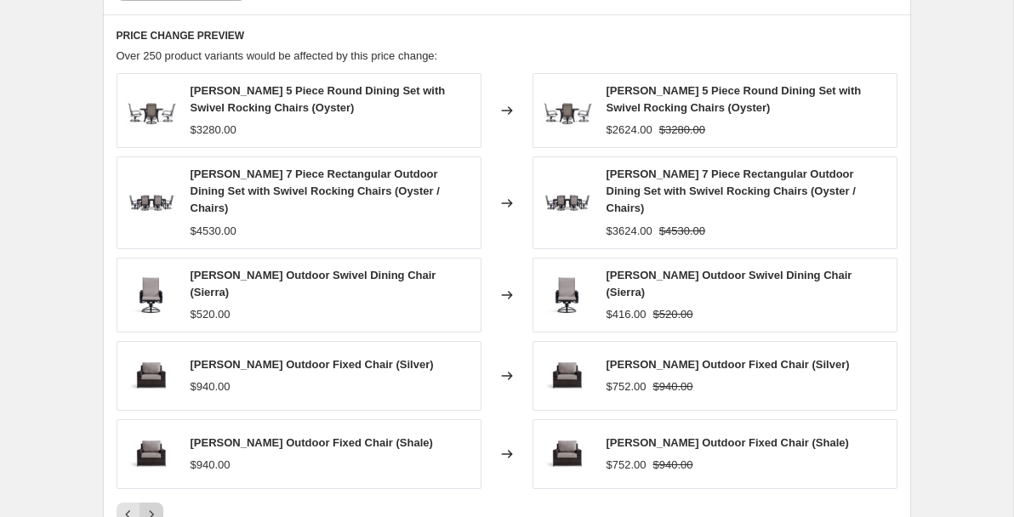
click at [157, 506] on icon "Next" at bounding box center [151, 514] width 17 height 17
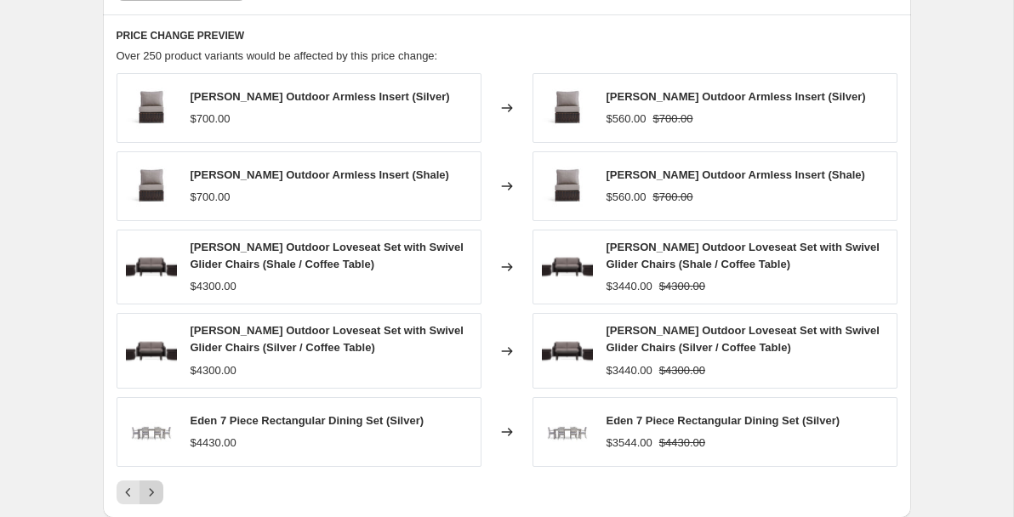
click at [151, 484] on icon "Next" at bounding box center [151, 492] width 17 height 17
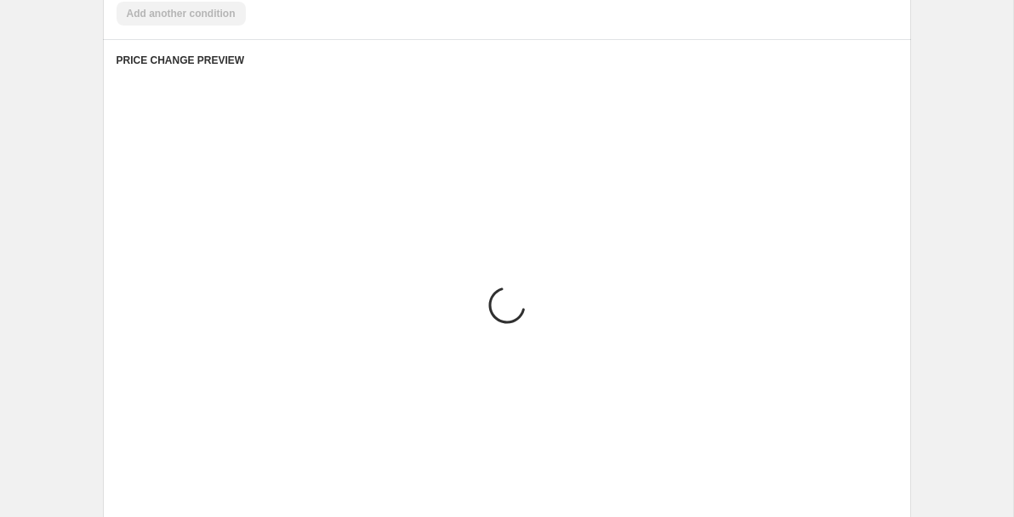
scroll to position [1609, 0]
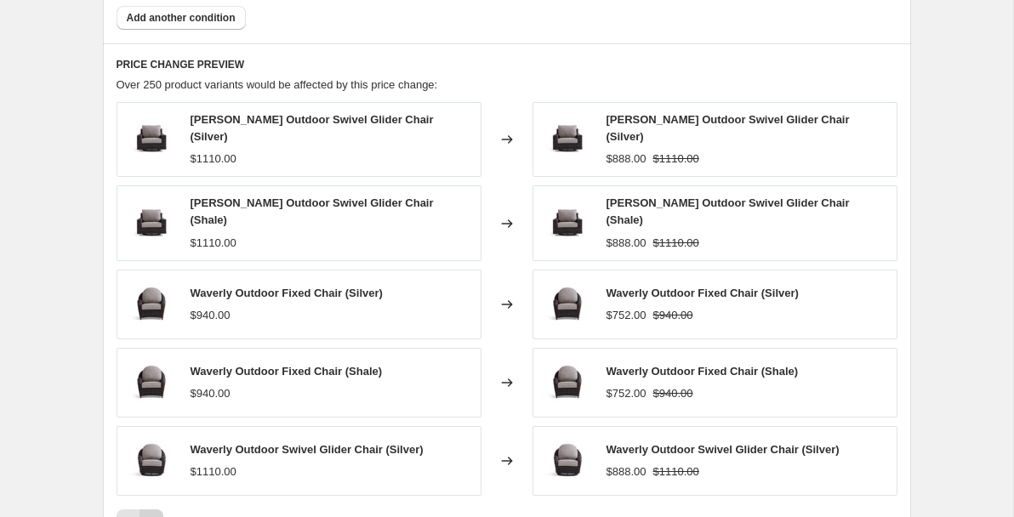
click at [156, 510] on button "Next" at bounding box center [152, 522] width 24 height 24
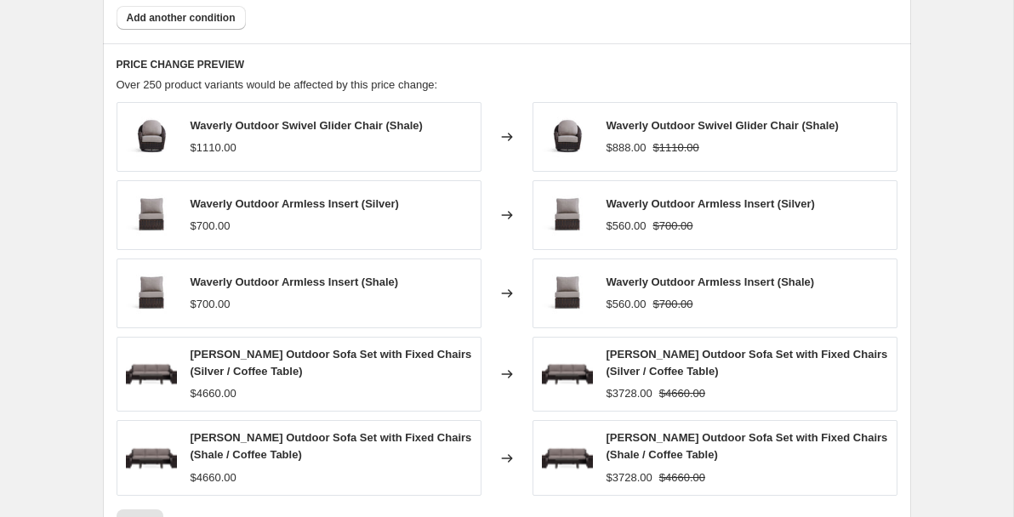
scroll to position [1638, 0]
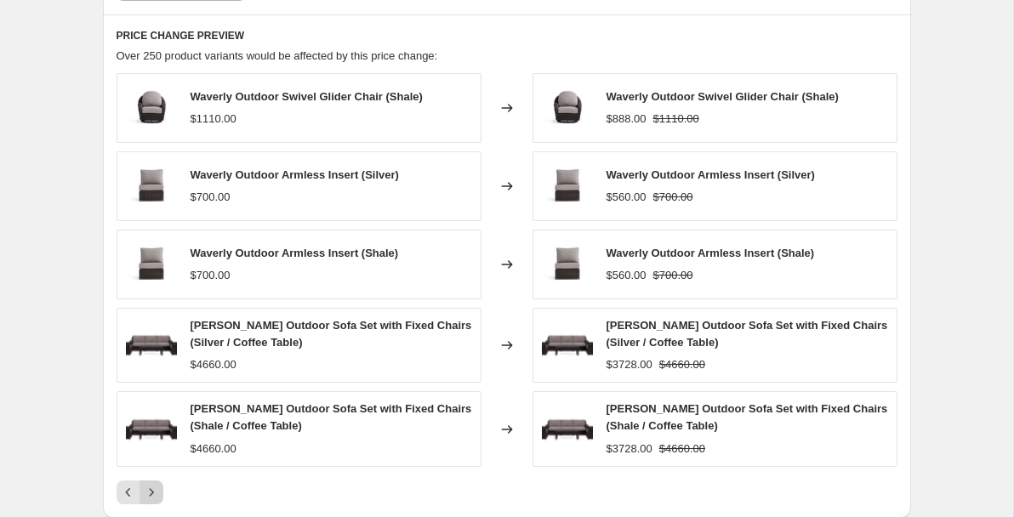
click at [157, 484] on icon "Next" at bounding box center [151, 492] width 17 height 17
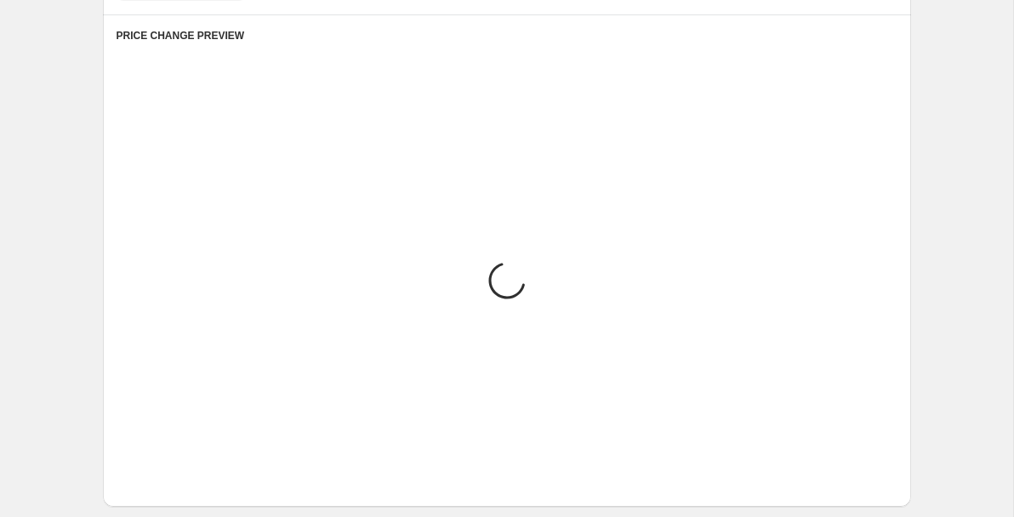
scroll to position [1632, 0]
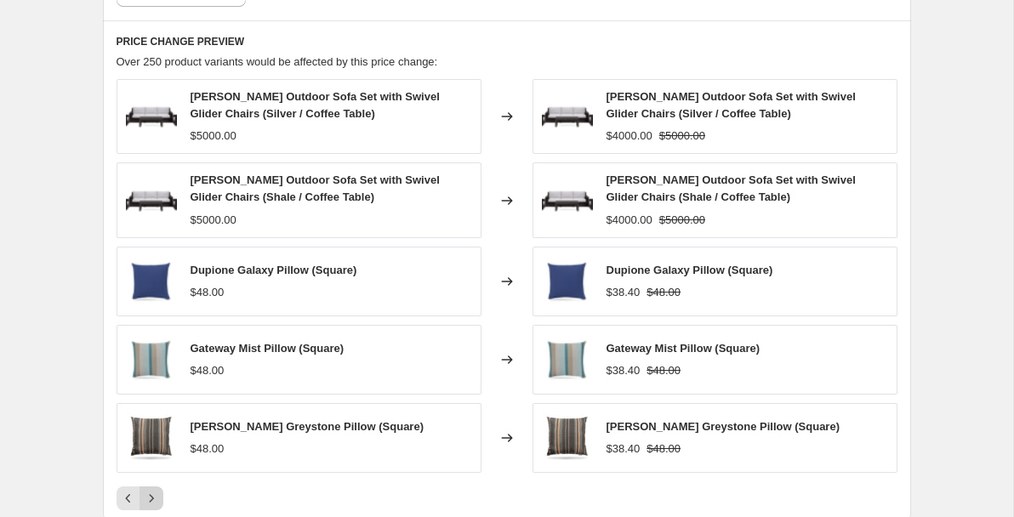
click at [157, 490] on icon "Next" at bounding box center [151, 498] width 17 height 17
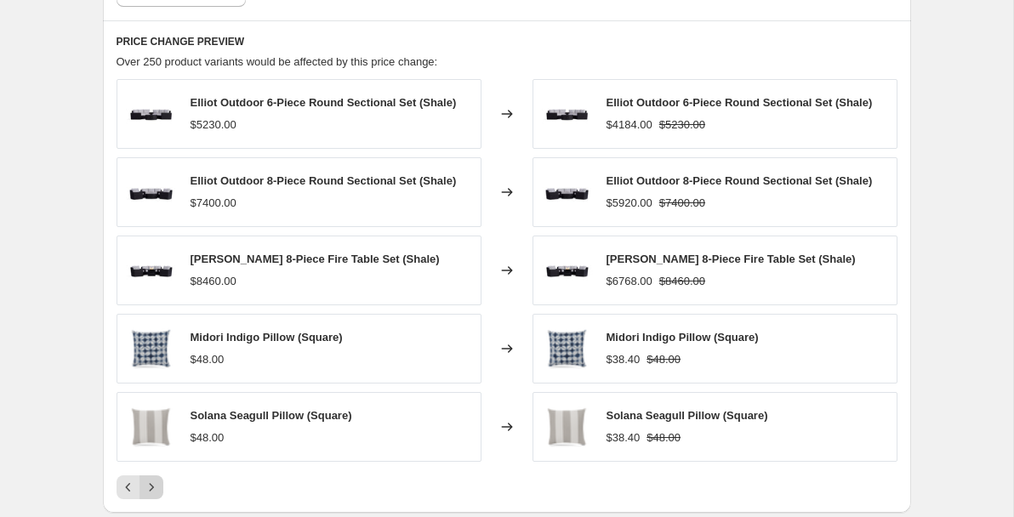
click at [146, 479] on icon "Next" at bounding box center [151, 487] width 17 height 17
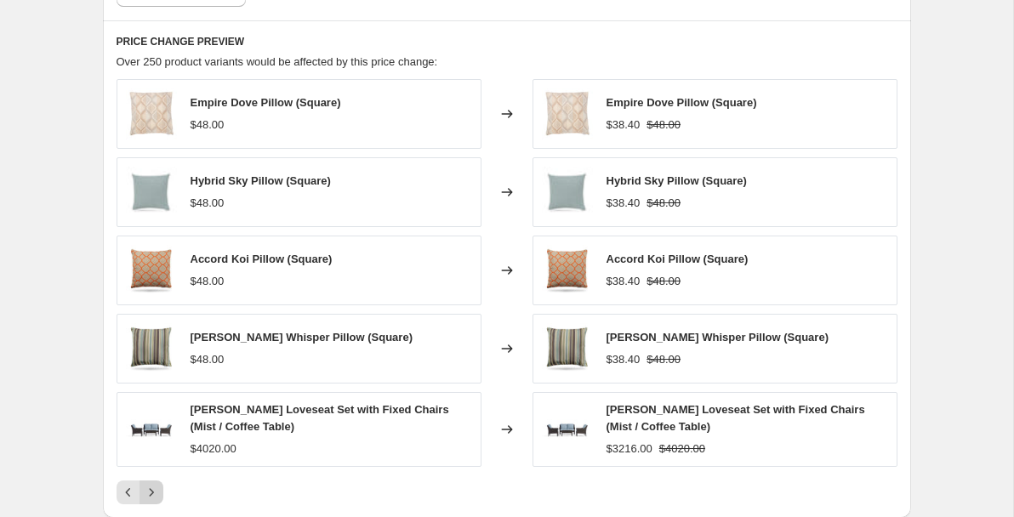
click at [152, 484] on icon "Next" at bounding box center [151, 492] width 17 height 17
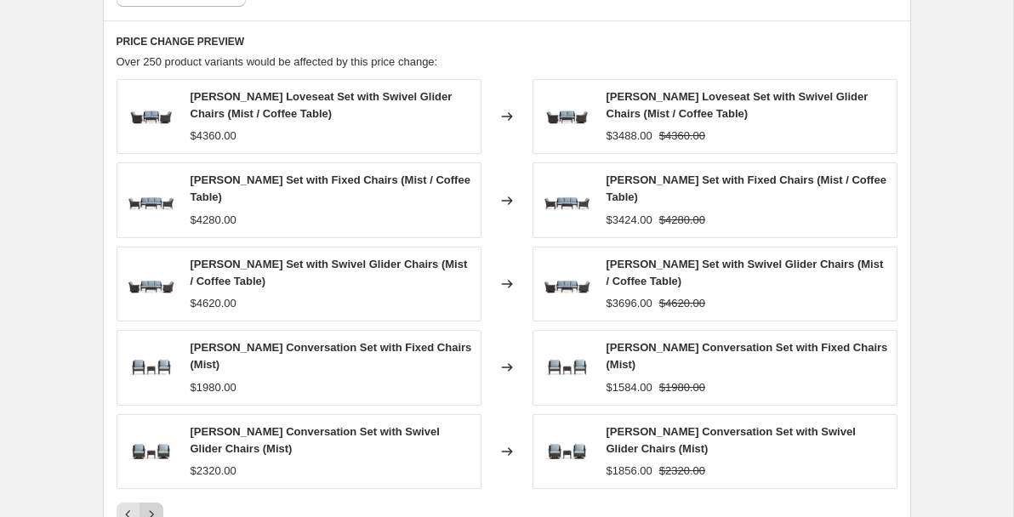
click at [149, 506] on icon "Next" at bounding box center [151, 514] width 17 height 17
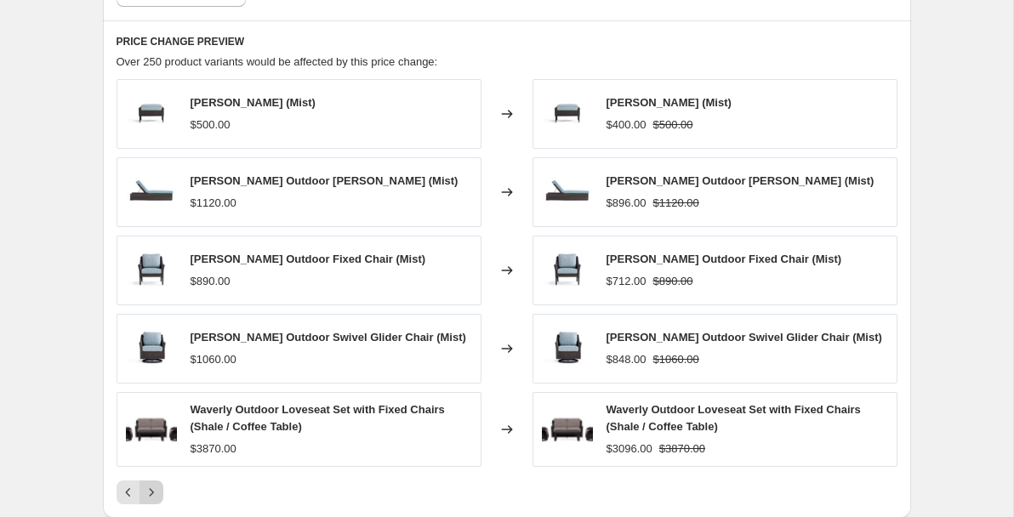
click at [157, 484] on icon "Next" at bounding box center [151, 492] width 17 height 17
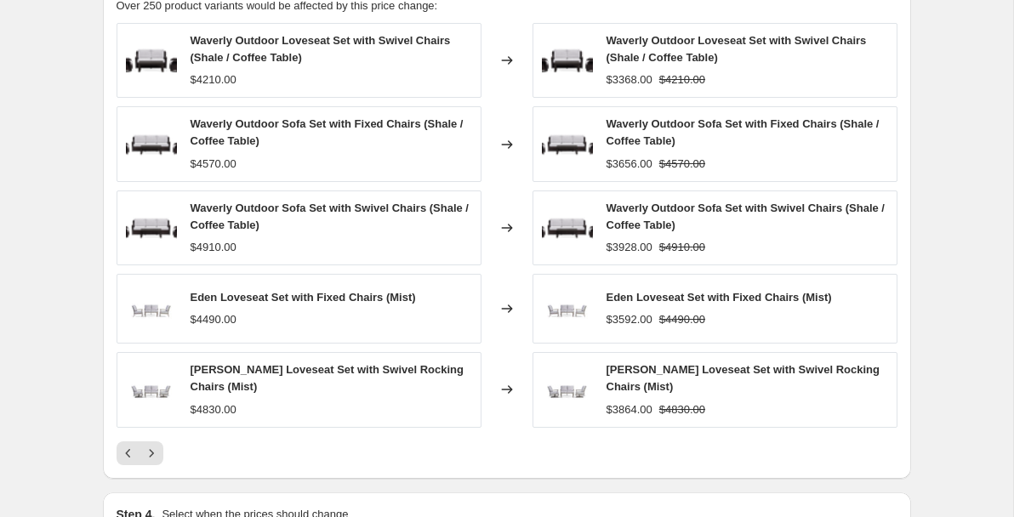
scroll to position [1692, 0]
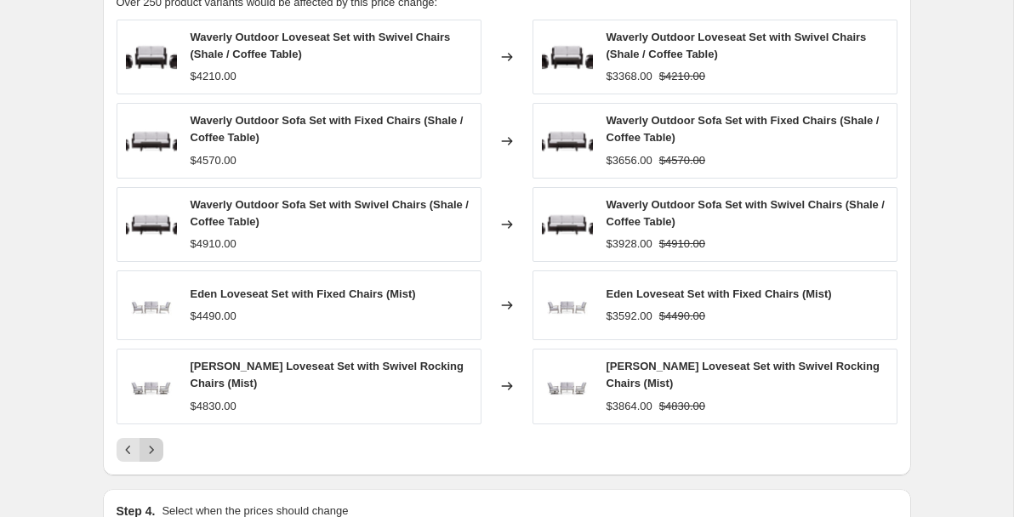
click at [150, 442] on icon "Next" at bounding box center [151, 450] width 17 height 17
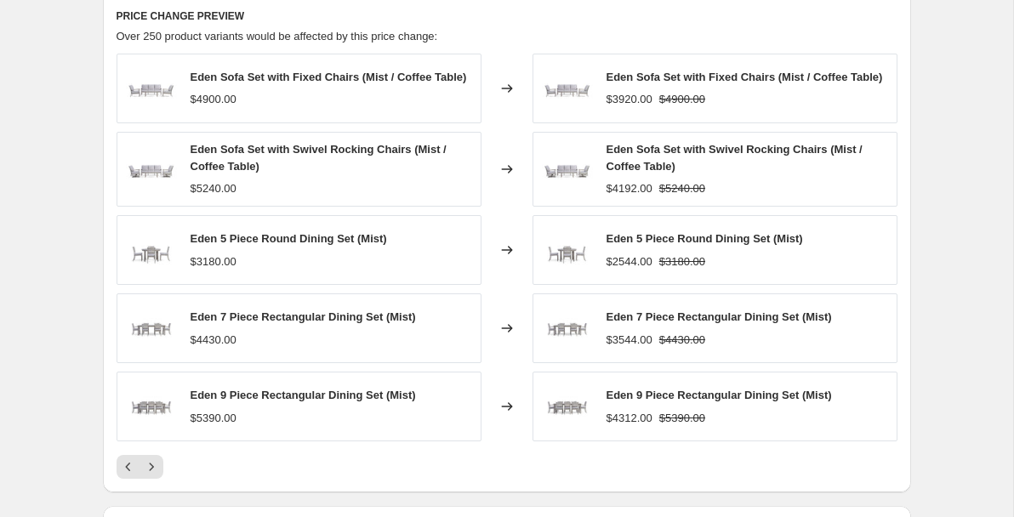
scroll to position [1663, 0]
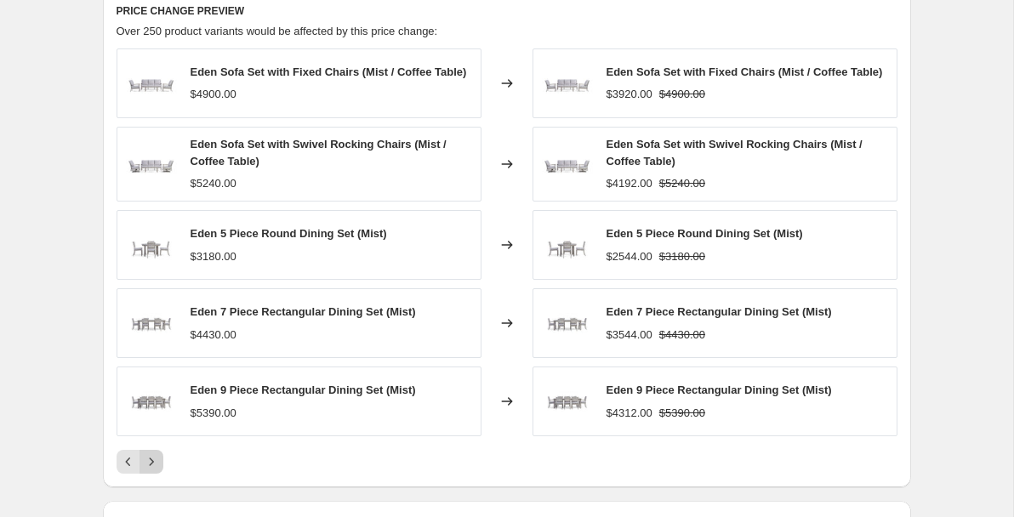
click at [156, 453] on icon "Next" at bounding box center [151, 461] width 17 height 17
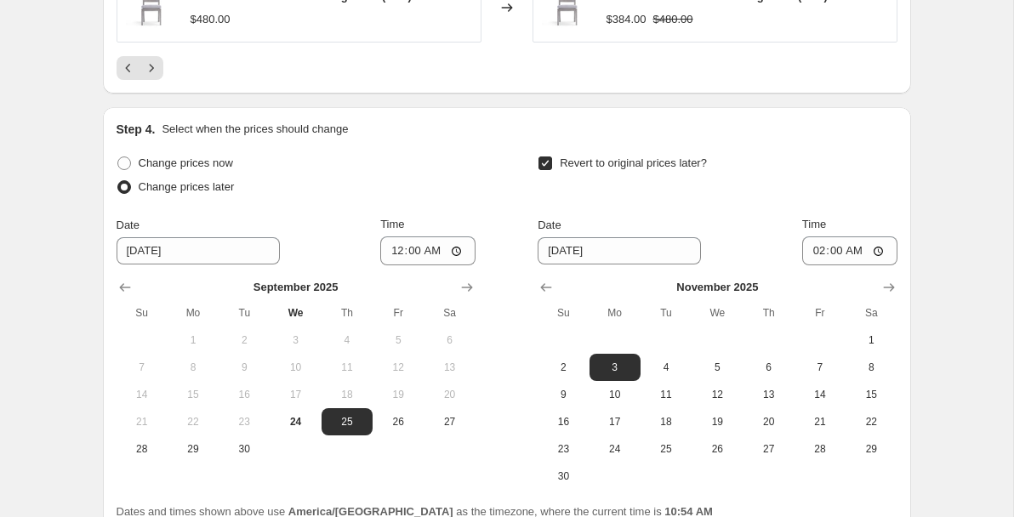
scroll to position [2185, 0]
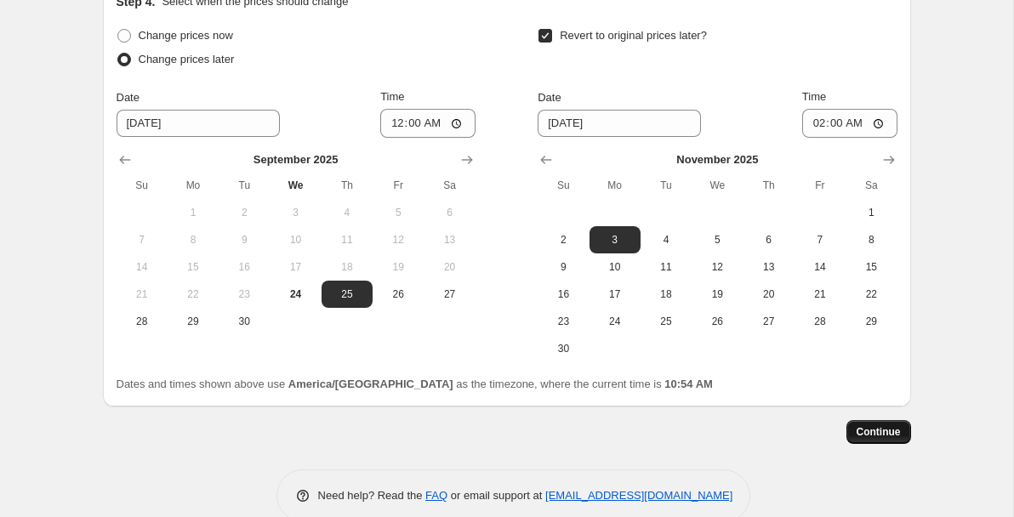
click at [870, 420] on button "Continue" at bounding box center [878, 432] width 65 height 24
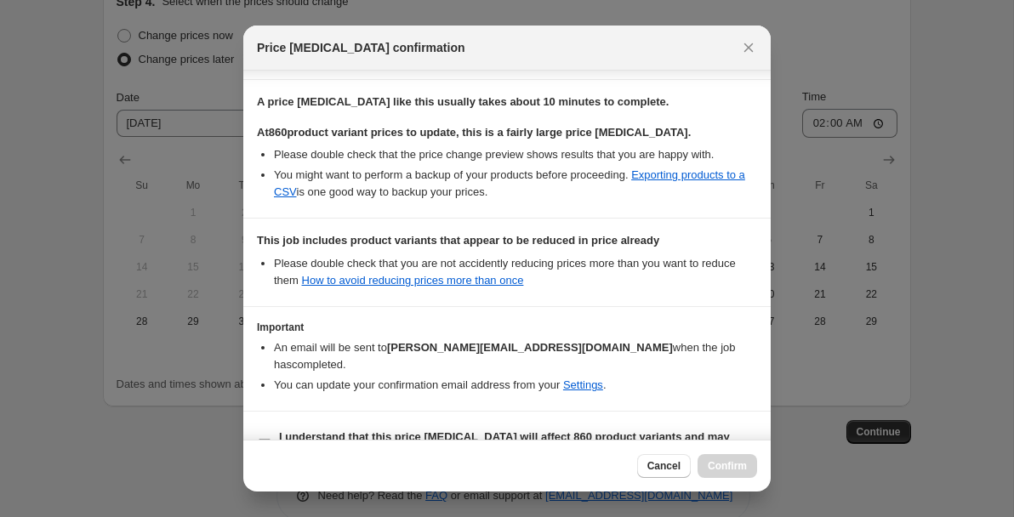
scroll to position [289, 0]
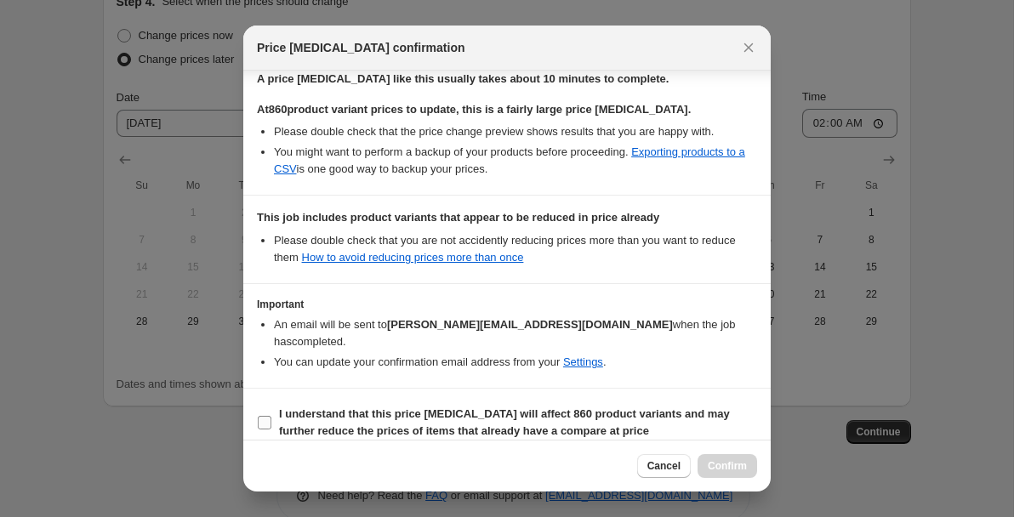
click at [268, 416] on input "I understand that this price [MEDICAL_DATA] will affect 860 product variants an…" at bounding box center [265, 423] width 14 height 14
checkbox input "true"
click at [724, 462] on span "Confirm" at bounding box center [727, 466] width 39 height 14
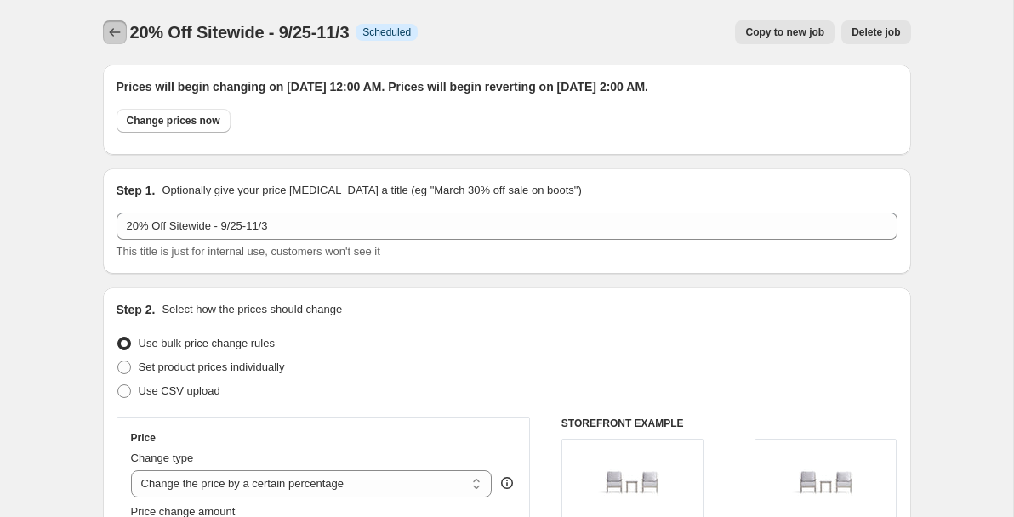
click at [111, 35] on icon "Price change jobs" at bounding box center [114, 32] width 17 height 17
